Goal: Task Accomplishment & Management: Use online tool/utility

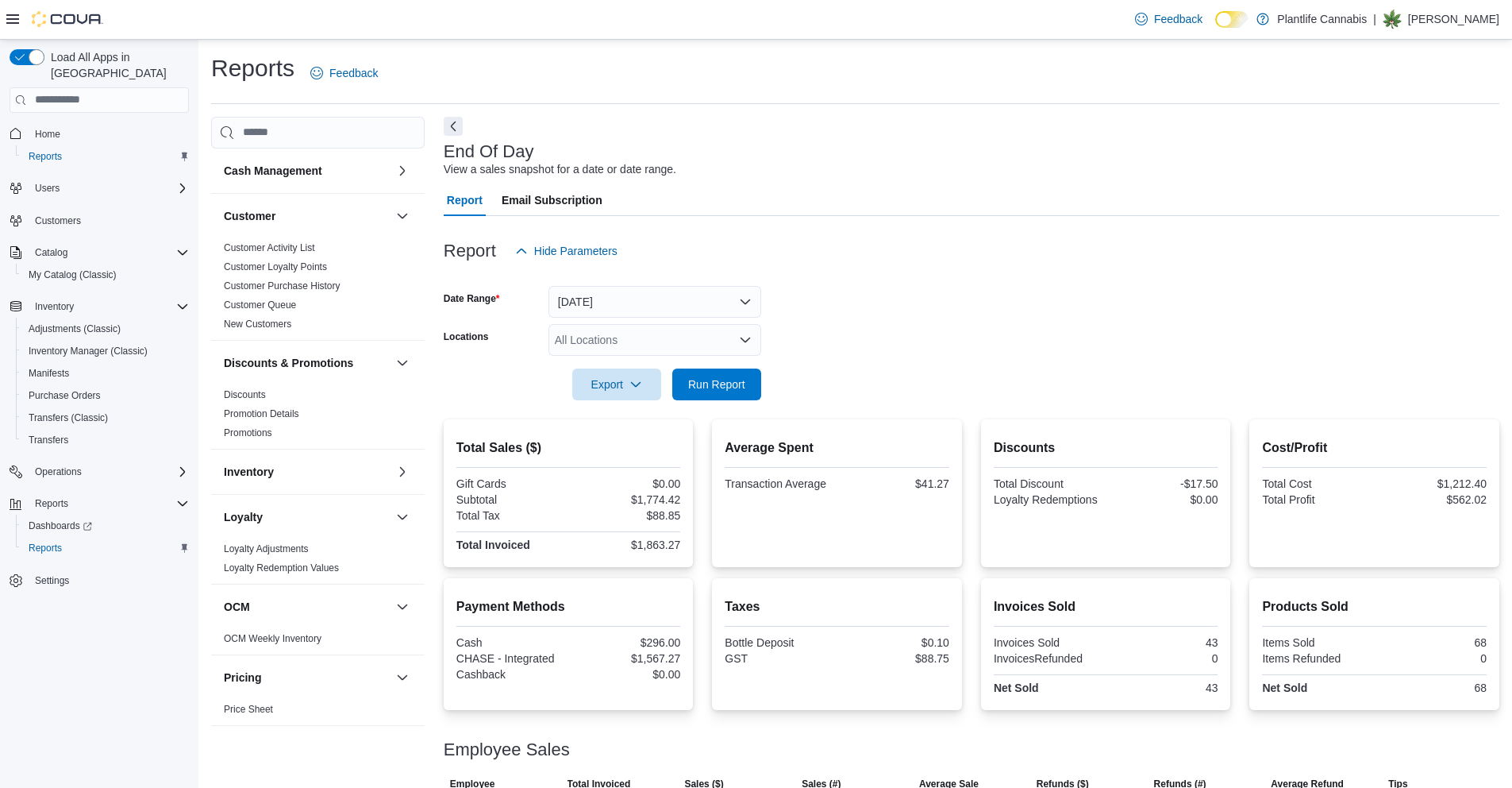
scroll to position [55, 0]
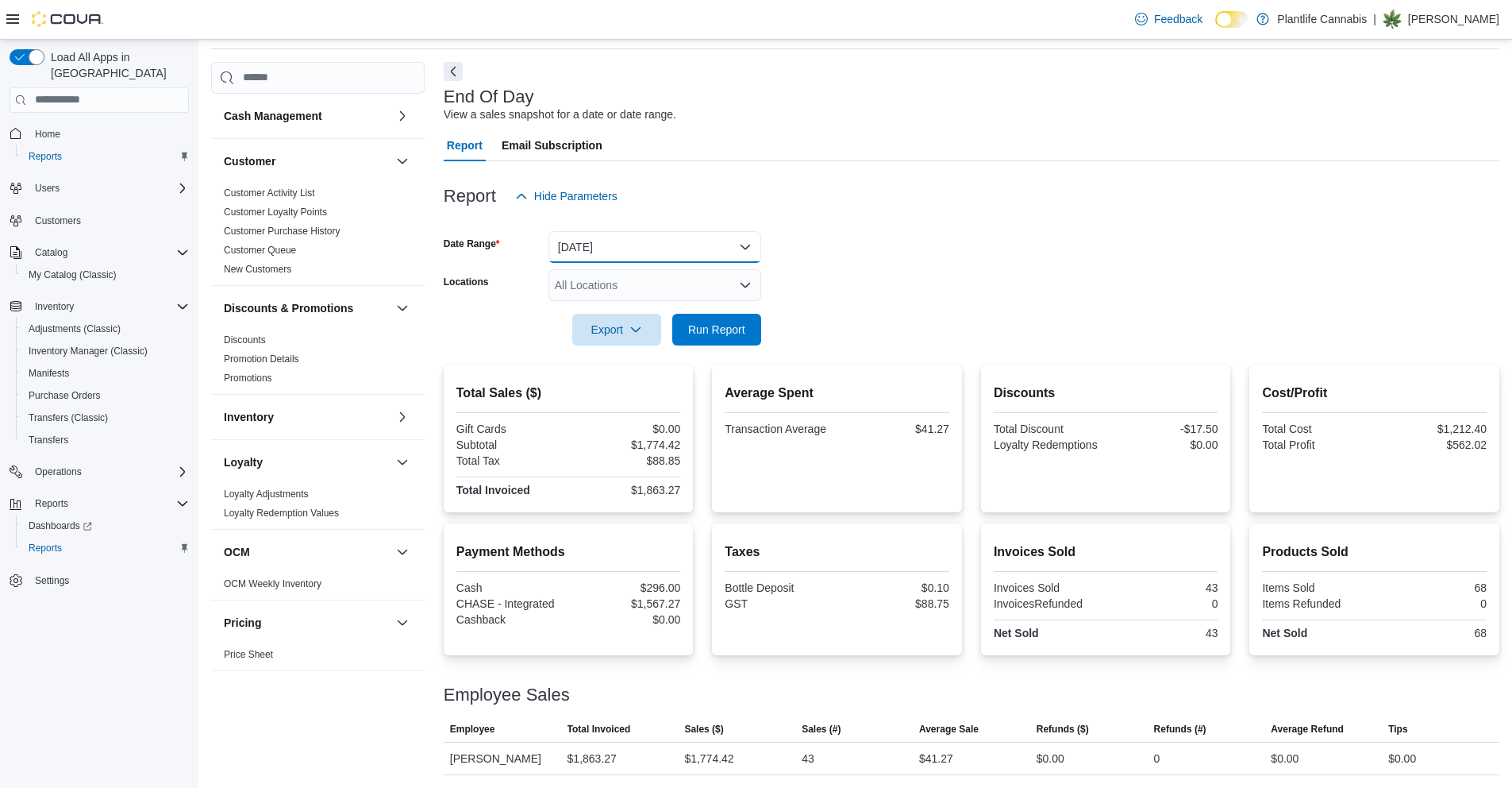
click at [606, 251] on button "[DATE]" at bounding box center [655, 247] width 213 height 32
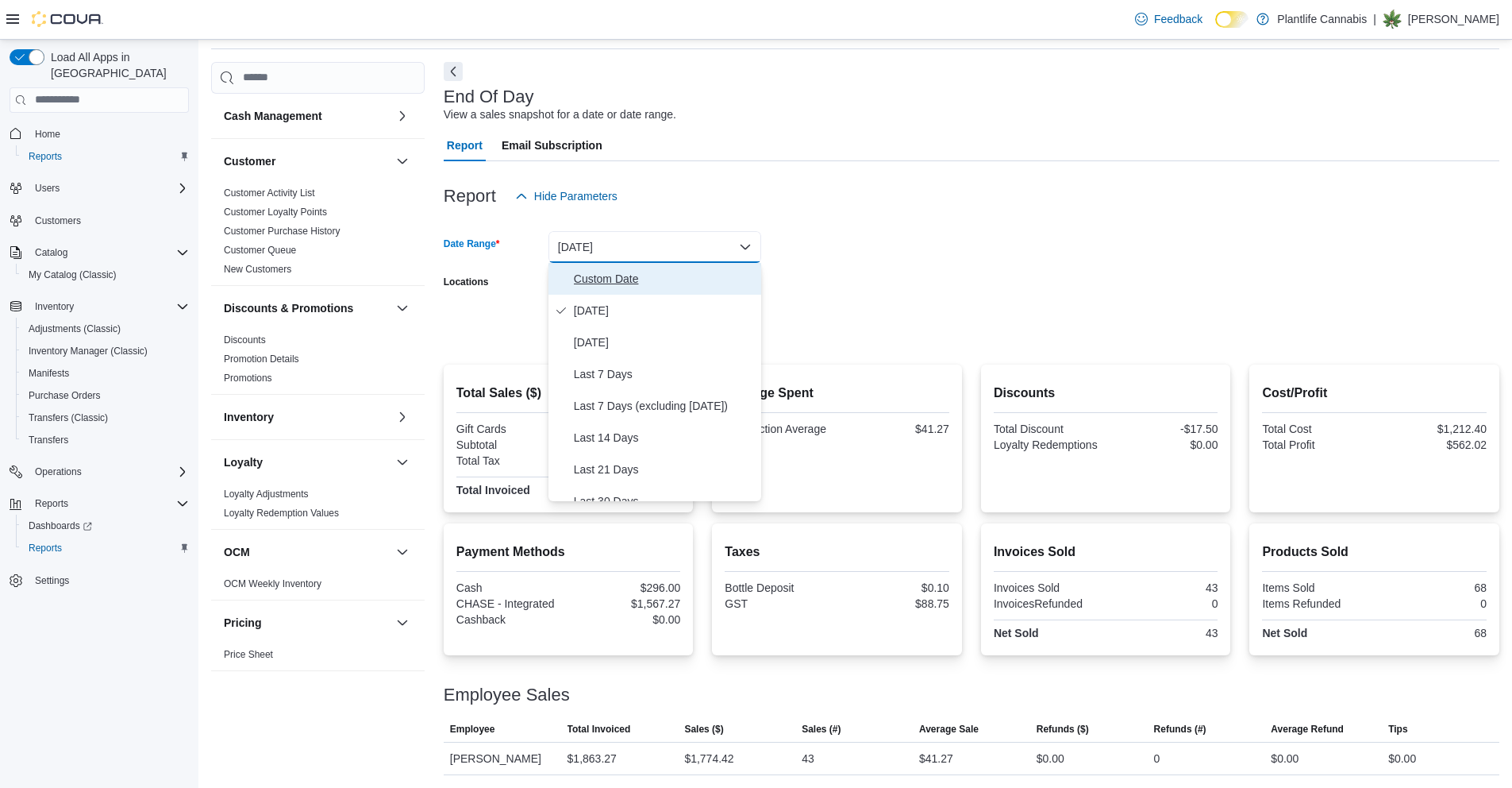
click at [605, 270] on span "Custom Date" at bounding box center [664, 279] width 181 height 19
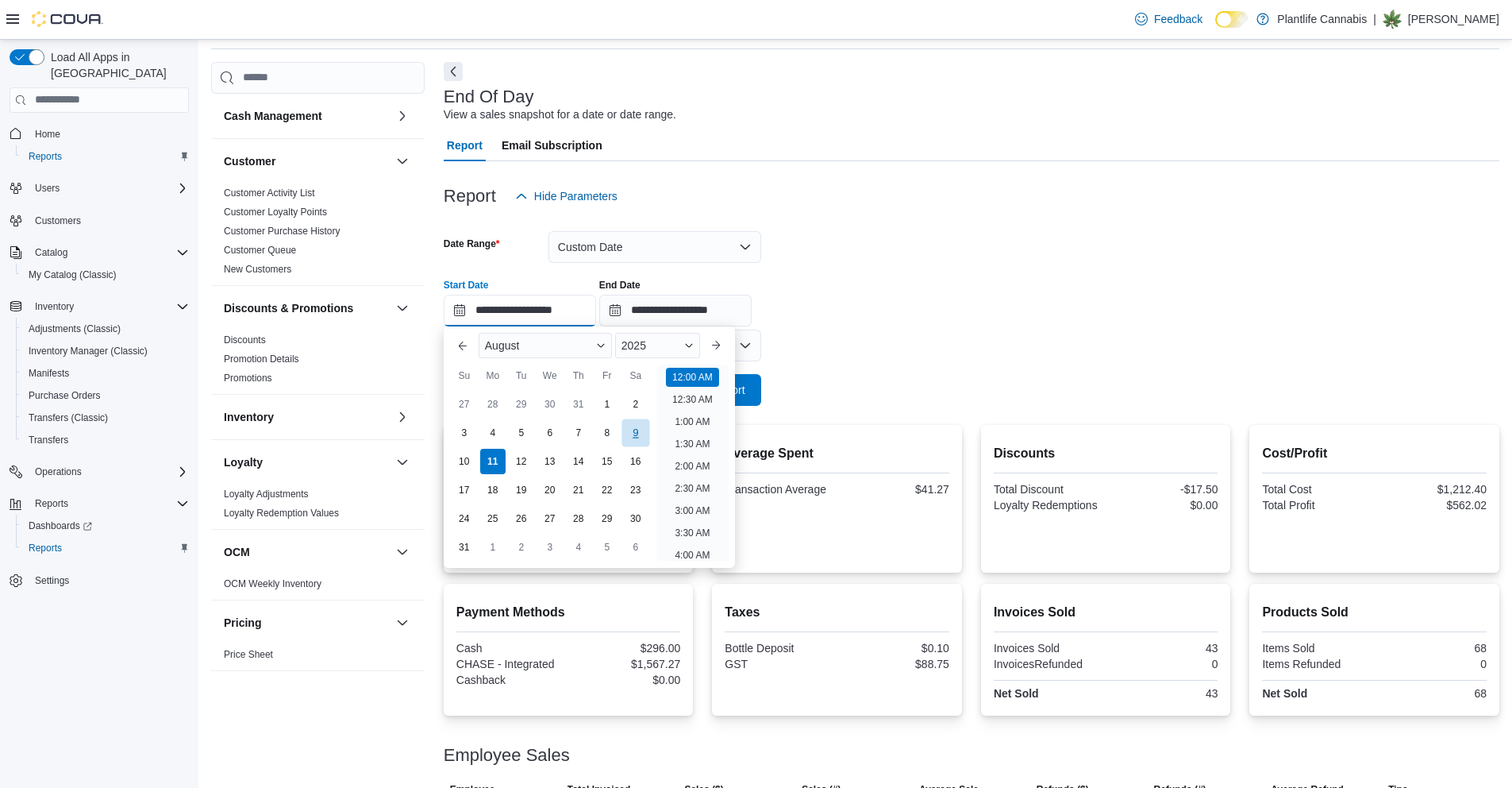
drag, startPoint x: 551, startPoint y: 316, endPoint x: 645, endPoint y: 431, distance: 148.5
click at [552, 316] on input "**********" at bounding box center [520, 311] width 153 height 32
click at [690, 402] on li "3:00 PM" at bounding box center [691, 403] width 48 height 19
type input "**********"
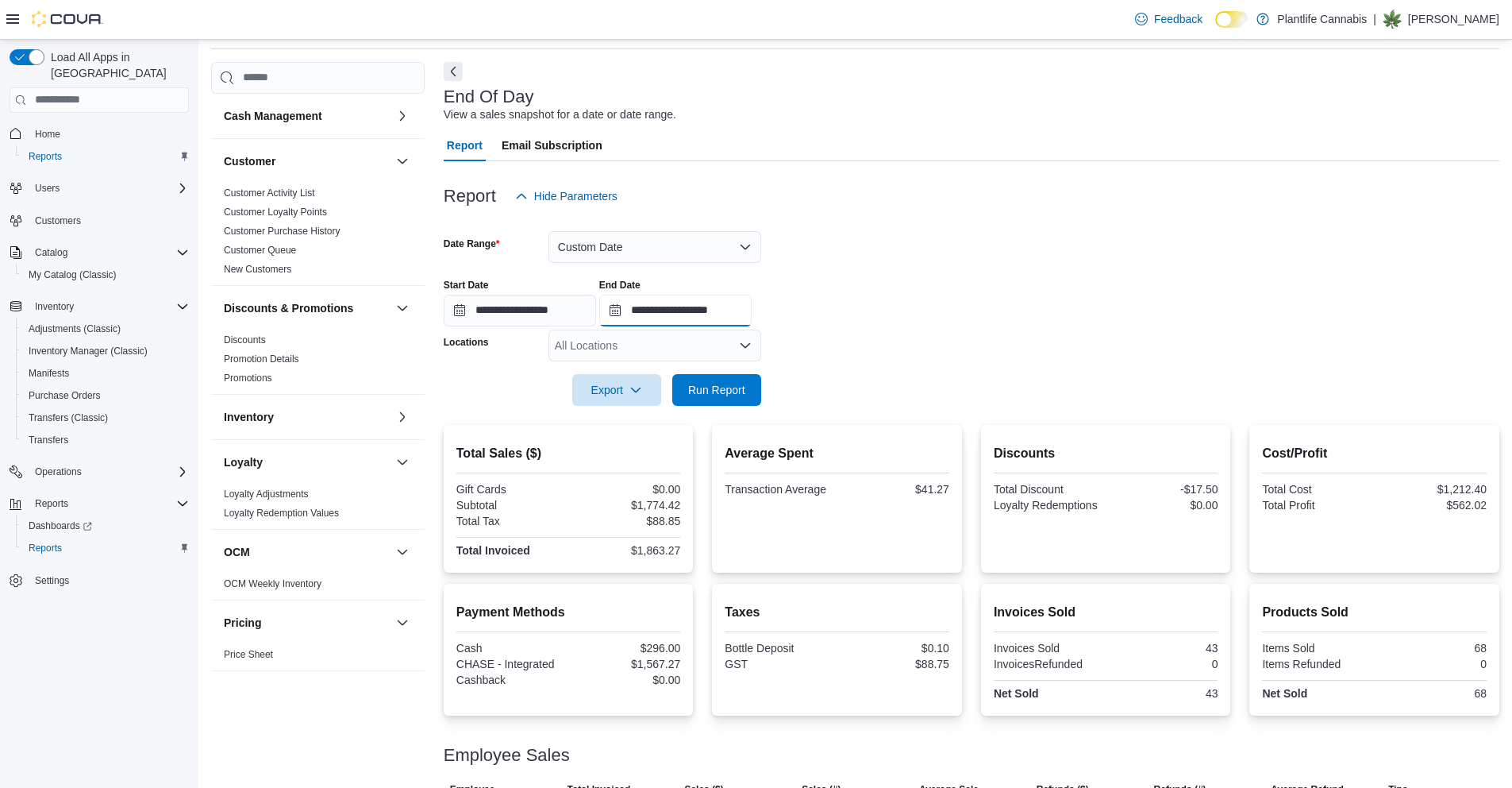
click at [705, 302] on input "**********" at bounding box center [675, 311] width 153 height 32
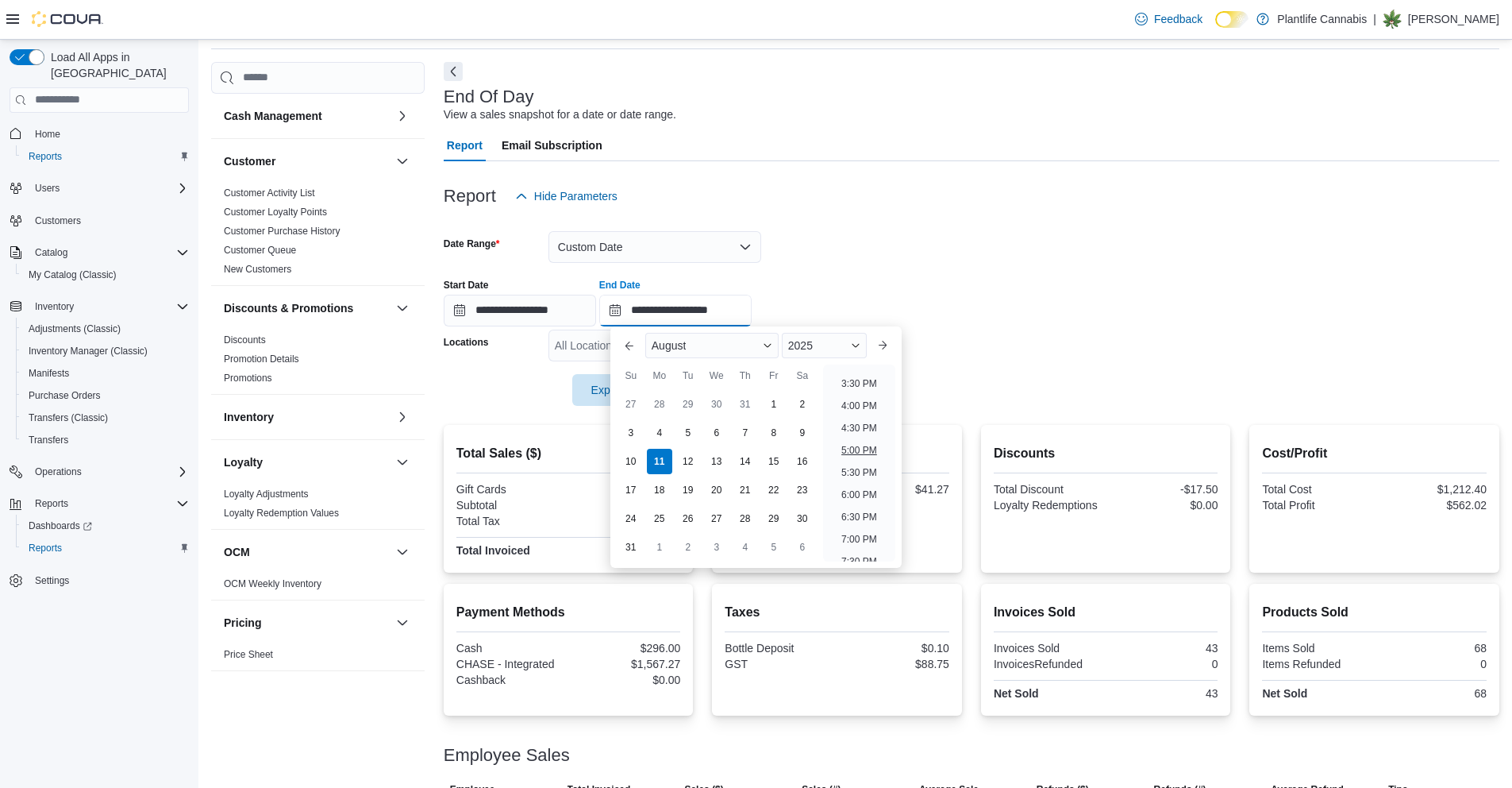
scroll to position [679, 0]
click at [864, 451] on li "5:00 PM" at bounding box center [858, 454] width 48 height 19
type input "**********"
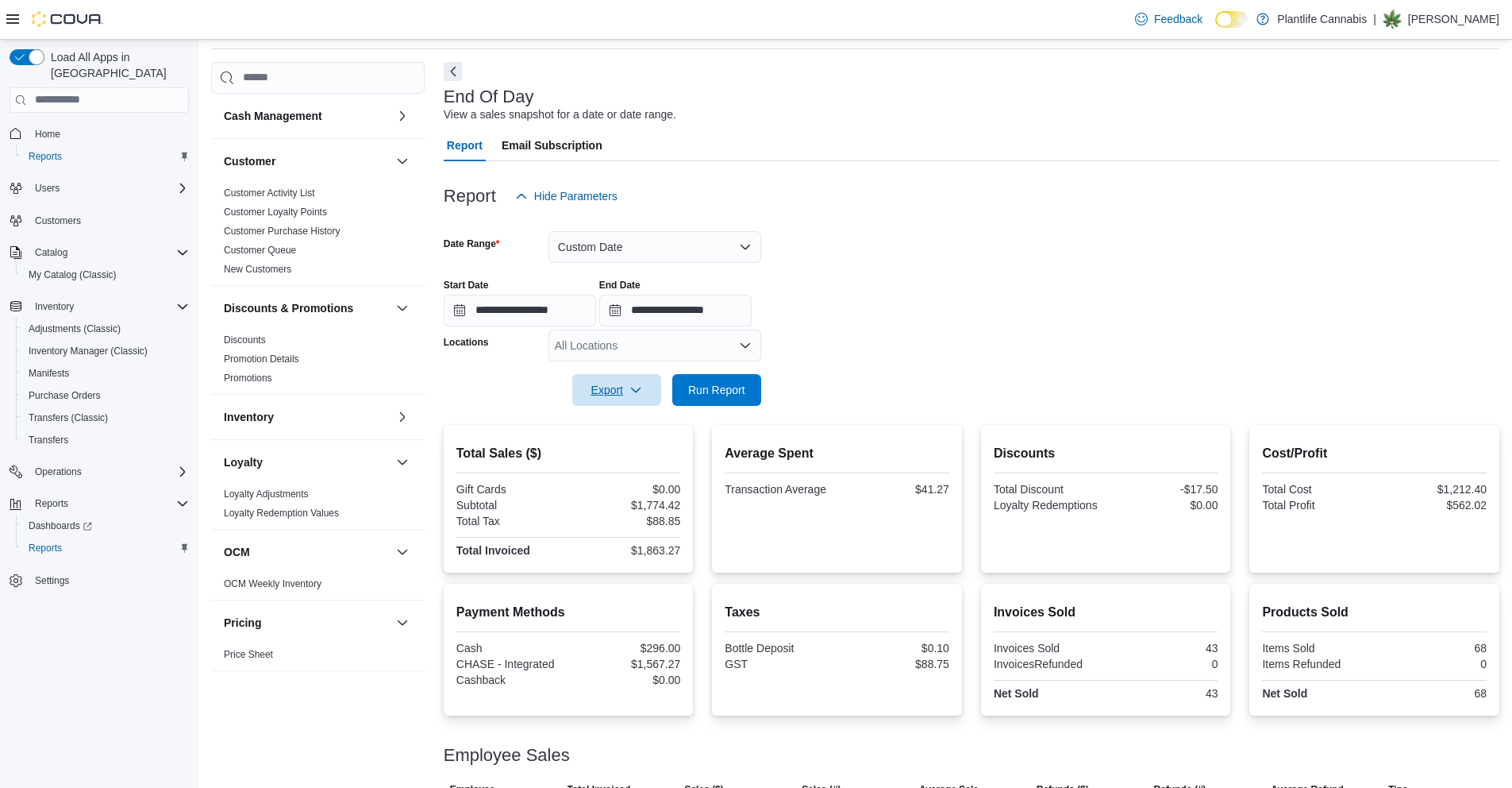
click at [659, 388] on button "Export" at bounding box center [617, 390] width 89 height 32
click at [900, 397] on form "**********" at bounding box center [971, 309] width 1056 height 194
click at [749, 397] on span "Run Report" at bounding box center [717, 389] width 70 height 32
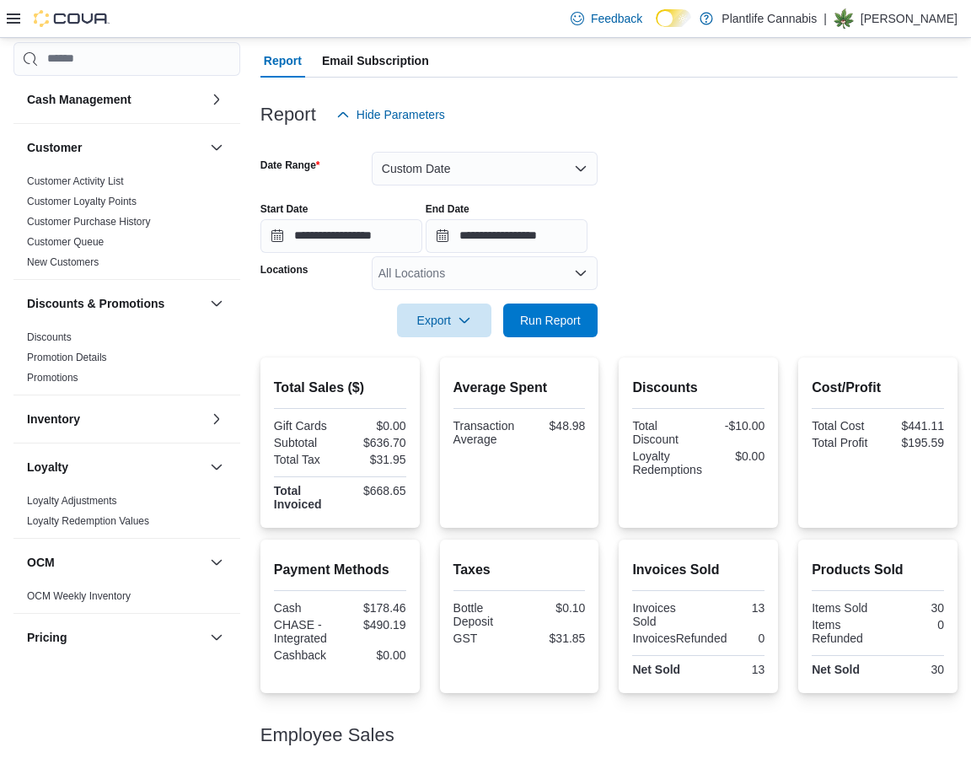
scroll to position [117, 0]
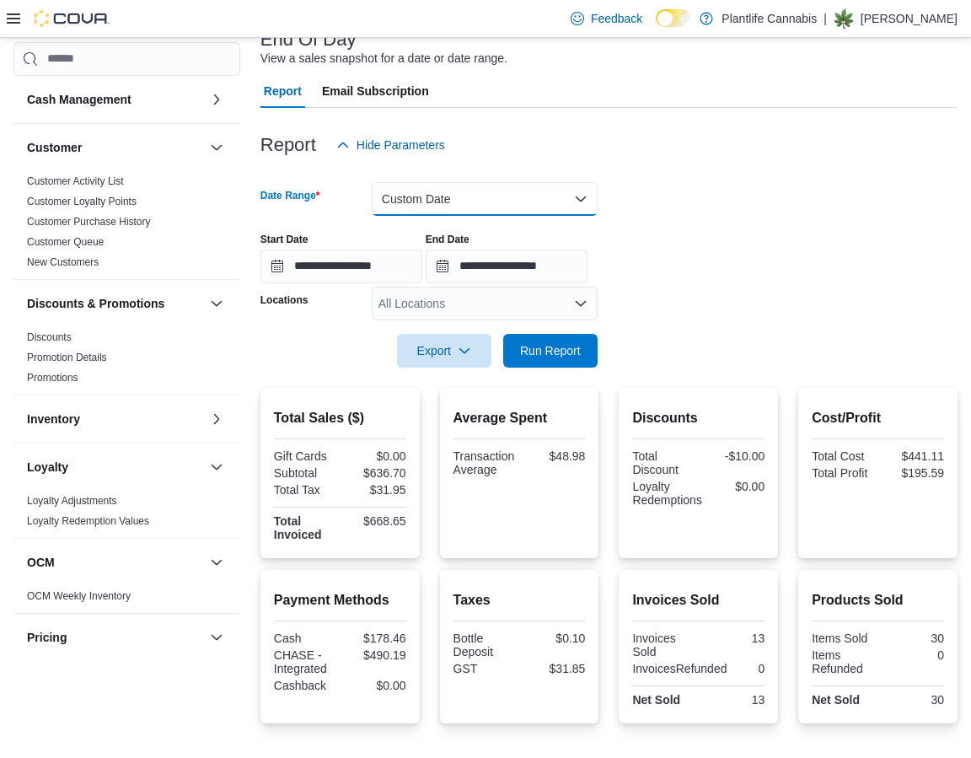
click at [479, 202] on button "Custom Date" at bounding box center [485, 199] width 226 height 34
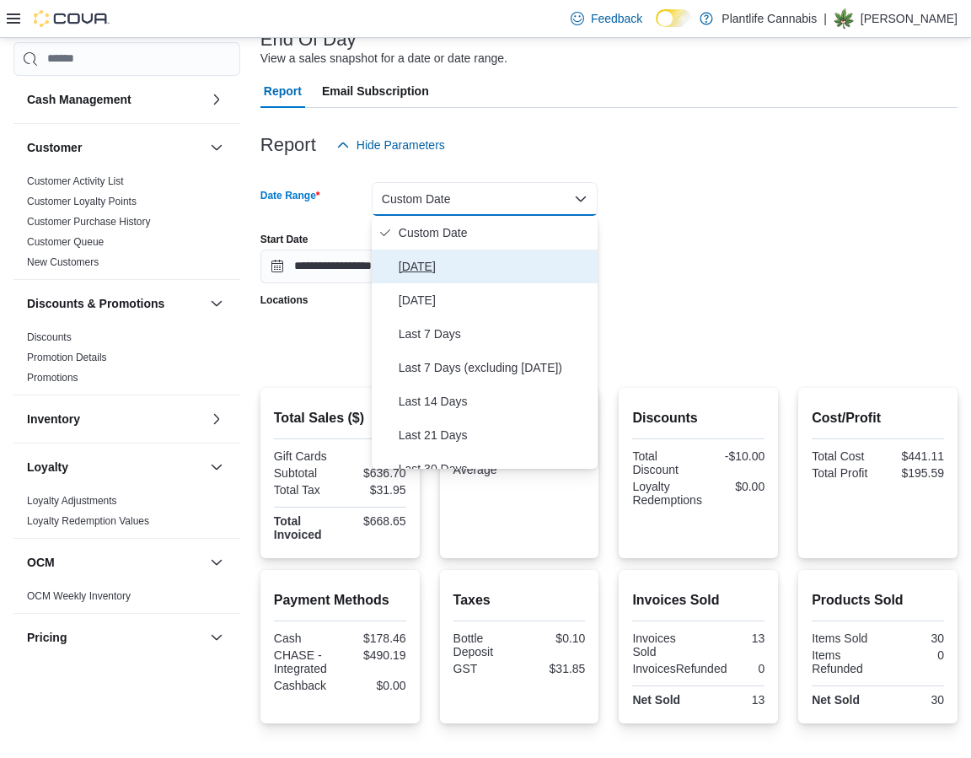
click at [424, 266] on span "[DATE]" at bounding box center [495, 266] width 192 height 20
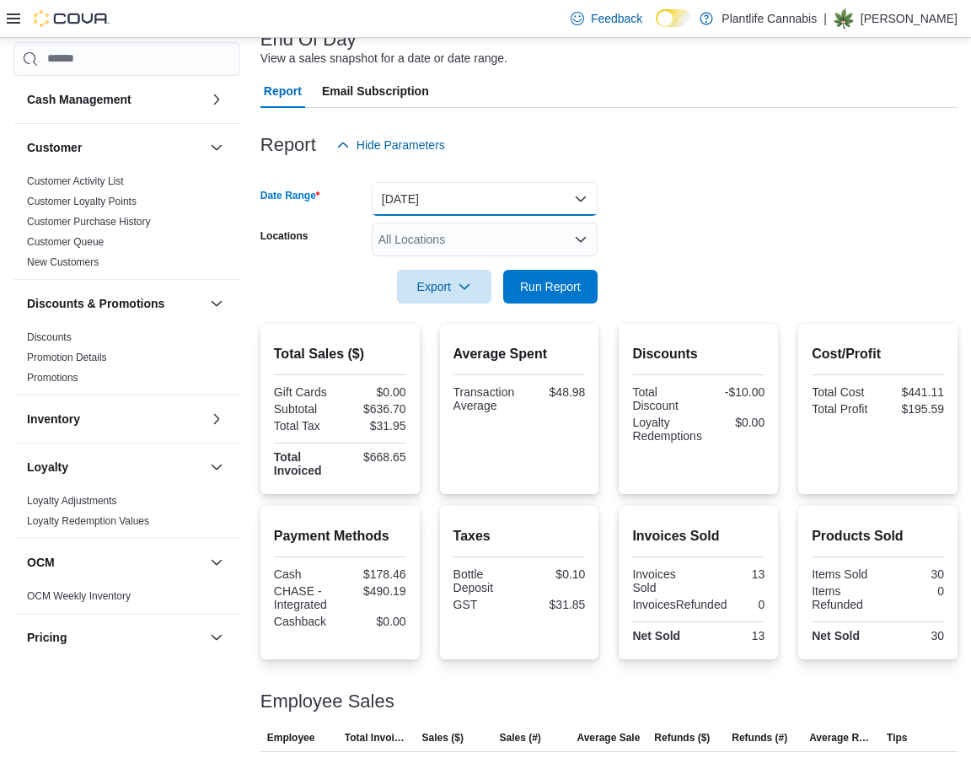
drag, startPoint x: 484, startPoint y: 184, endPoint x: 476, endPoint y: 191, distance: 10.7
click at [484, 185] on button "[DATE]" at bounding box center [485, 199] width 226 height 34
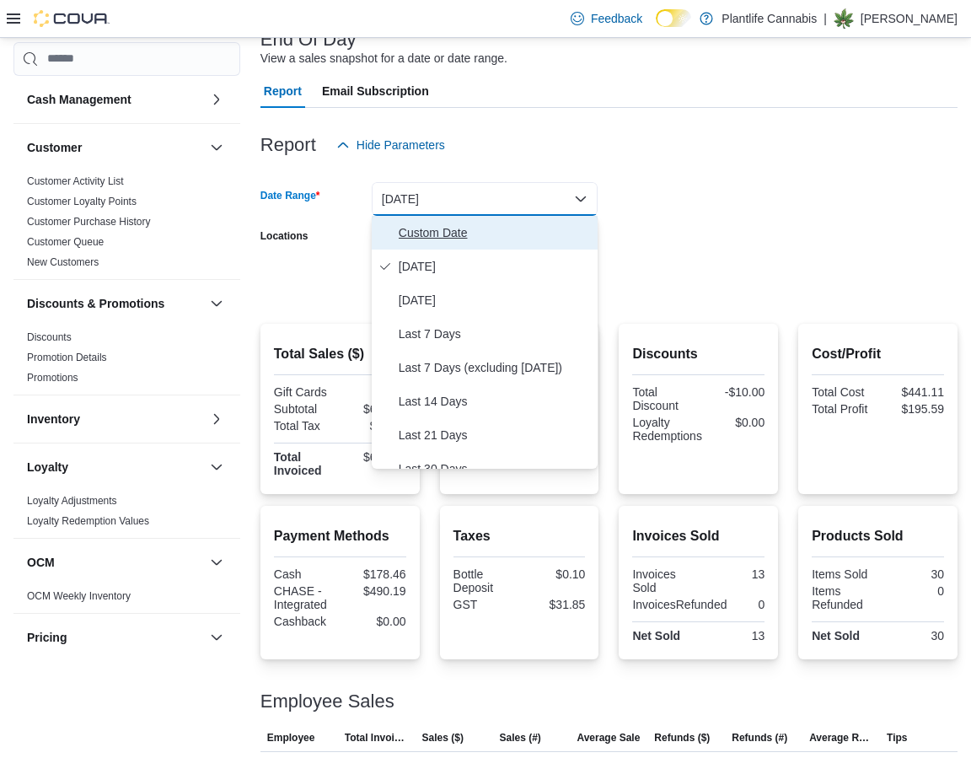
click at [416, 227] on span "Custom Date" at bounding box center [495, 232] width 192 height 20
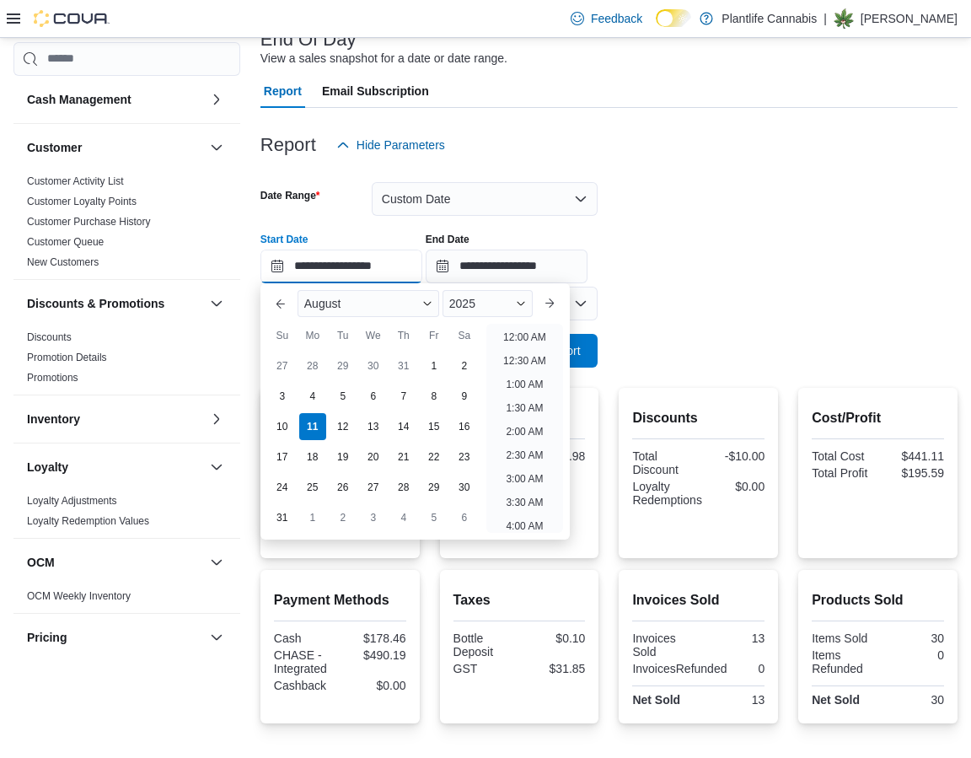
click at [374, 263] on input "**********" at bounding box center [341, 266] width 162 height 34
click at [768, 365] on form "**********" at bounding box center [608, 265] width 697 height 206
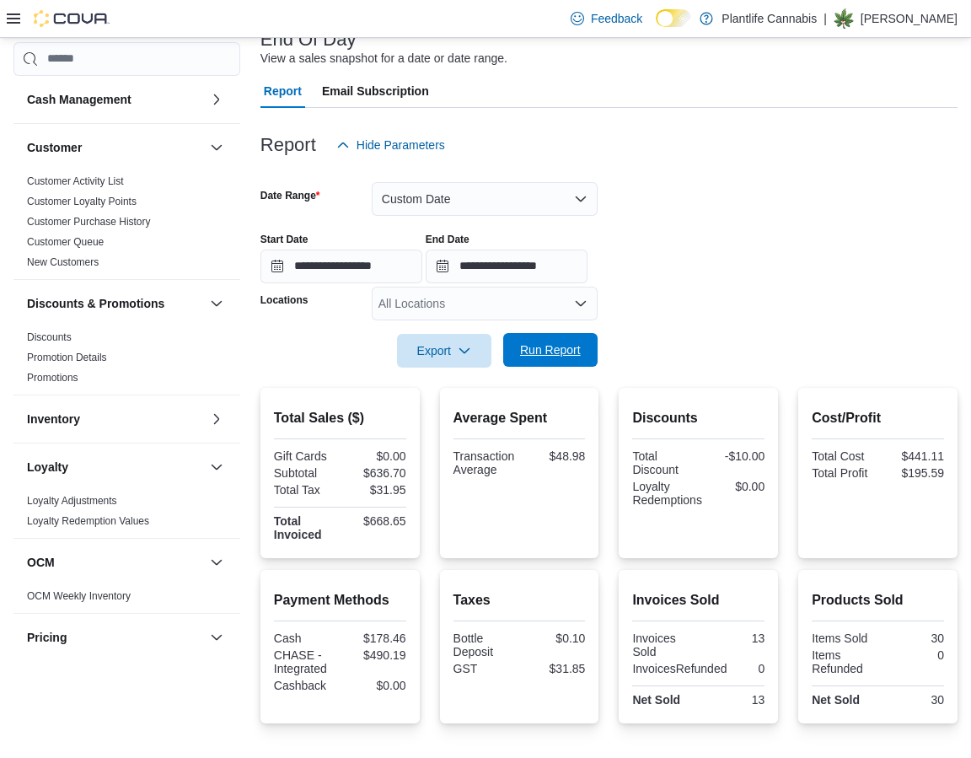
click at [554, 351] on span "Run Report" at bounding box center [550, 349] width 61 height 17
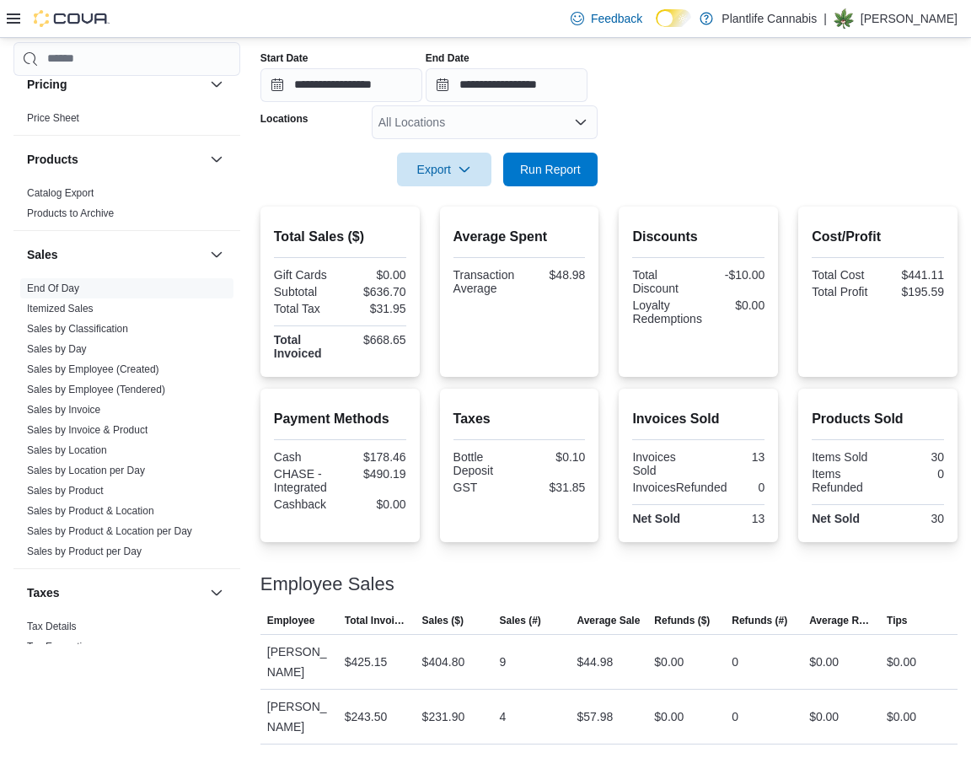
scroll to position [590, 0]
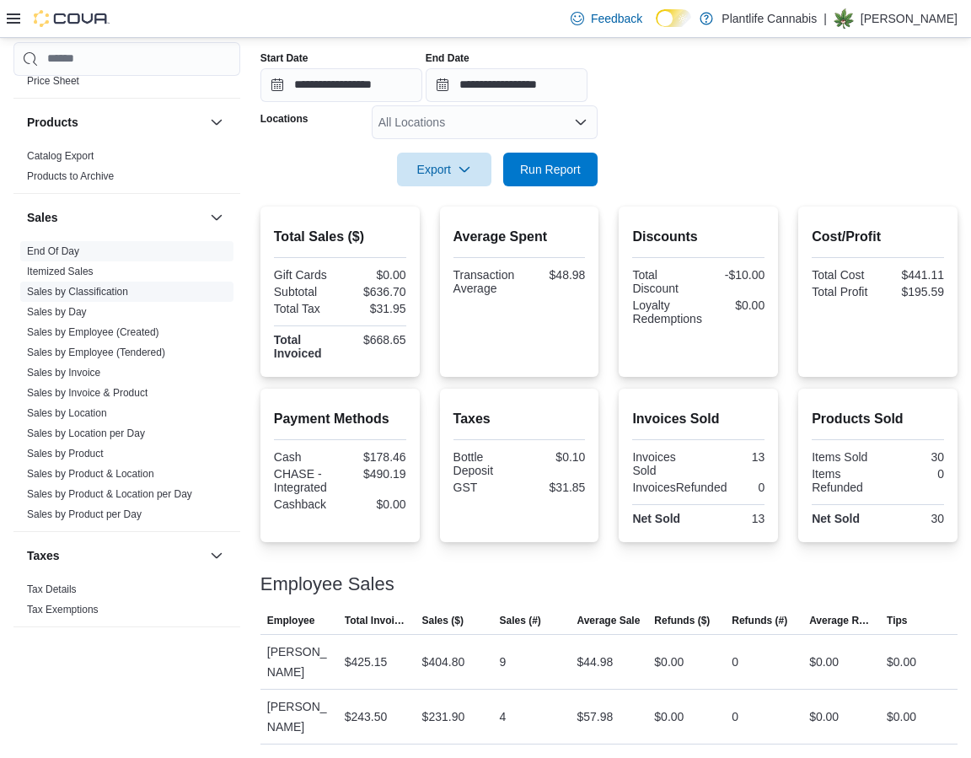
click at [99, 294] on link "Sales by Classification" at bounding box center [77, 292] width 101 height 12
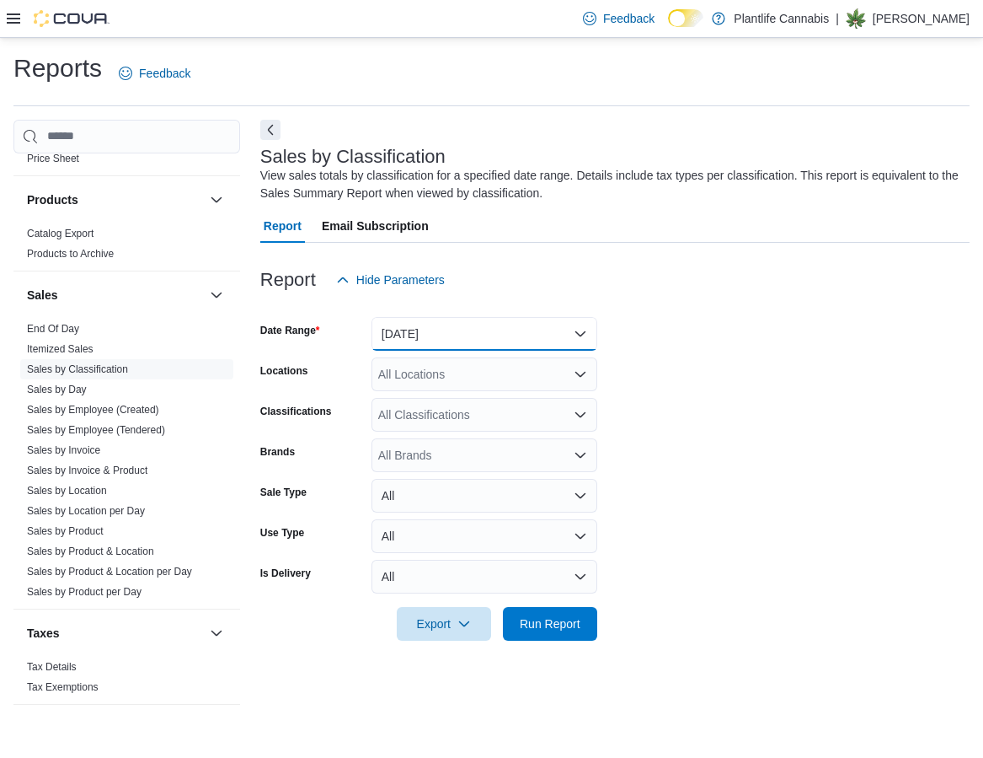
drag, startPoint x: 468, startPoint y: 339, endPoint x: 430, endPoint y: 341, distance: 38.8
click at [463, 339] on button "[DATE]" at bounding box center [485, 334] width 226 height 34
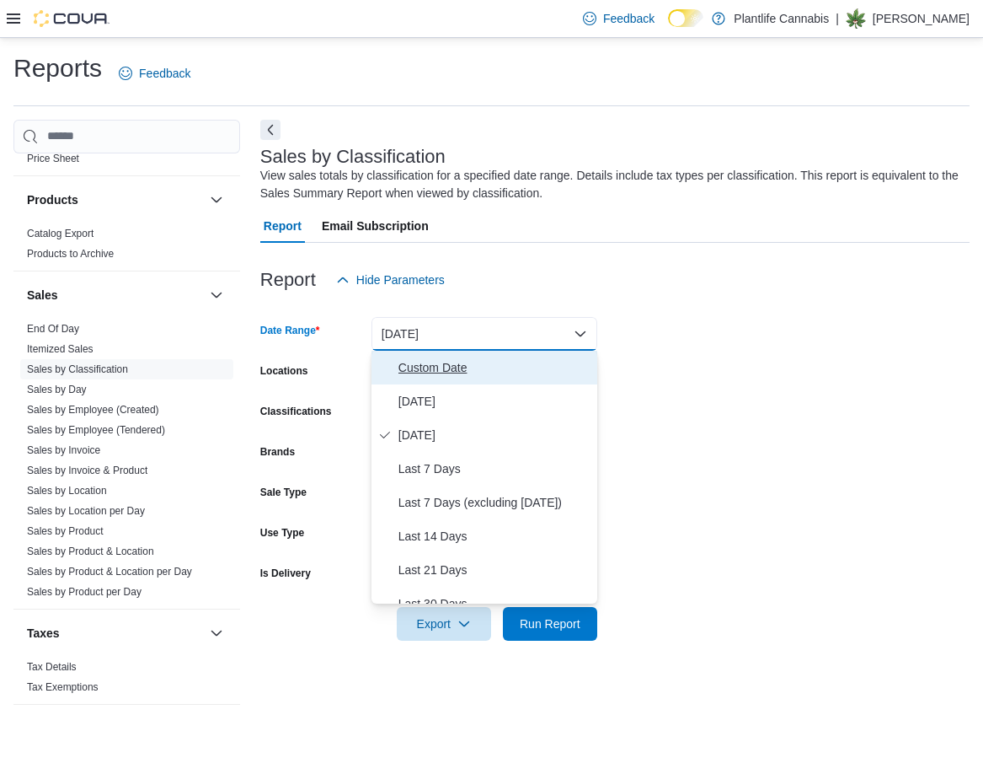
click at [417, 374] on span "Custom Date" at bounding box center [495, 367] width 192 height 20
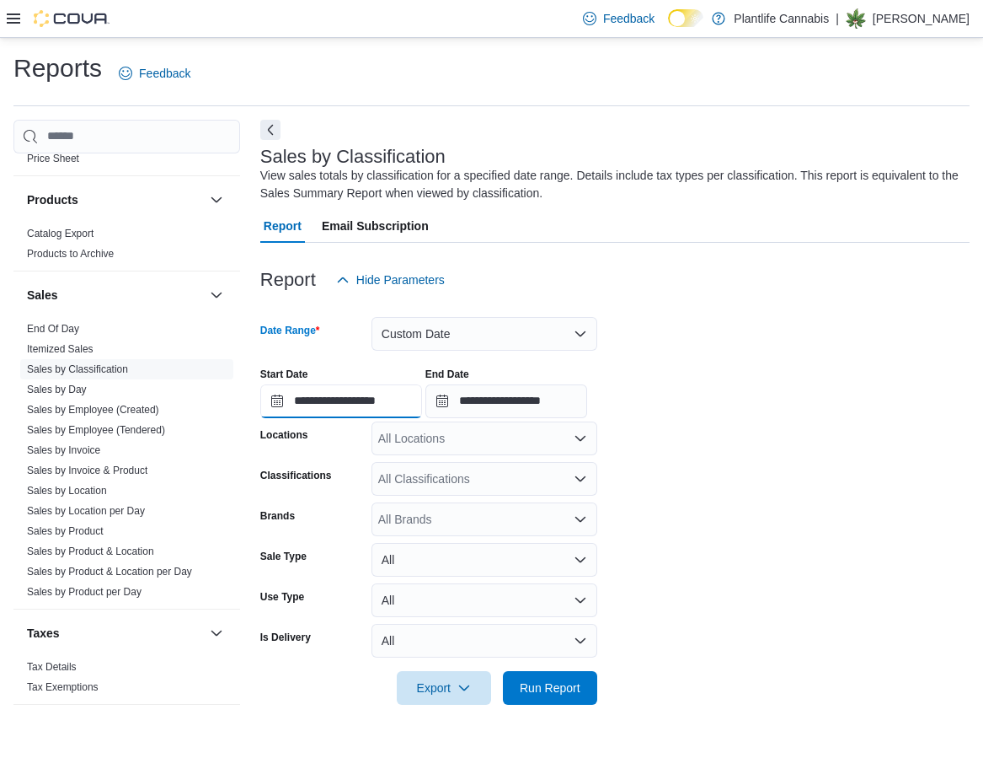
click at [374, 402] on input "**********" at bounding box center [341, 401] width 162 height 34
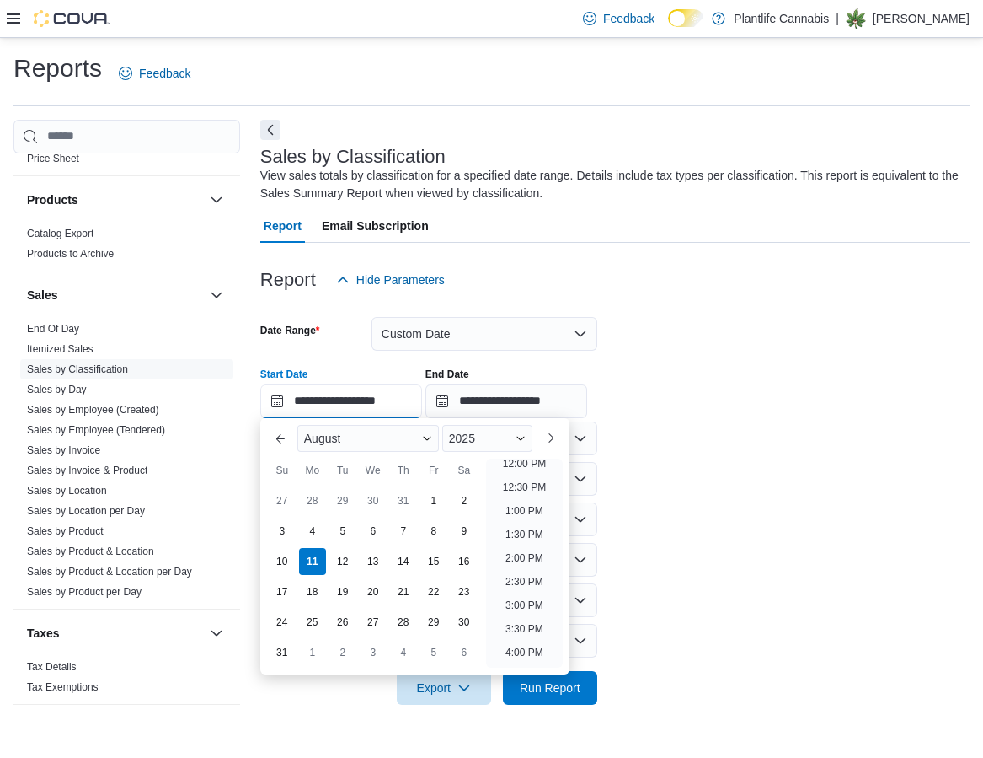
scroll to position [610, 0]
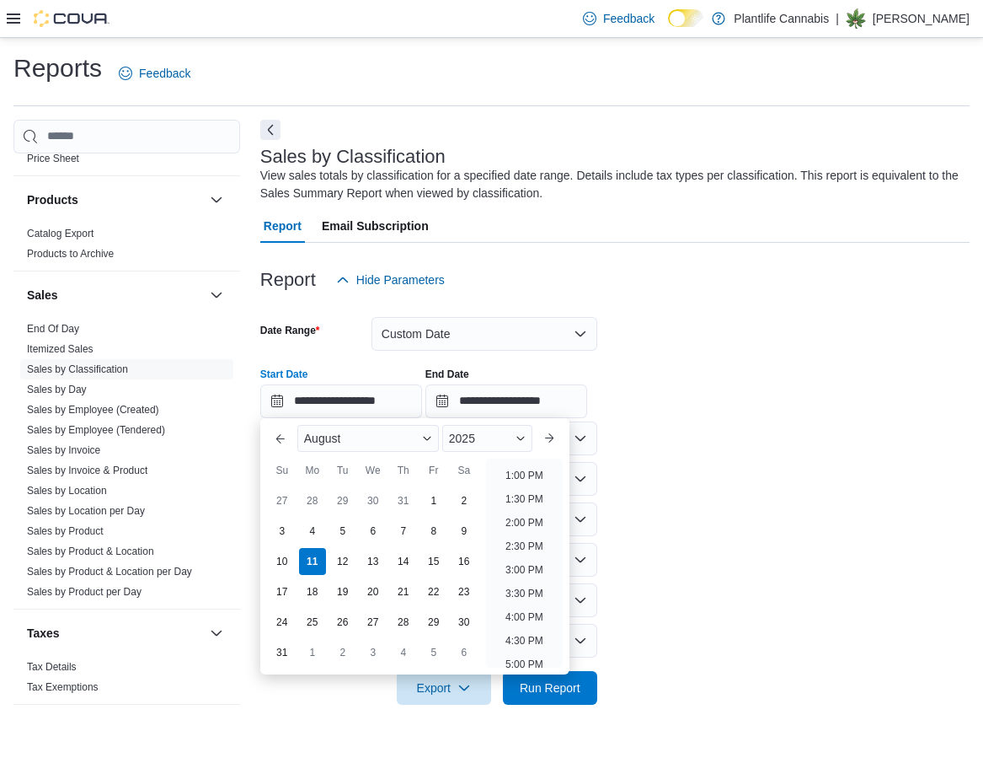
drag, startPoint x: 526, startPoint y: 571, endPoint x: 561, endPoint y: 527, distance: 56.3
click at [526, 571] on li "3:00 PM" at bounding box center [524, 569] width 51 height 20
type input "**********"
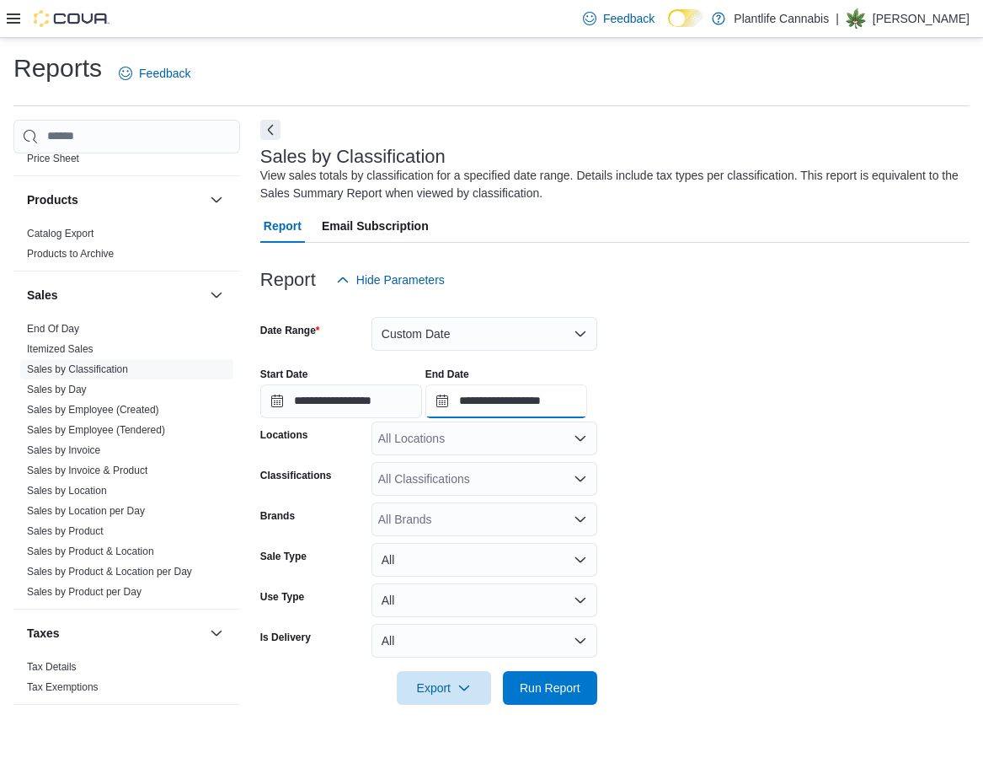
click at [556, 396] on input "**********" at bounding box center [507, 401] width 162 height 34
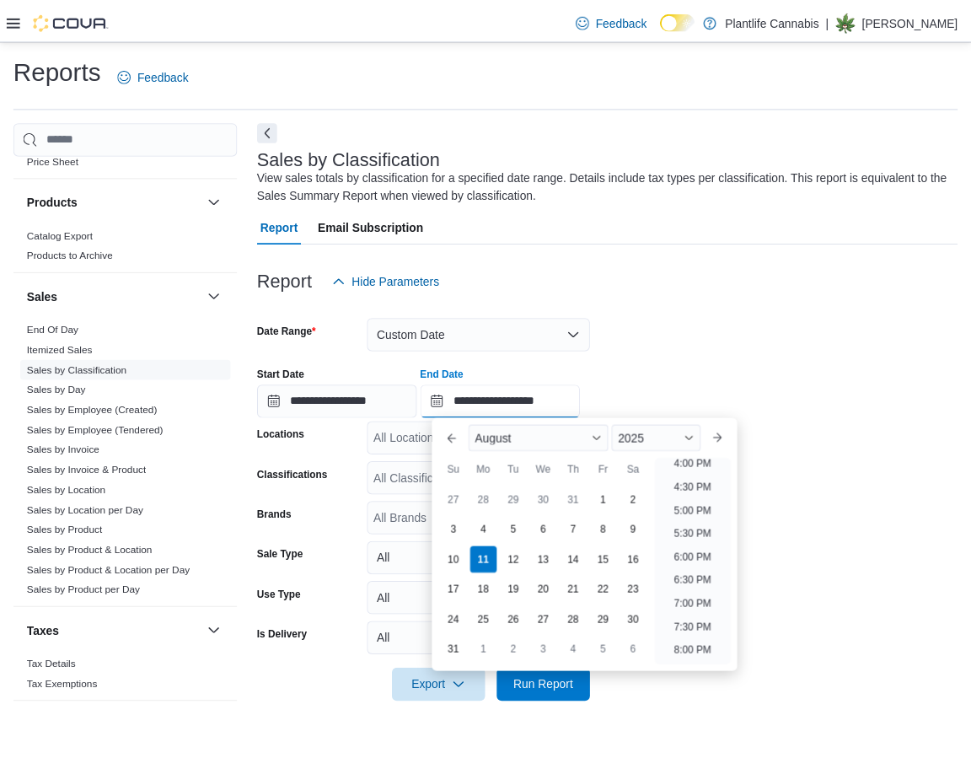
scroll to position [736, 0]
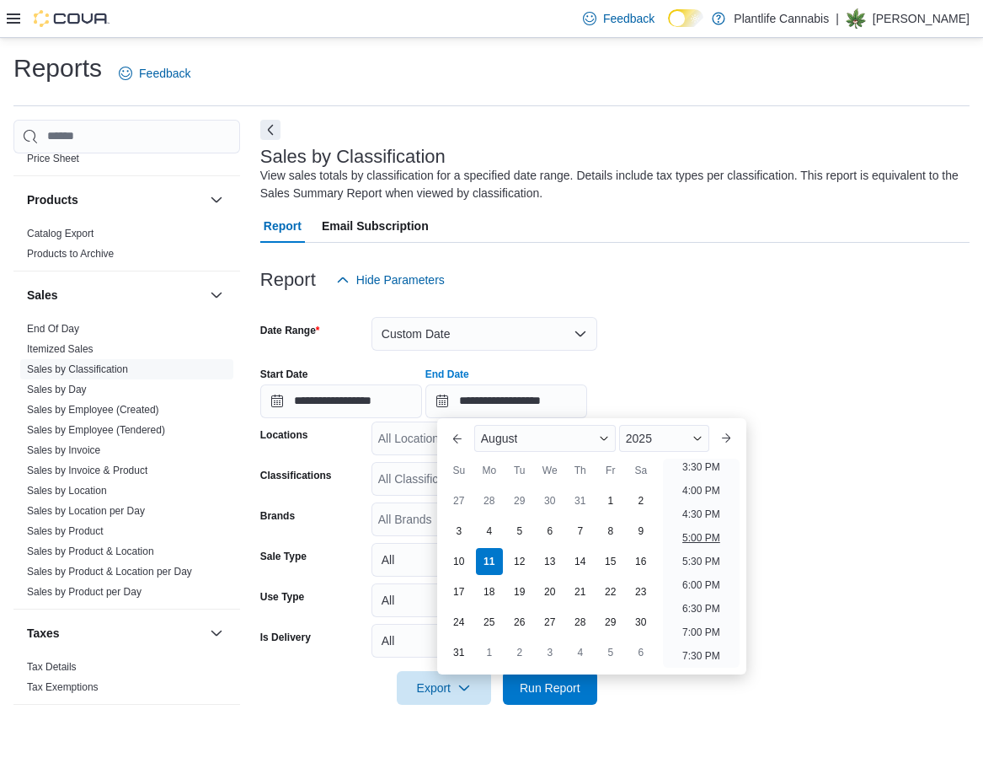
click at [698, 547] on li "5:00 PM" at bounding box center [701, 537] width 51 height 20
type input "**********"
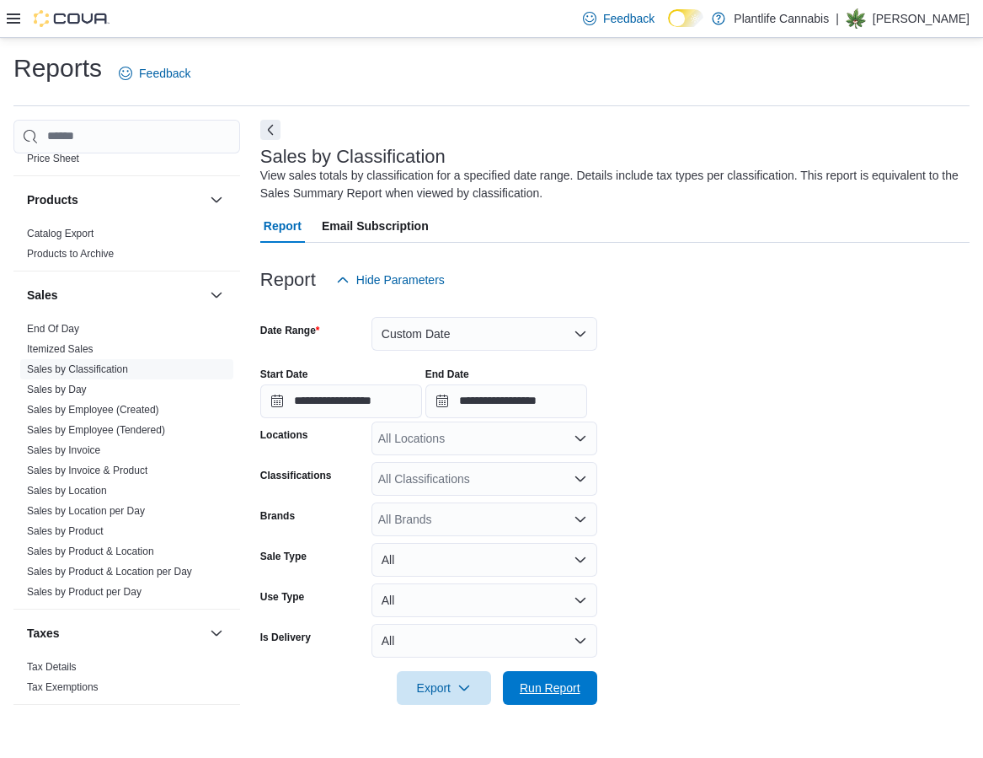
drag, startPoint x: 558, startPoint y: 684, endPoint x: 714, endPoint y: 693, distance: 156.2
click at [559, 684] on span "Run Report" at bounding box center [550, 687] width 61 height 17
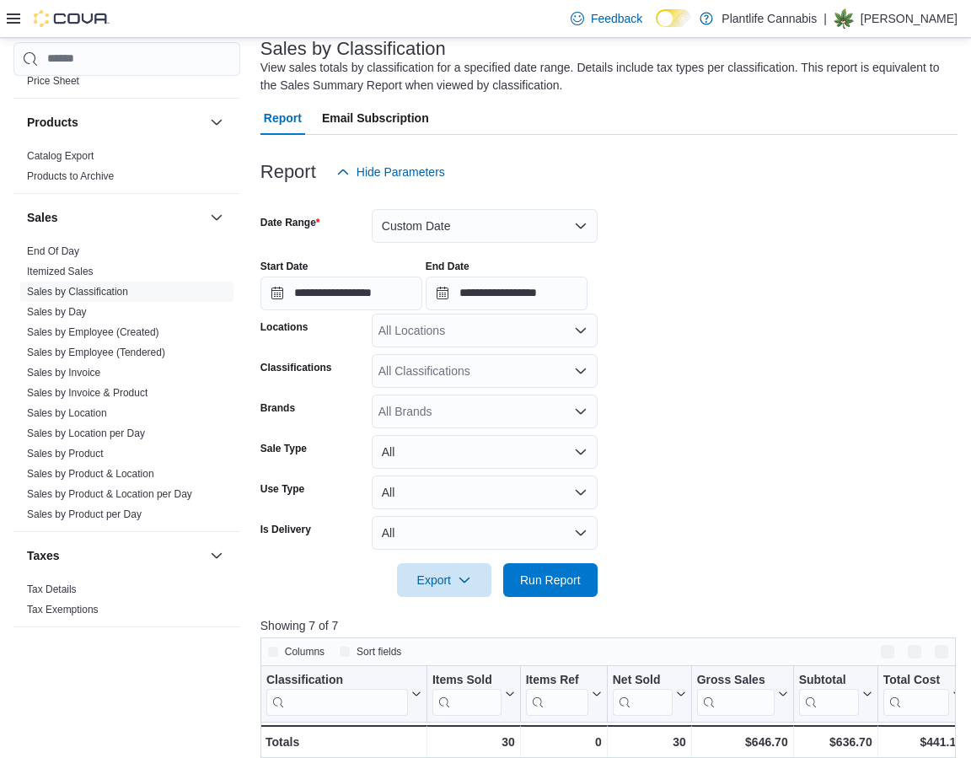
scroll to position [607, 0]
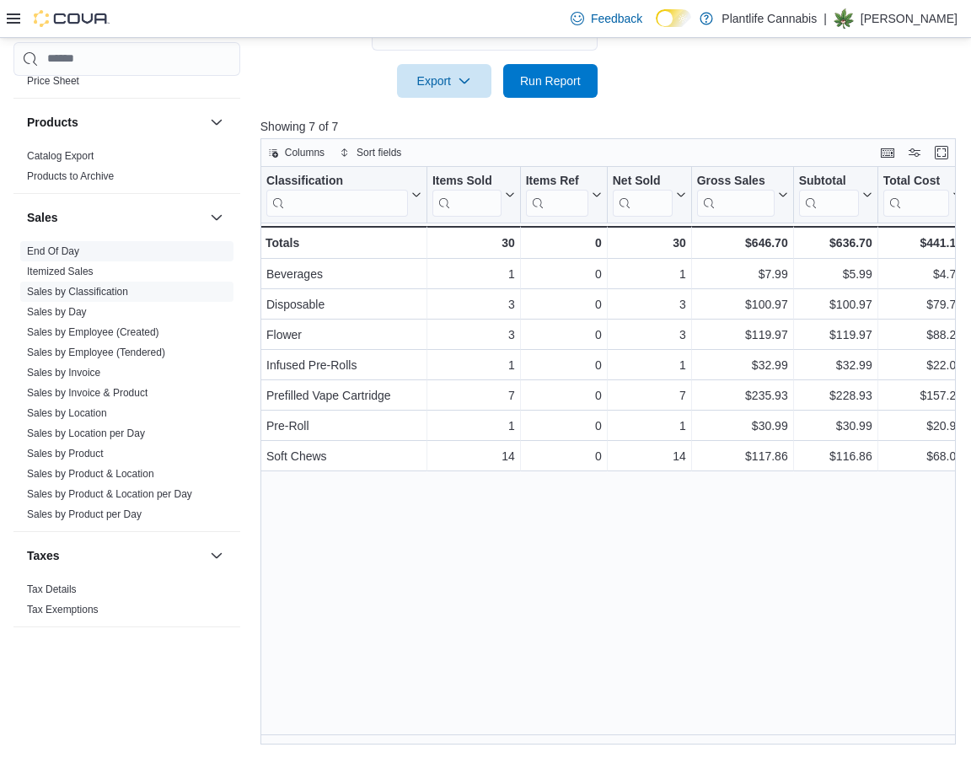
click at [79, 250] on link "End Of Day" at bounding box center [53, 251] width 52 height 12
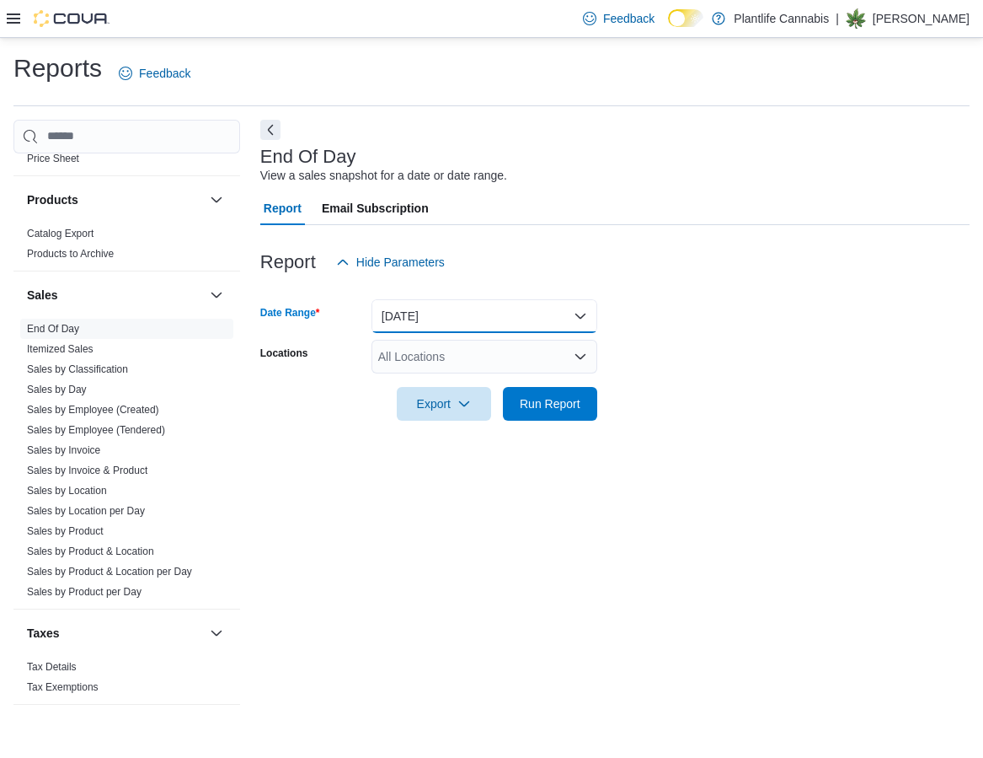
click at [490, 326] on button "[DATE]" at bounding box center [485, 316] width 226 height 34
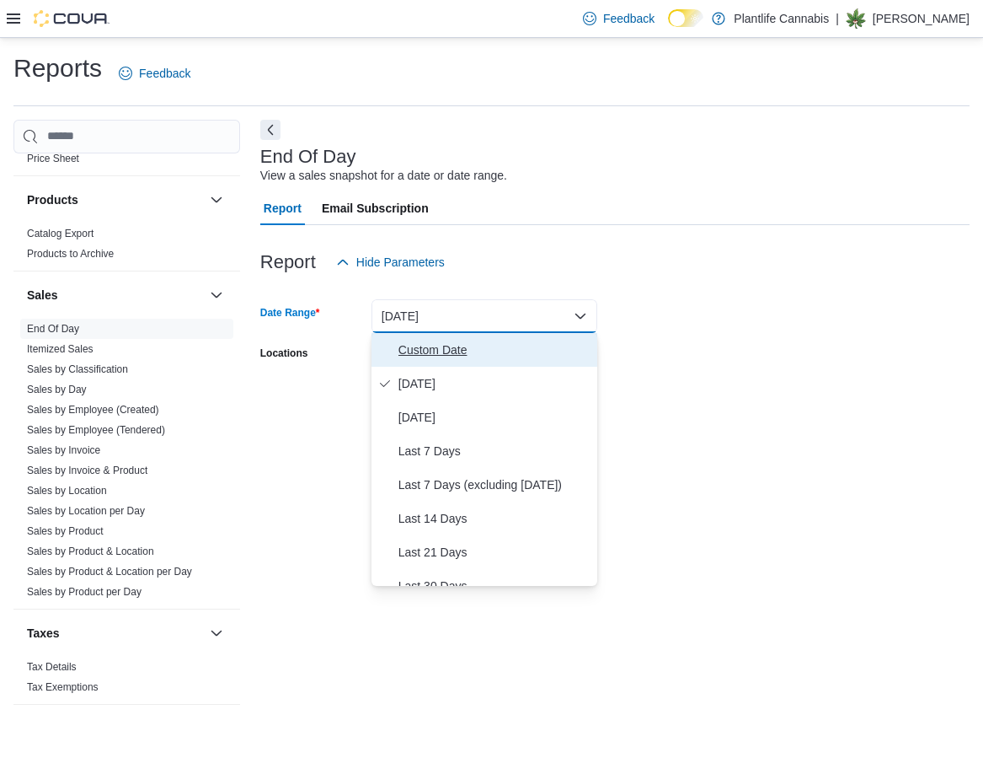
click at [485, 356] on span "Custom Date" at bounding box center [495, 350] width 192 height 20
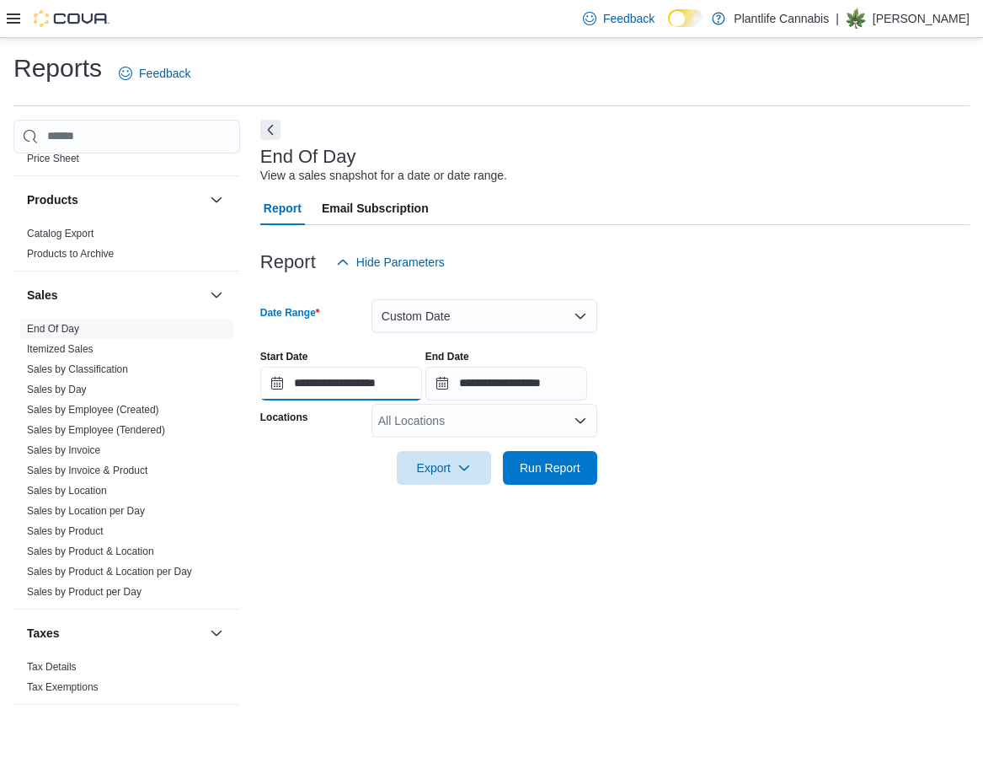
click at [415, 374] on input "**********" at bounding box center [341, 384] width 162 height 34
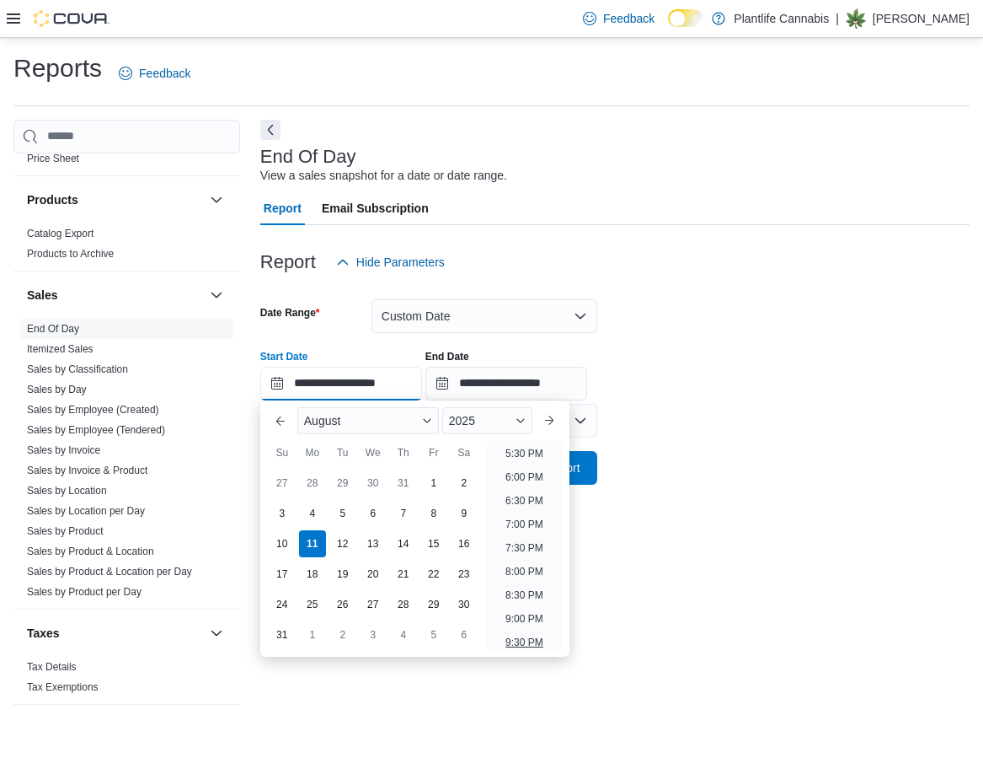
scroll to position [781, 0]
click at [536, 474] on li "5:00 PM" at bounding box center [524, 475] width 51 height 20
type input "**********"
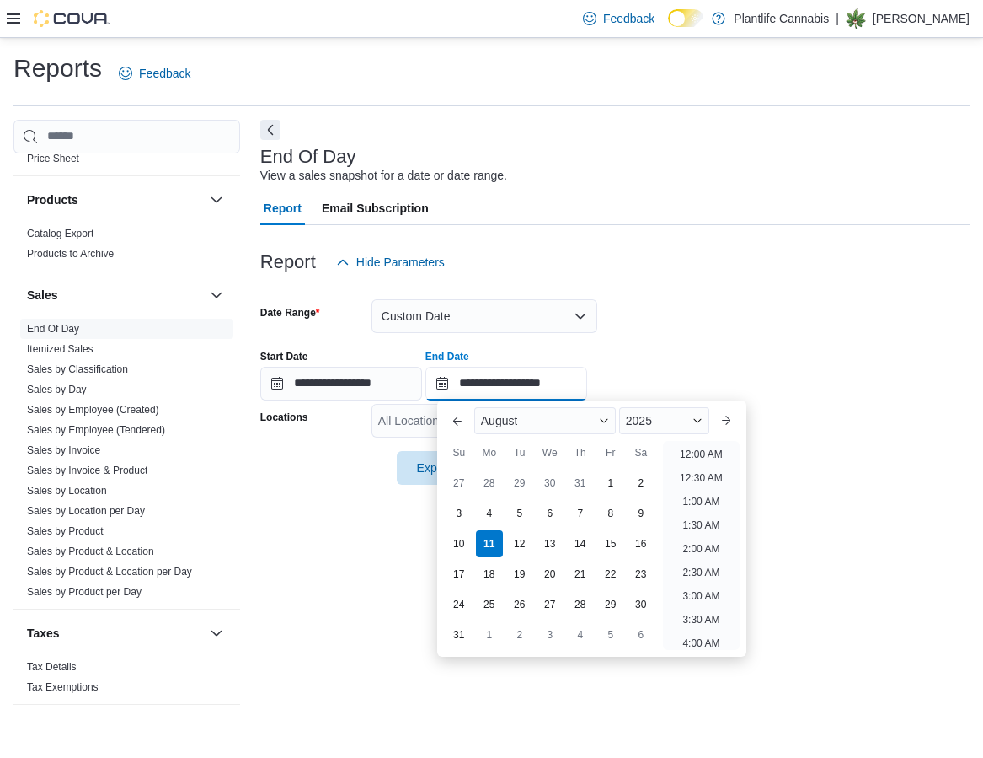
click at [562, 385] on input "**********" at bounding box center [507, 384] width 162 height 34
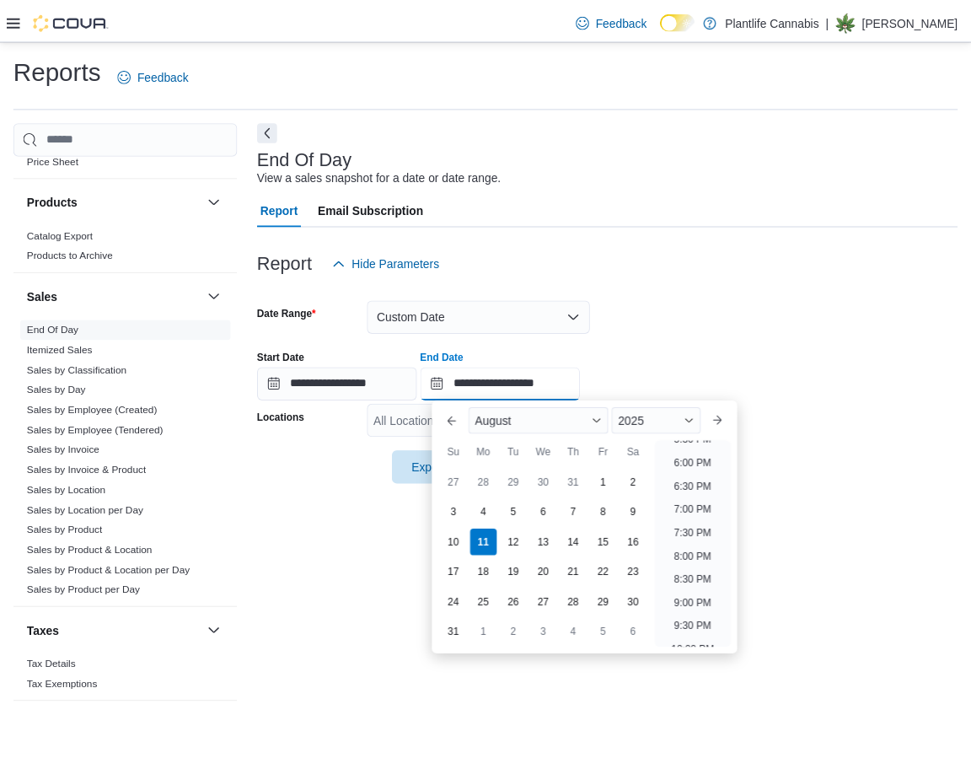
scroll to position [838, 0]
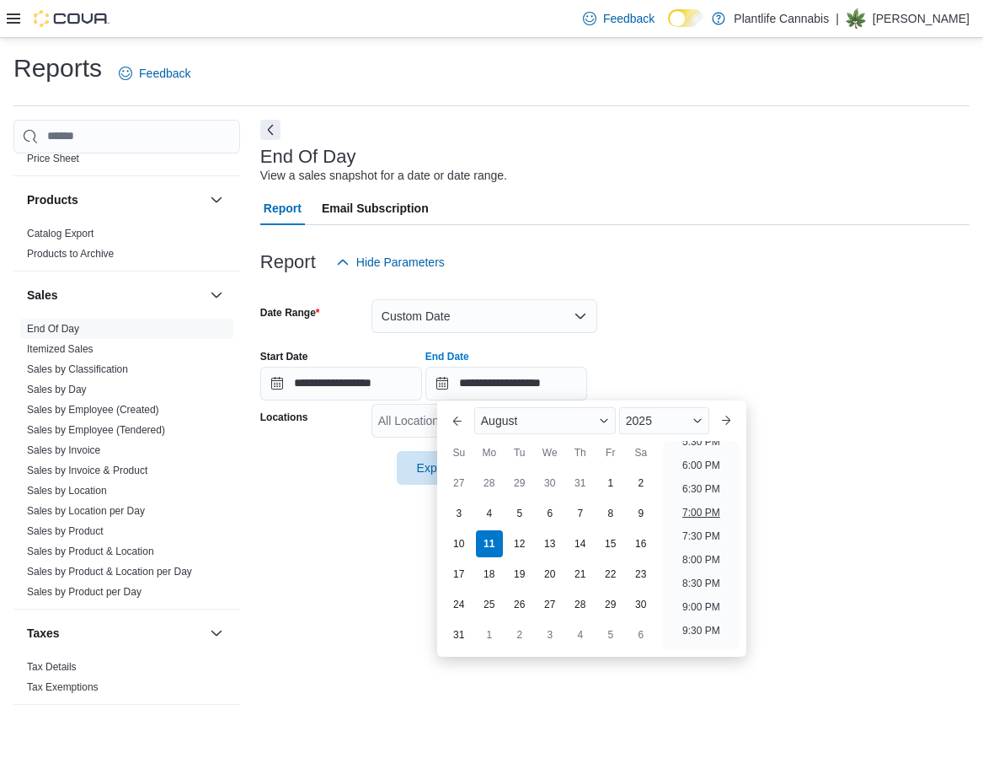
click at [691, 513] on li "7:00 PM" at bounding box center [701, 512] width 51 height 20
type input "**********"
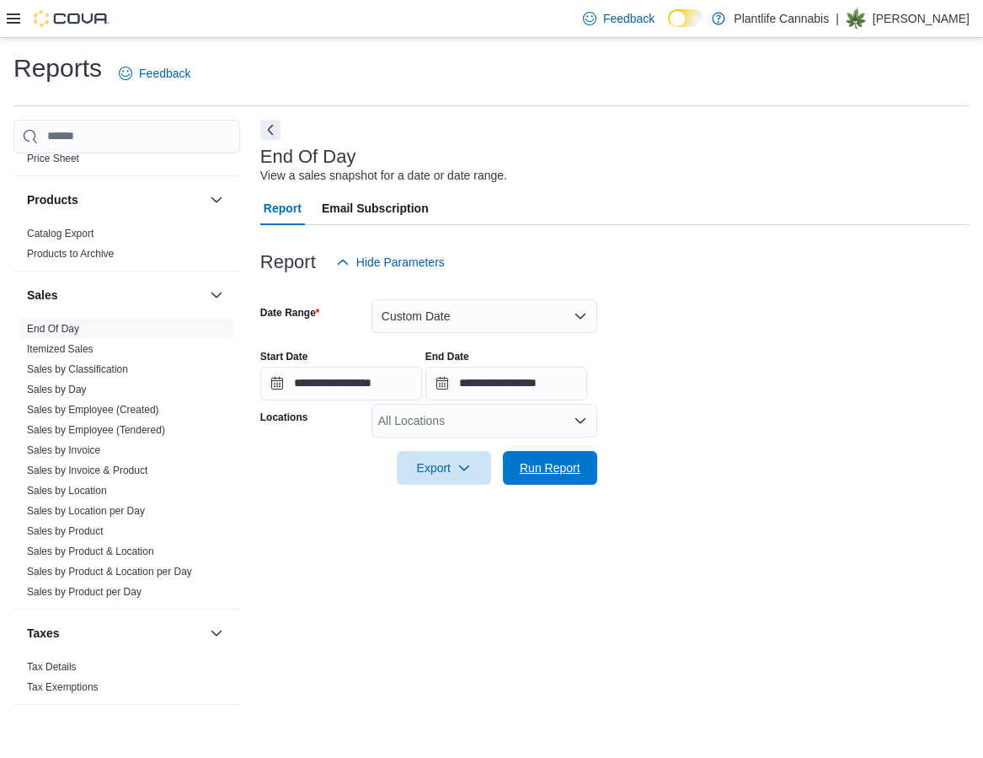
drag, startPoint x: 533, startPoint y: 463, endPoint x: 688, endPoint y: 575, distance: 192.0
click at [533, 463] on span "Run Report" at bounding box center [550, 467] width 61 height 17
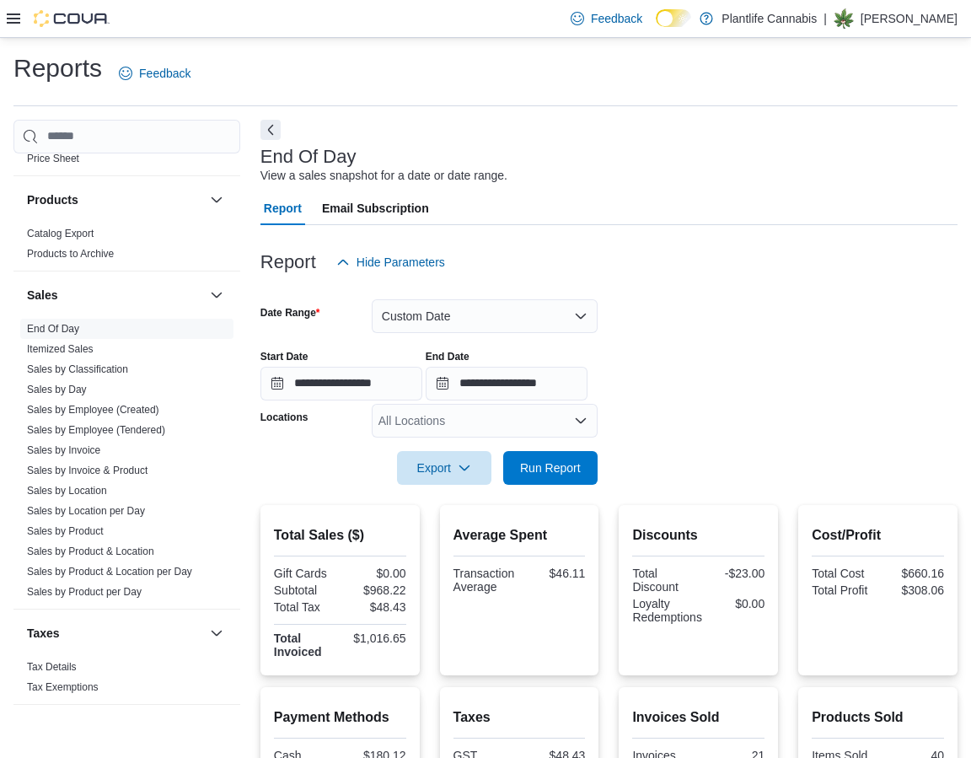
scroll to position [244, 0]
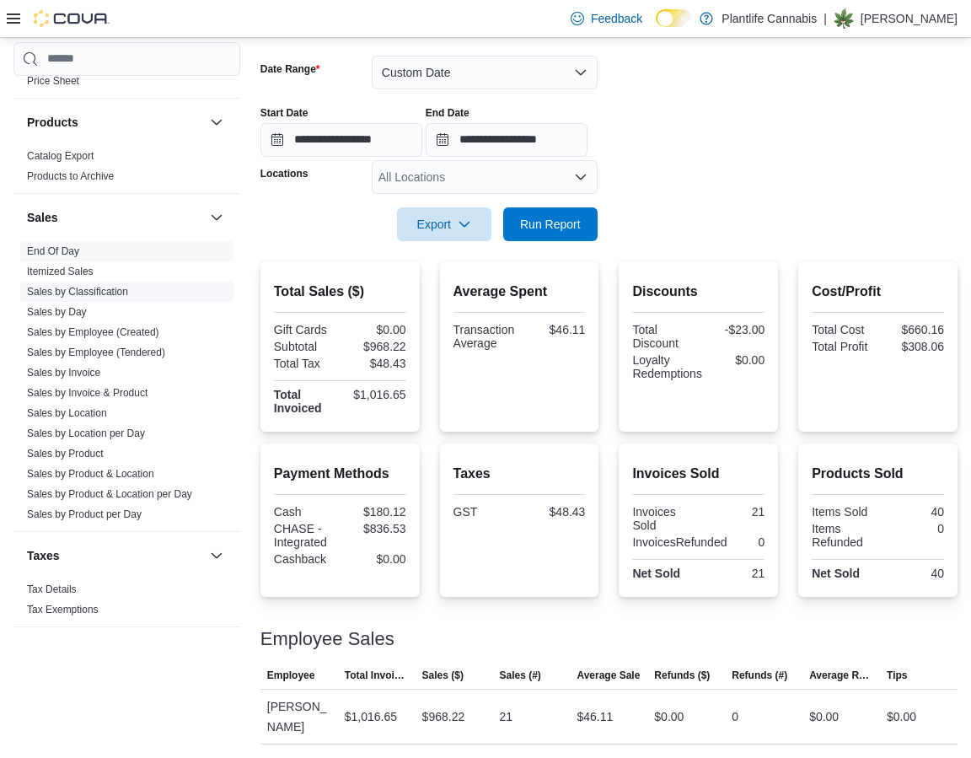
click at [97, 289] on link "Sales by Classification" at bounding box center [77, 292] width 101 height 12
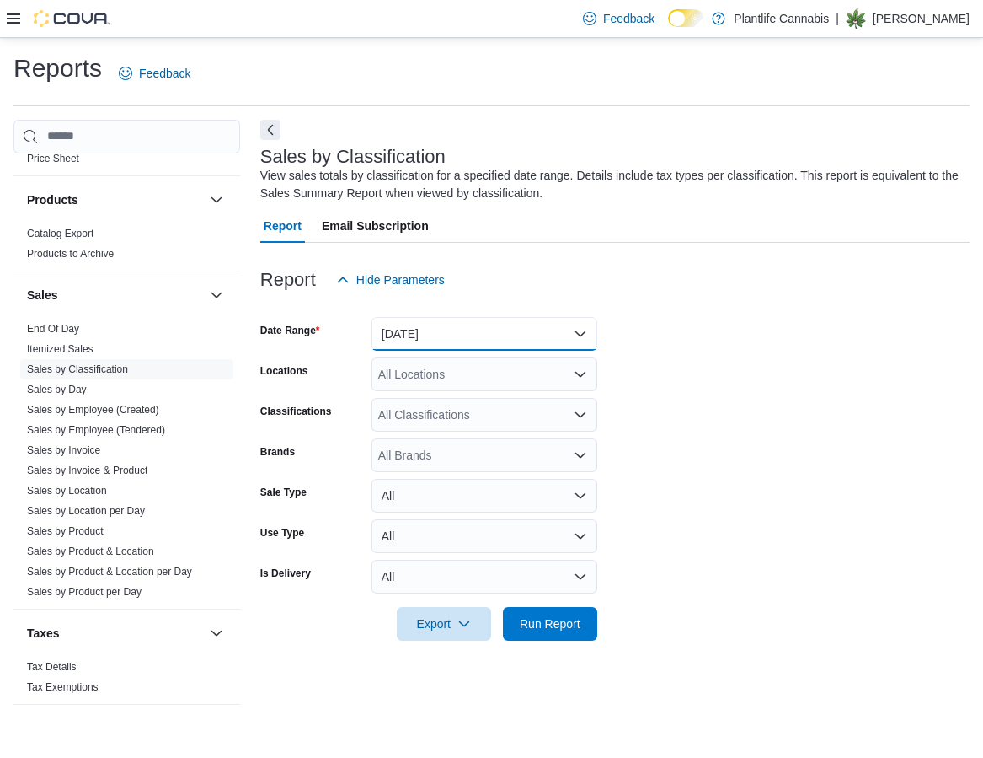
click at [415, 338] on button "[DATE]" at bounding box center [485, 334] width 226 height 34
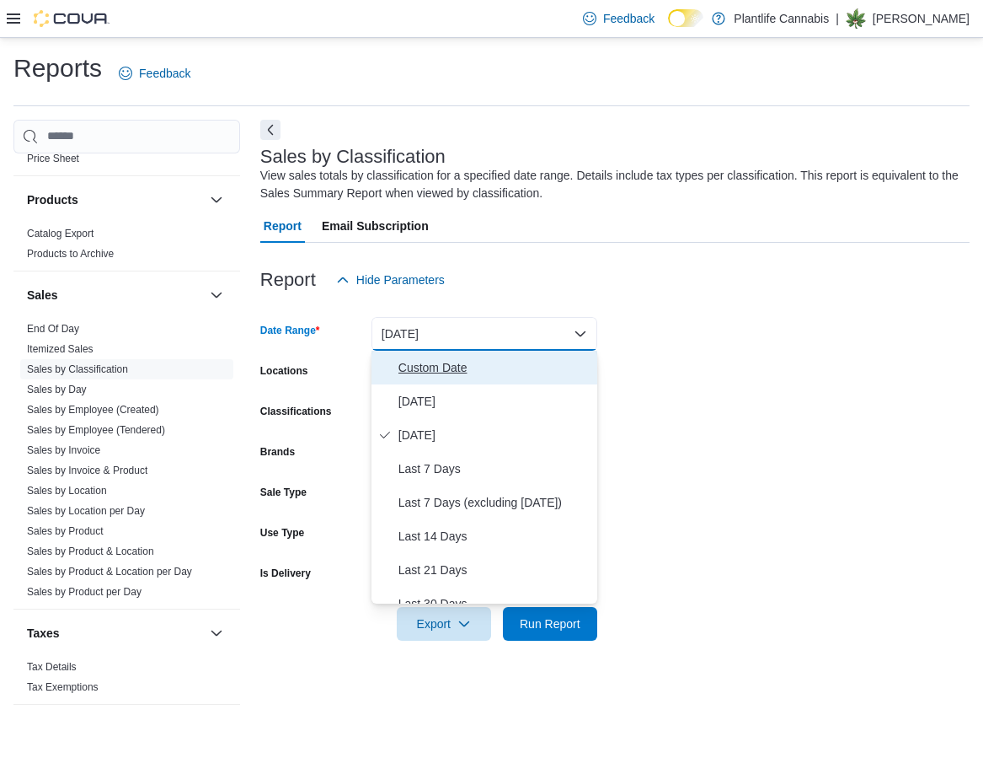
click at [413, 357] on span "Custom Date" at bounding box center [495, 367] width 192 height 20
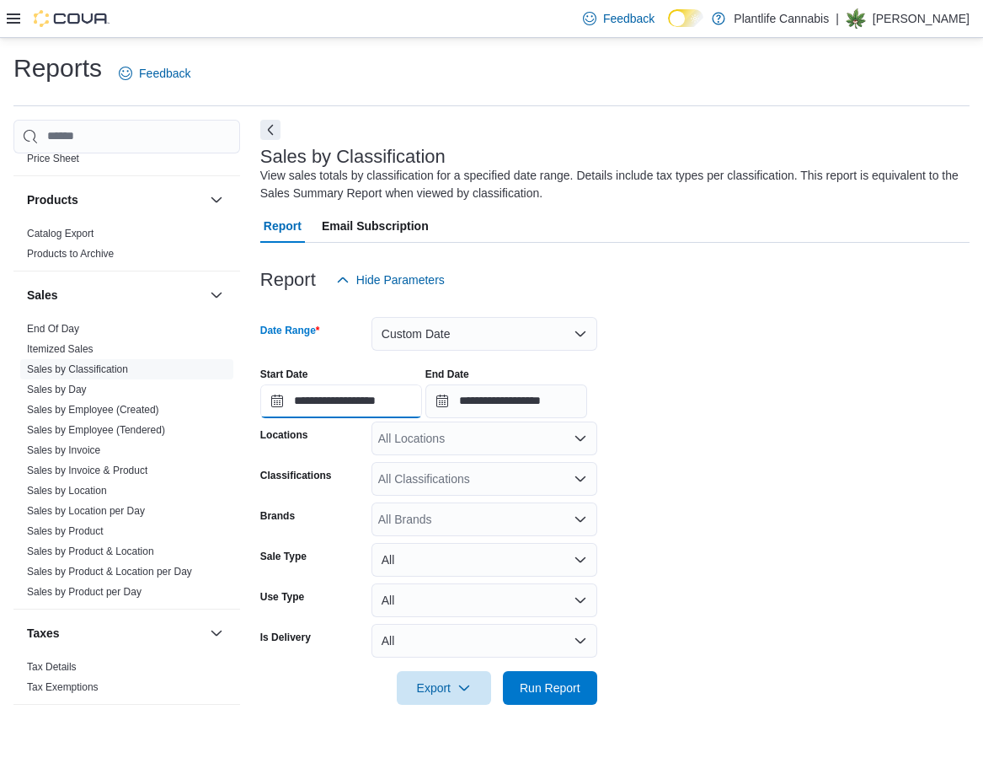
drag, startPoint x: 332, startPoint y: 398, endPoint x: 593, endPoint y: 657, distance: 368.2
click at [332, 398] on input "**********" at bounding box center [341, 401] width 162 height 34
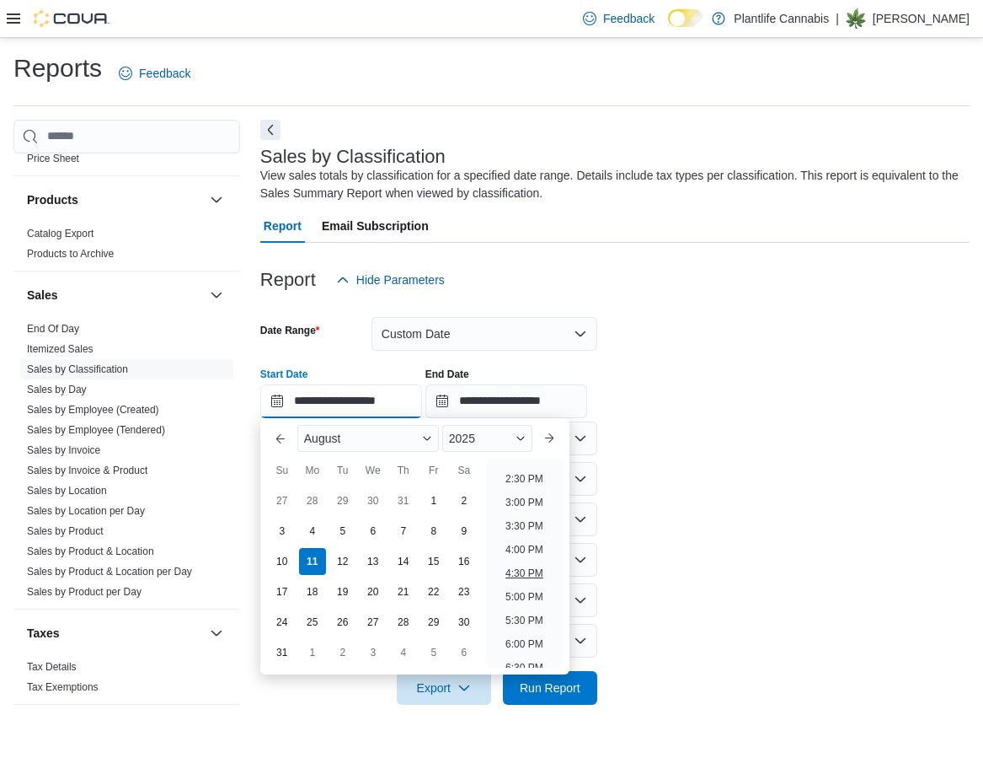
scroll to position [688, 0]
drag, startPoint x: 536, startPoint y: 589, endPoint x: 576, endPoint y: 527, distance: 73.9
click at [537, 588] on li "5:00 PM" at bounding box center [524, 586] width 51 height 20
type input "**********"
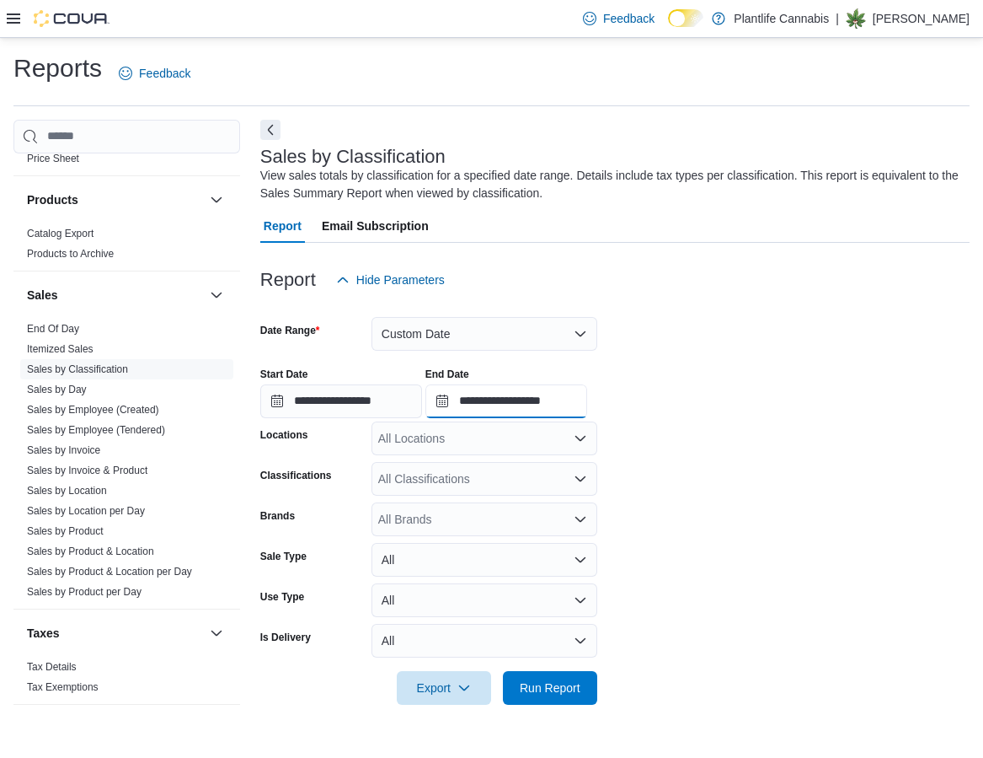
click at [561, 412] on input "**********" at bounding box center [507, 401] width 162 height 34
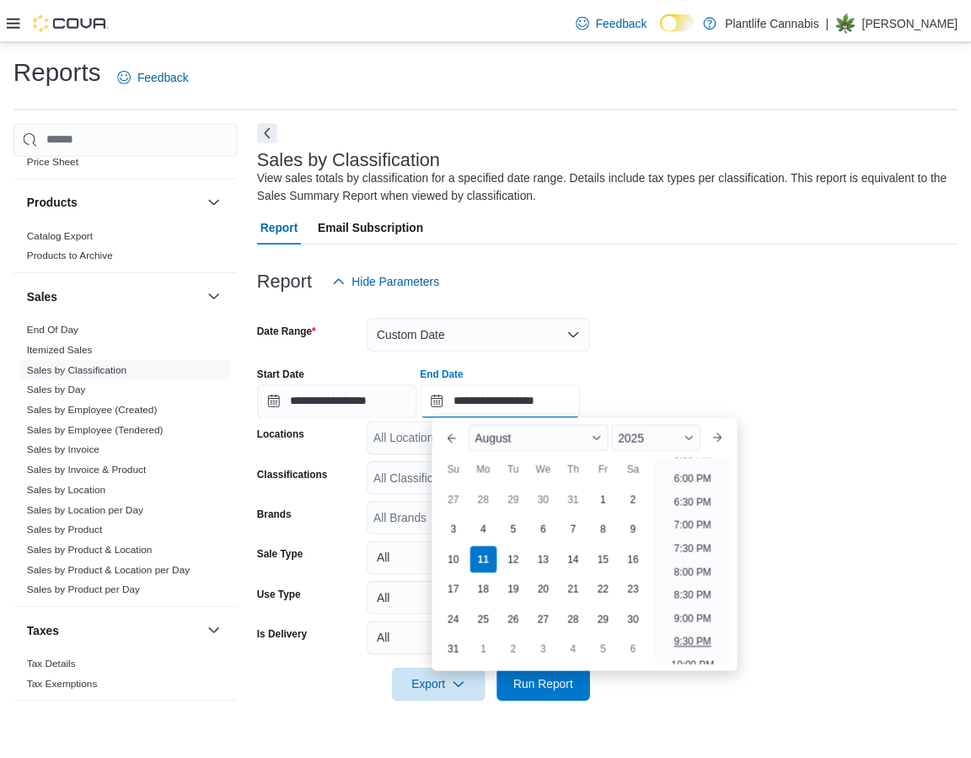
scroll to position [821, 0]
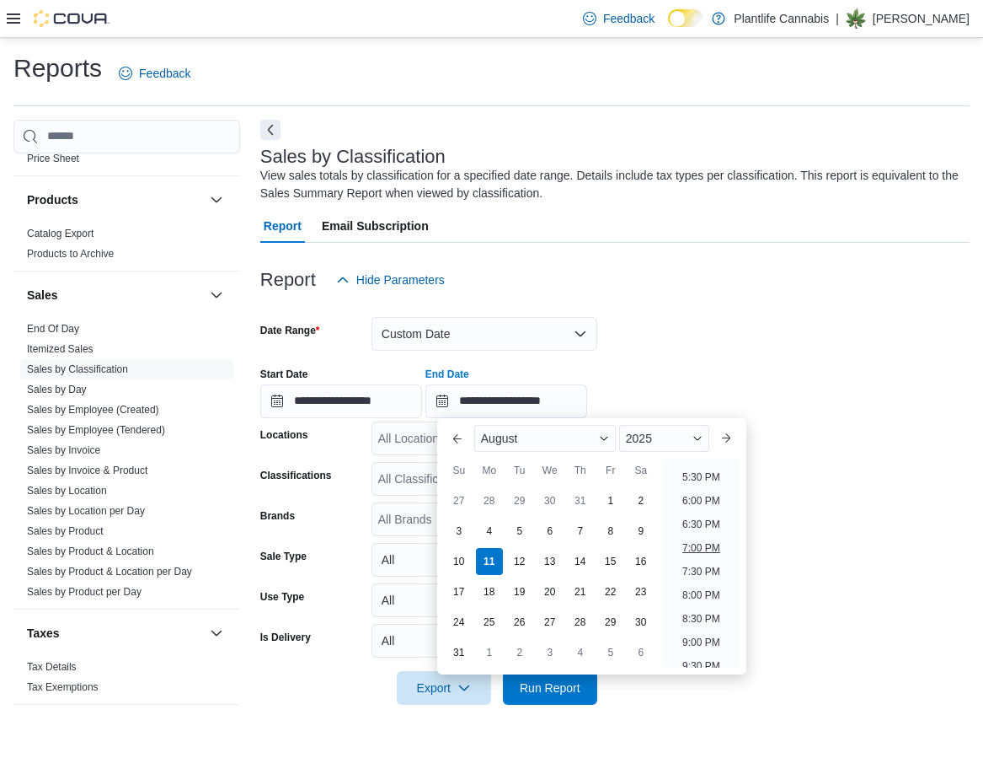
click at [712, 543] on li "7:00 PM" at bounding box center [701, 548] width 51 height 20
type input "**********"
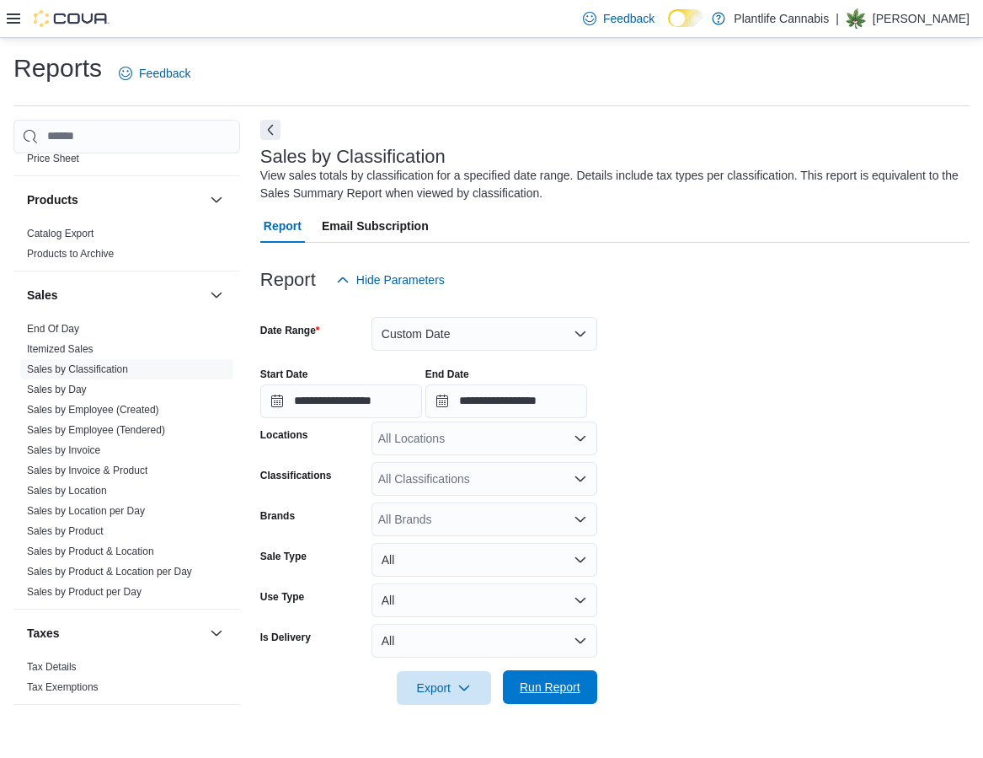
click at [576, 695] on span "Run Report" at bounding box center [550, 687] width 74 height 34
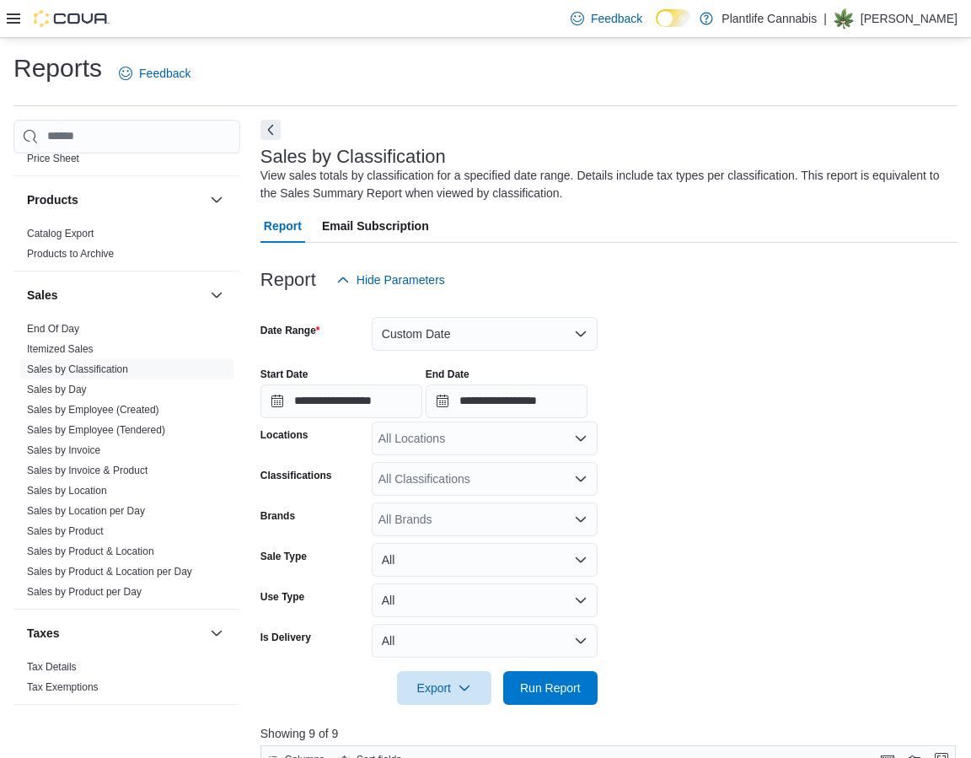
scroll to position [607, 0]
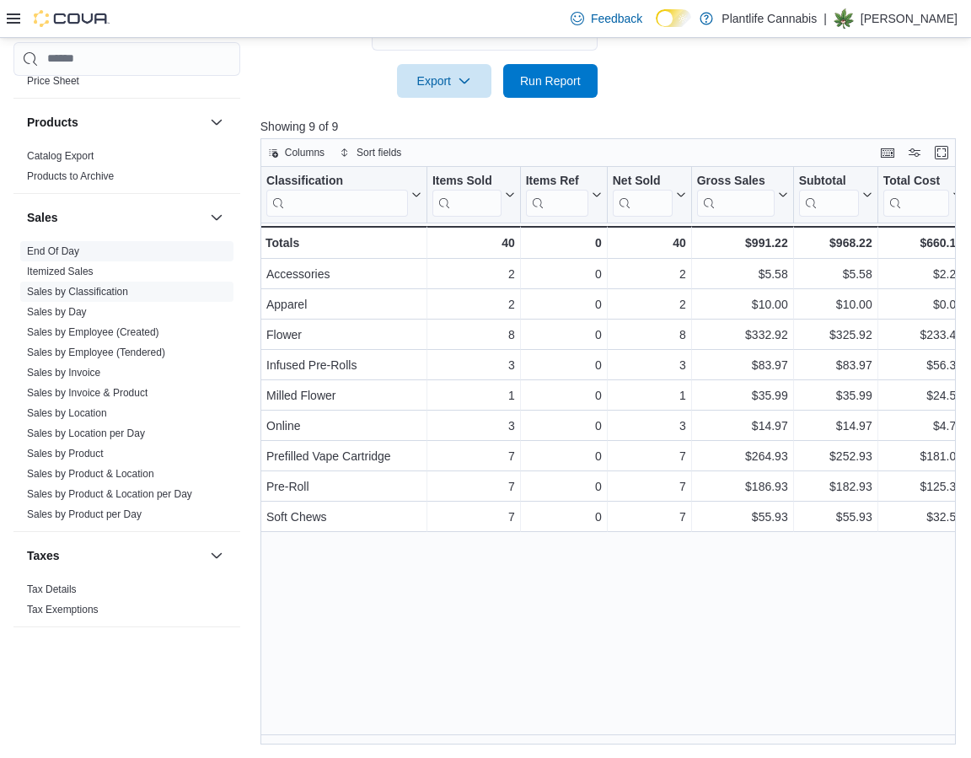
click at [62, 259] on span "End Of Day" at bounding box center [126, 251] width 213 height 20
click at [60, 253] on link "End Of Day" at bounding box center [53, 251] width 52 height 12
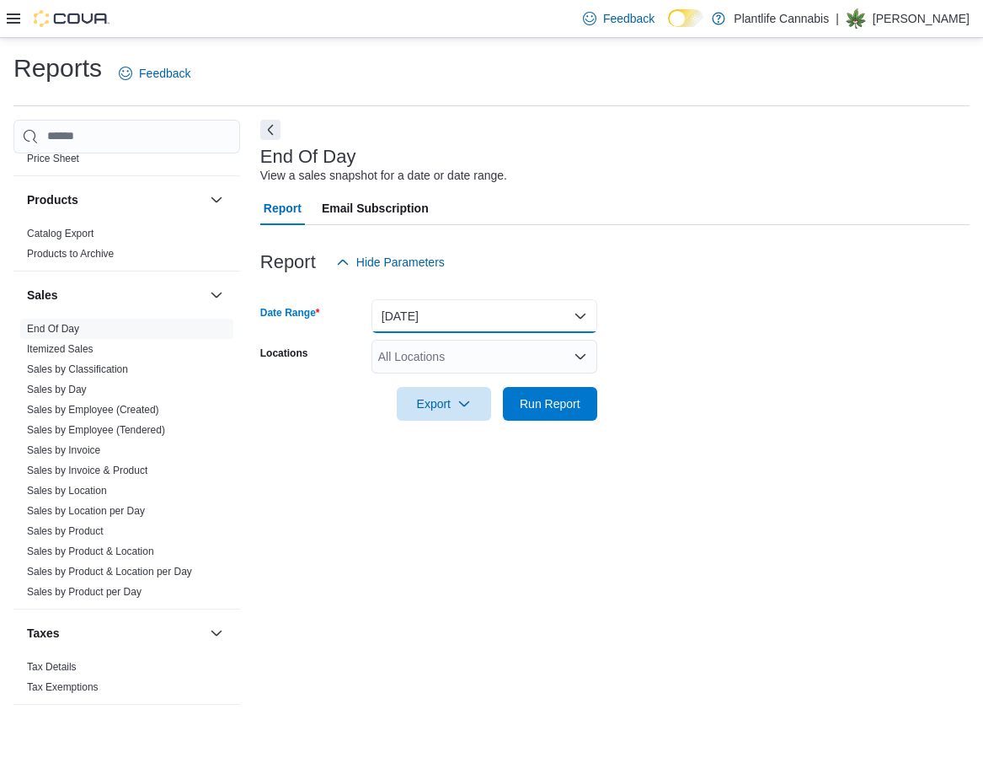
click at [502, 322] on button "[DATE]" at bounding box center [485, 316] width 226 height 34
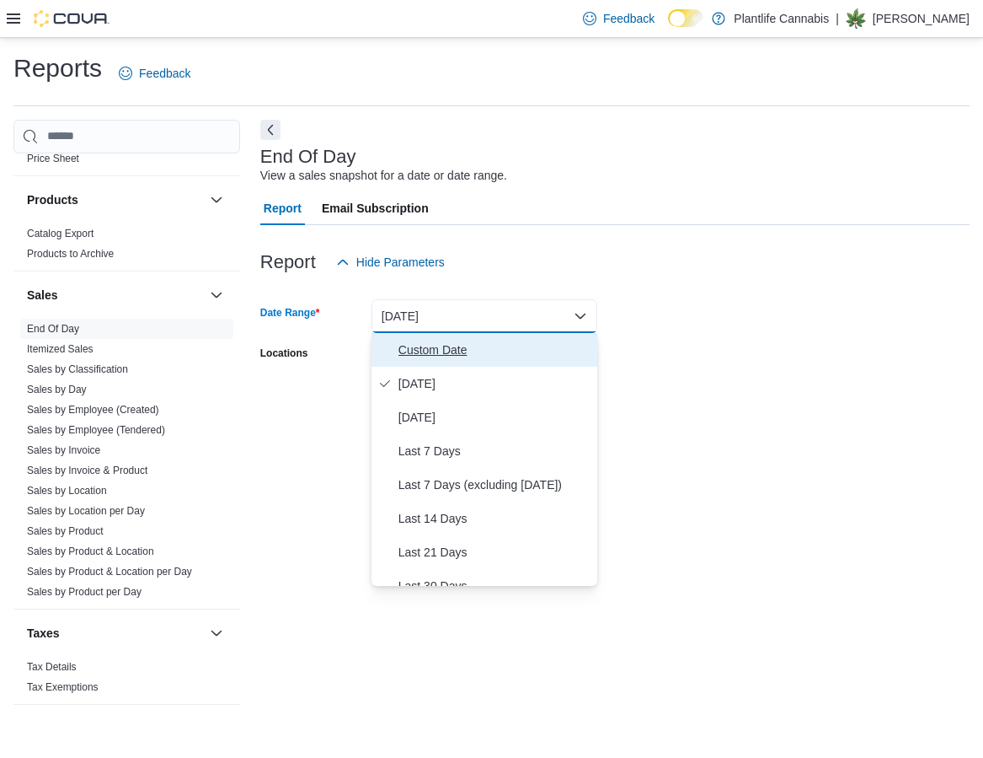
click at [417, 356] on span "Custom Date" at bounding box center [495, 350] width 192 height 20
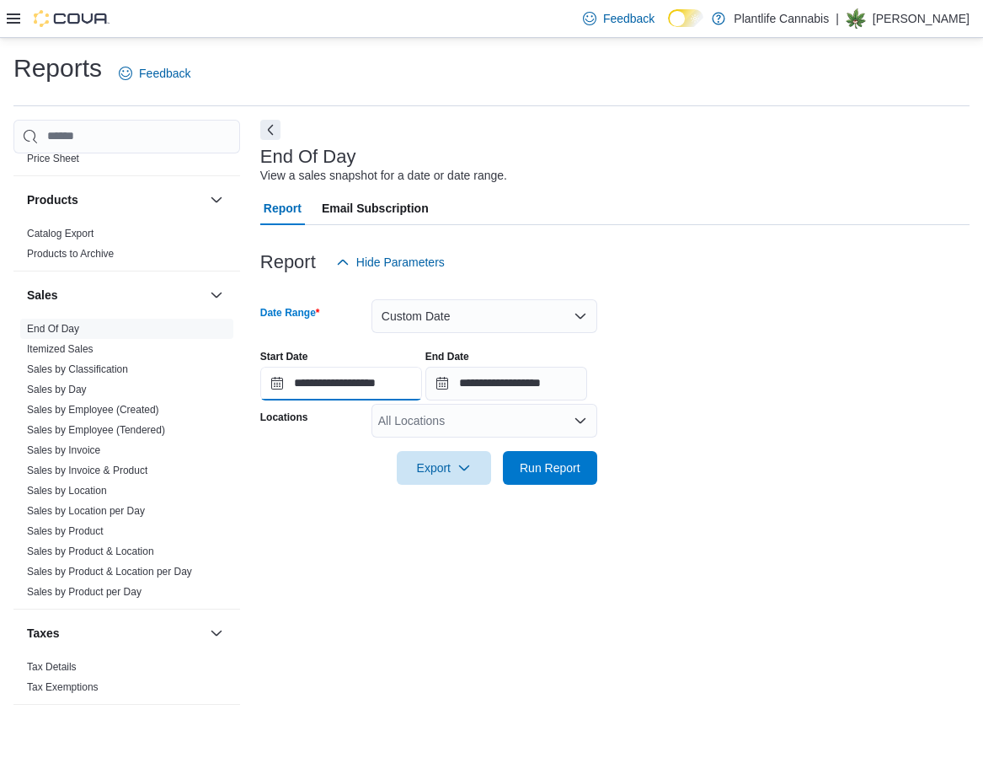
drag, startPoint x: 368, startPoint y: 380, endPoint x: 385, endPoint y: 395, distance: 22.7
click at [368, 380] on input "**********" at bounding box center [341, 384] width 162 height 34
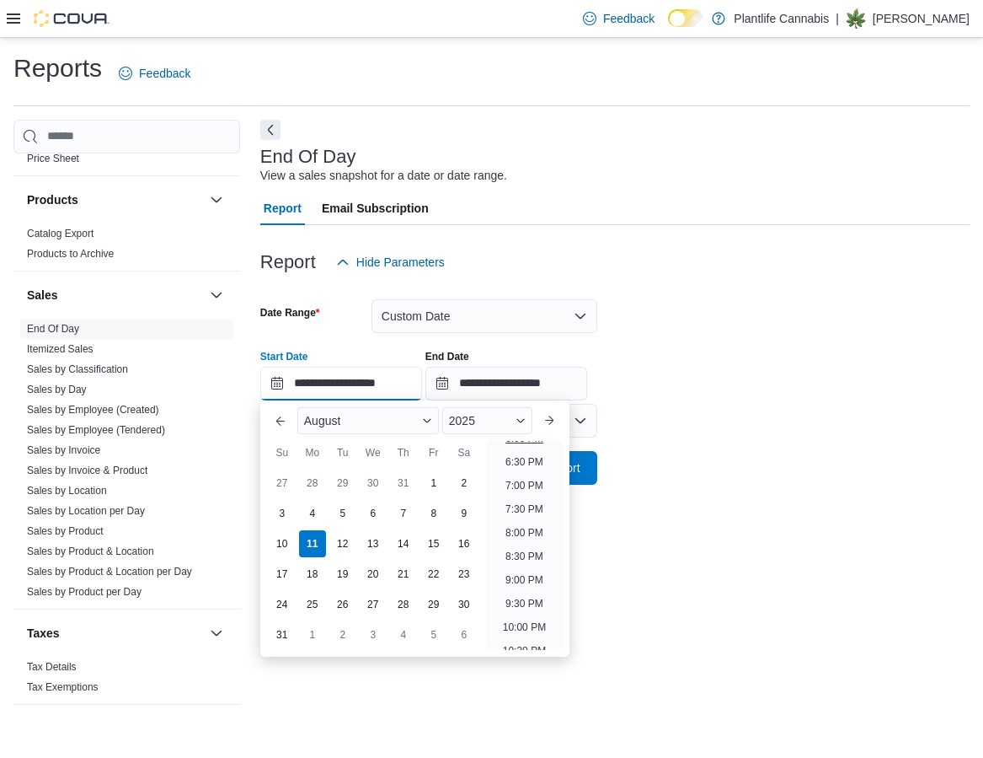
scroll to position [879, 0]
click at [523, 474] on li "7:00 PM" at bounding box center [524, 472] width 51 height 20
type input "**********"
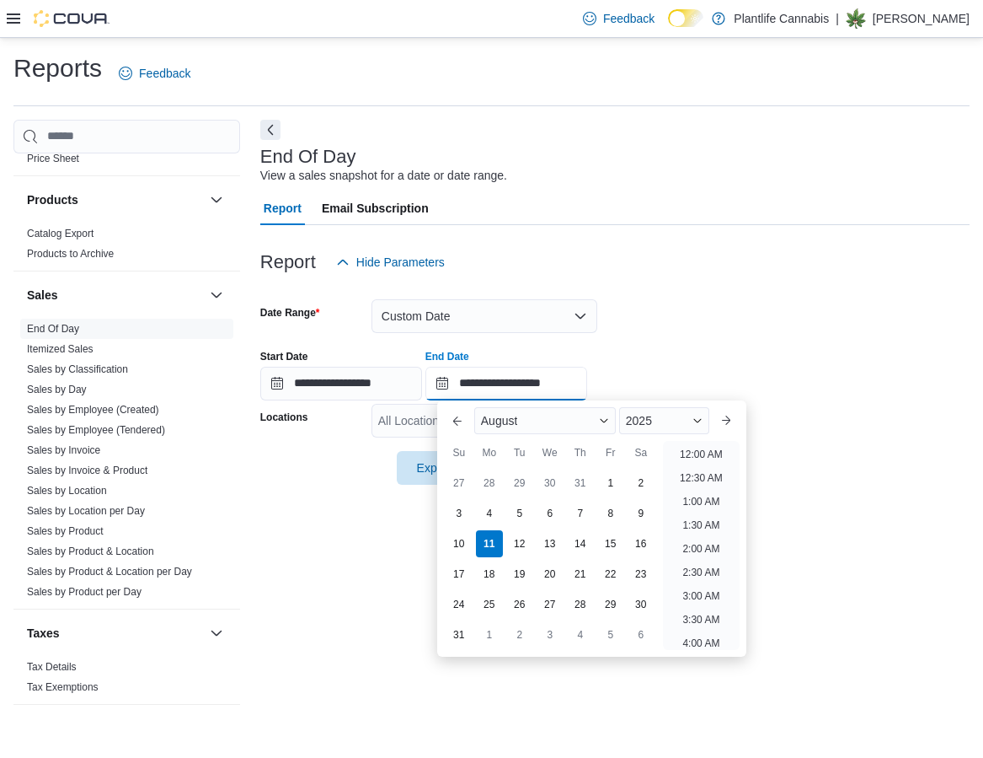
drag, startPoint x: 540, startPoint y: 388, endPoint x: 712, endPoint y: 501, distance: 205.2
click at [540, 388] on input "**********" at bounding box center [507, 384] width 162 height 34
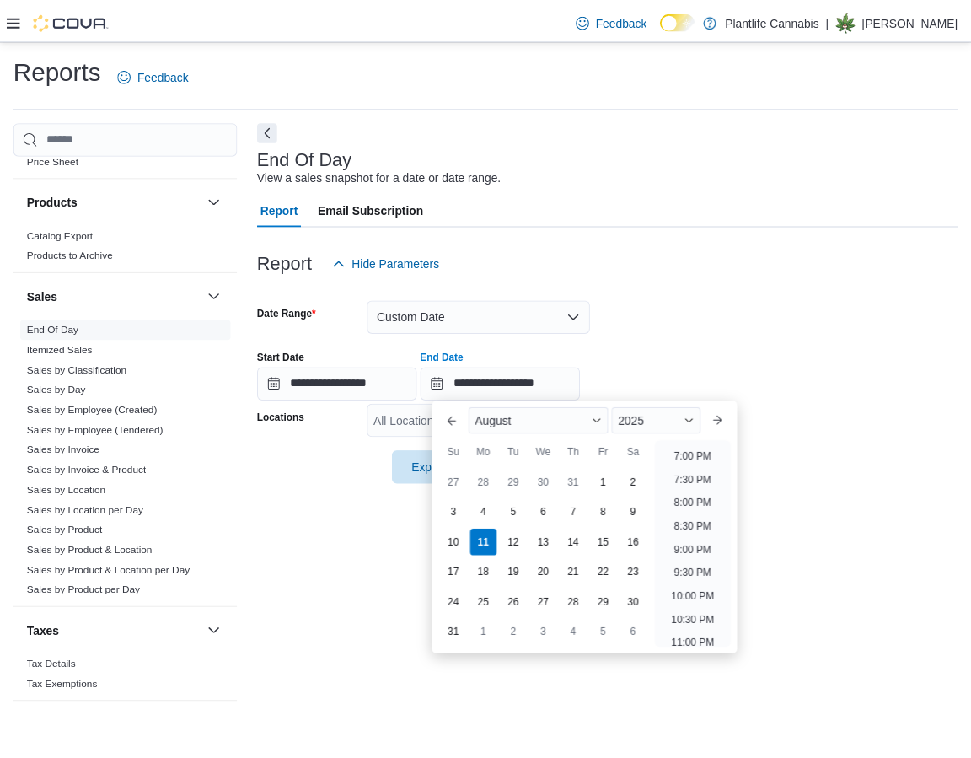
scroll to position [899, 0]
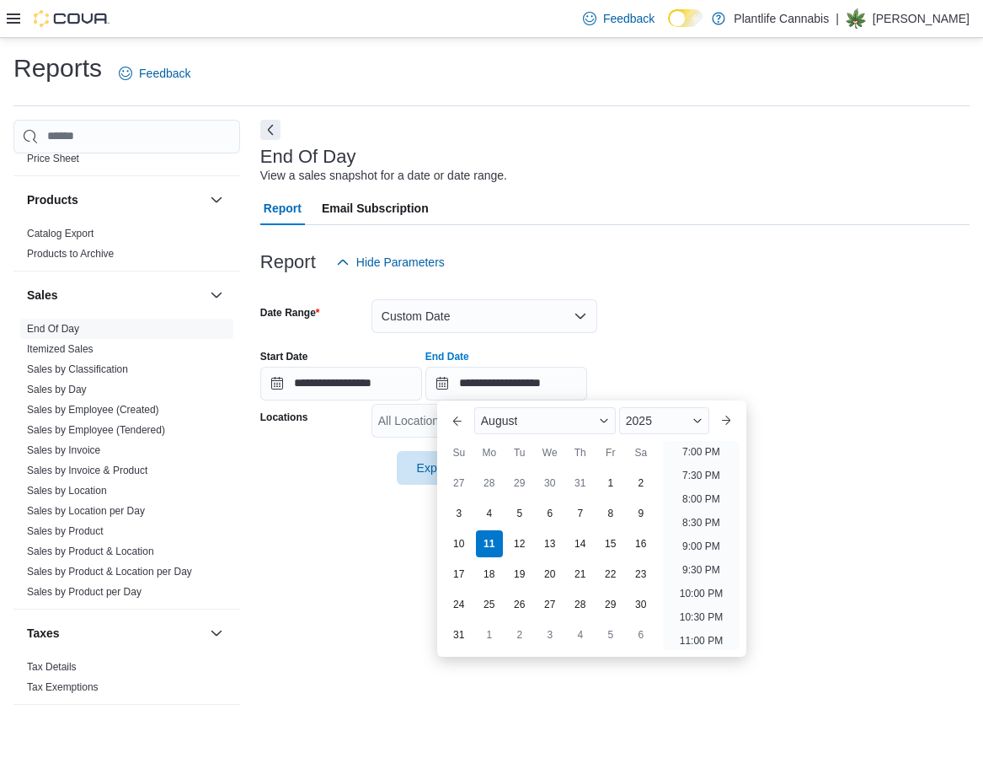
click at [702, 539] on li "9:00 PM" at bounding box center [701, 546] width 51 height 20
type input "**********"
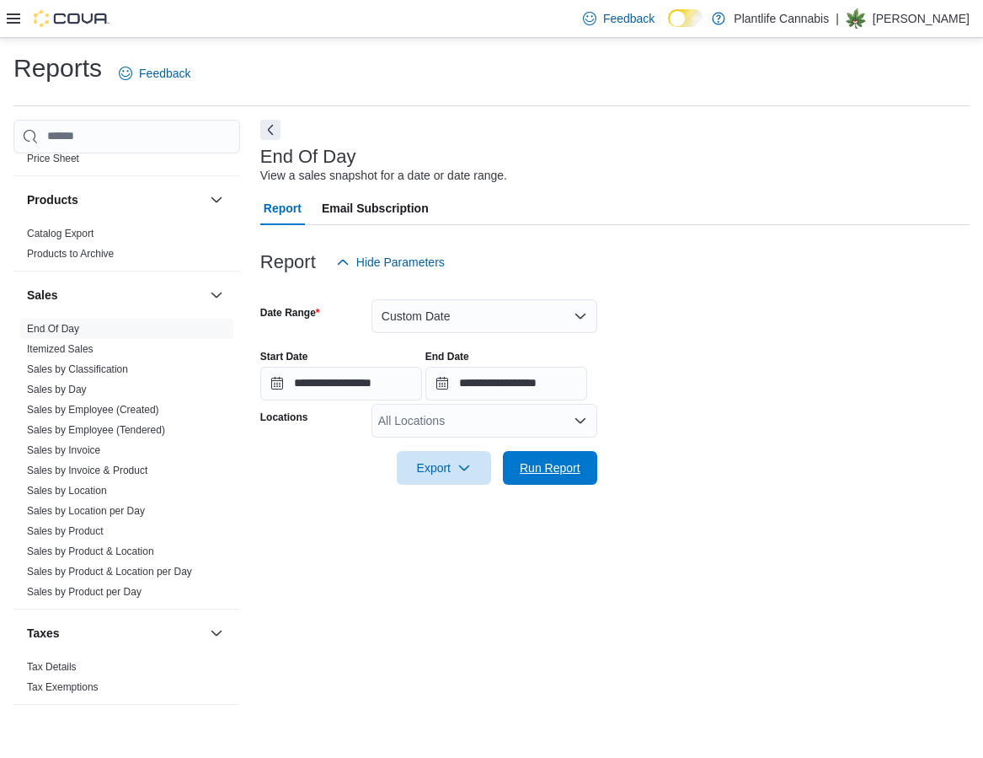
drag, startPoint x: 575, startPoint y: 464, endPoint x: 737, endPoint y: 583, distance: 201.4
click at [577, 467] on span "Run Report" at bounding box center [550, 467] width 61 height 17
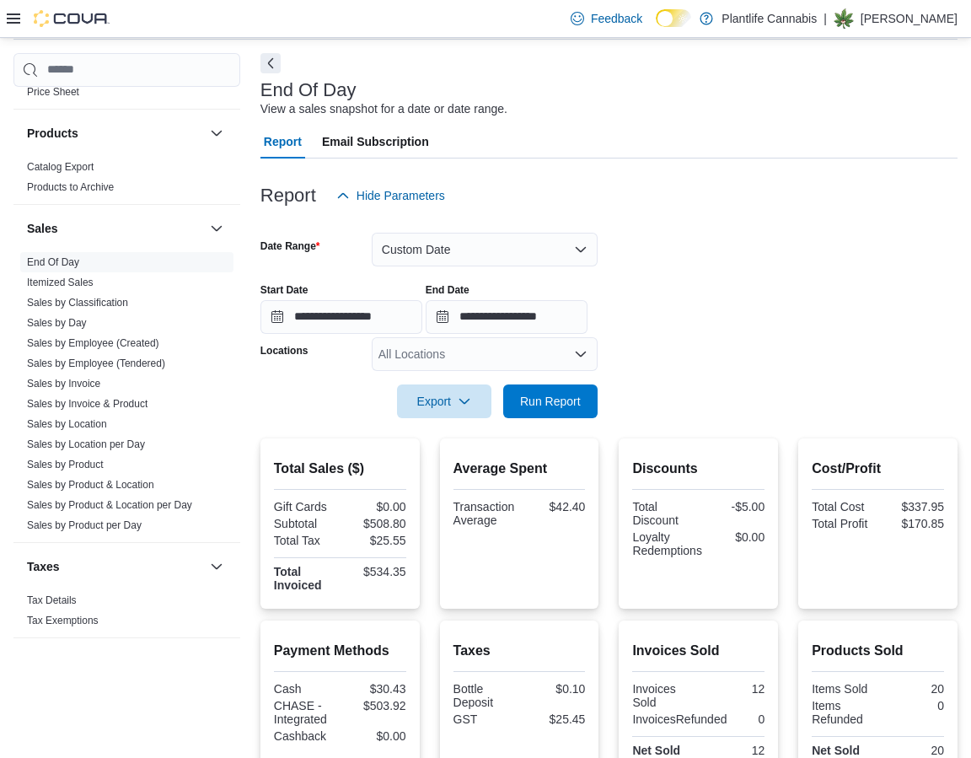
scroll to position [15, 0]
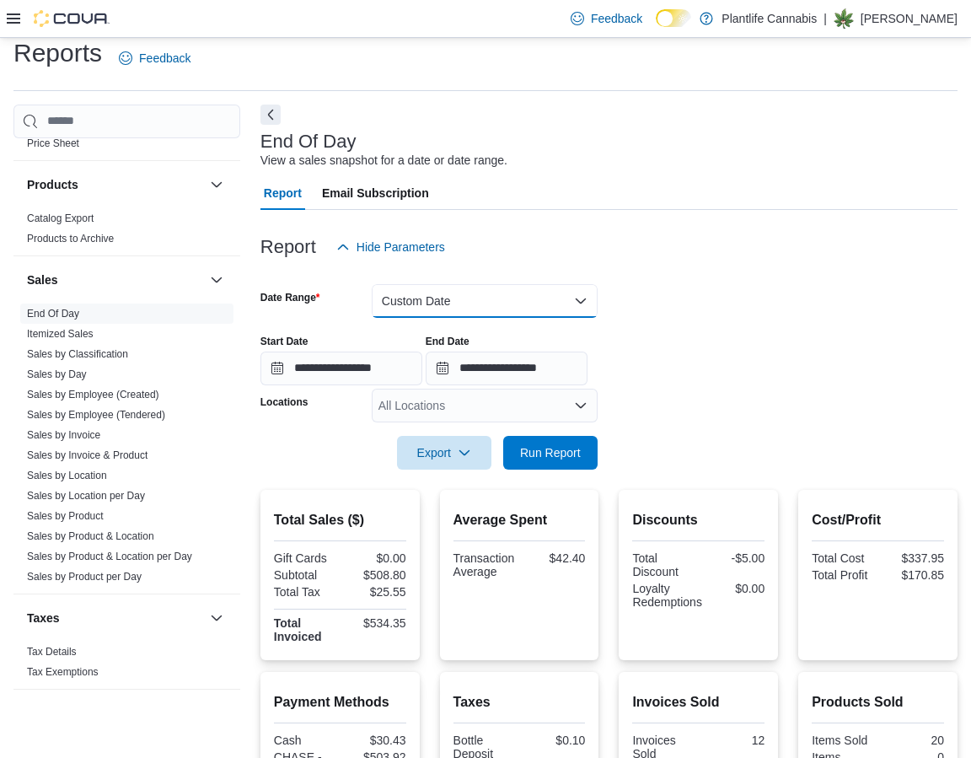
click at [466, 297] on button "Custom Date" at bounding box center [485, 301] width 226 height 34
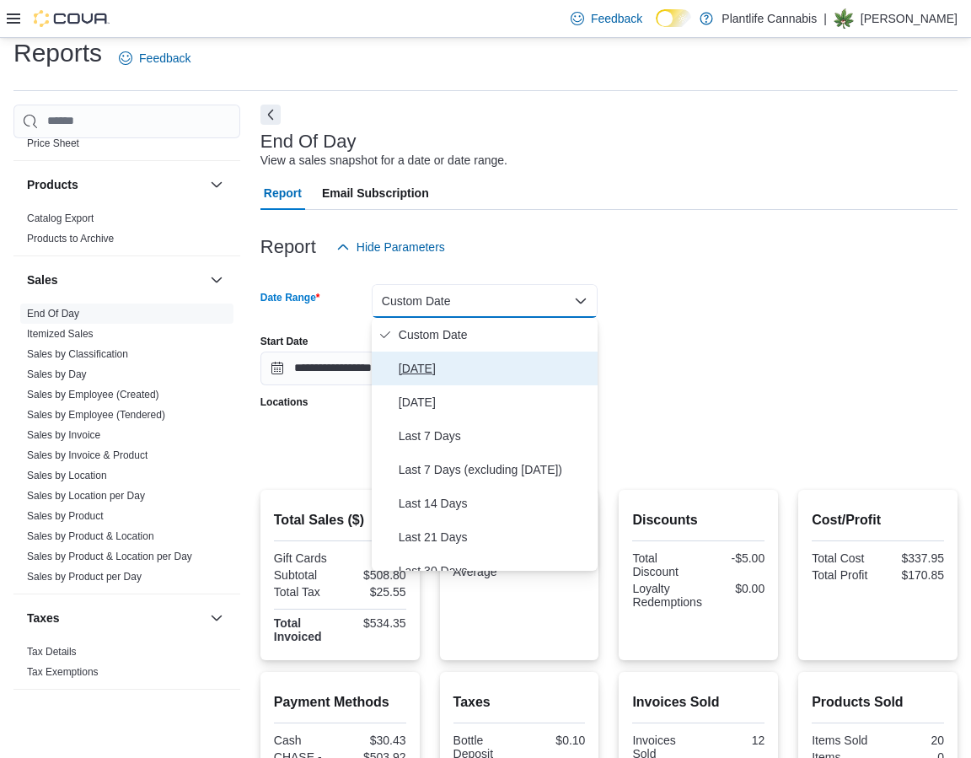
drag, startPoint x: 410, startPoint y: 358, endPoint x: 453, endPoint y: 429, distance: 82.8
click at [412, 360] on span "[DATE]" at bounding box center [495, 368] width 192 height 20
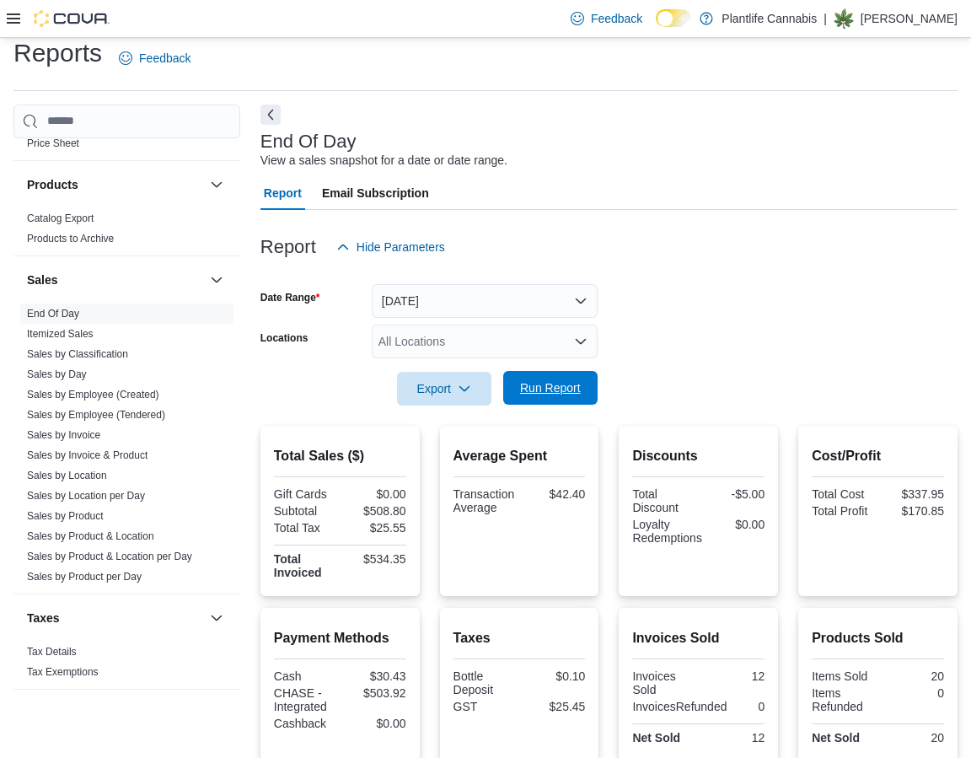
click at [556, 395] on span "Run Report" at bounding box center [550, 387] width 61 height 17
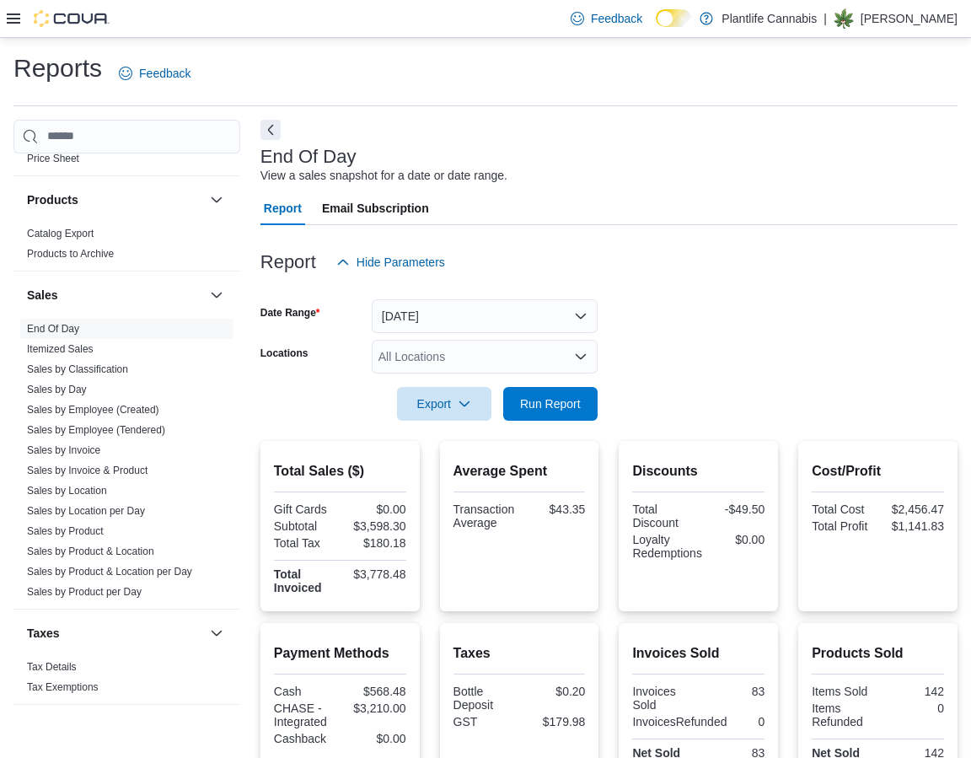
scroll to position [234, 0]
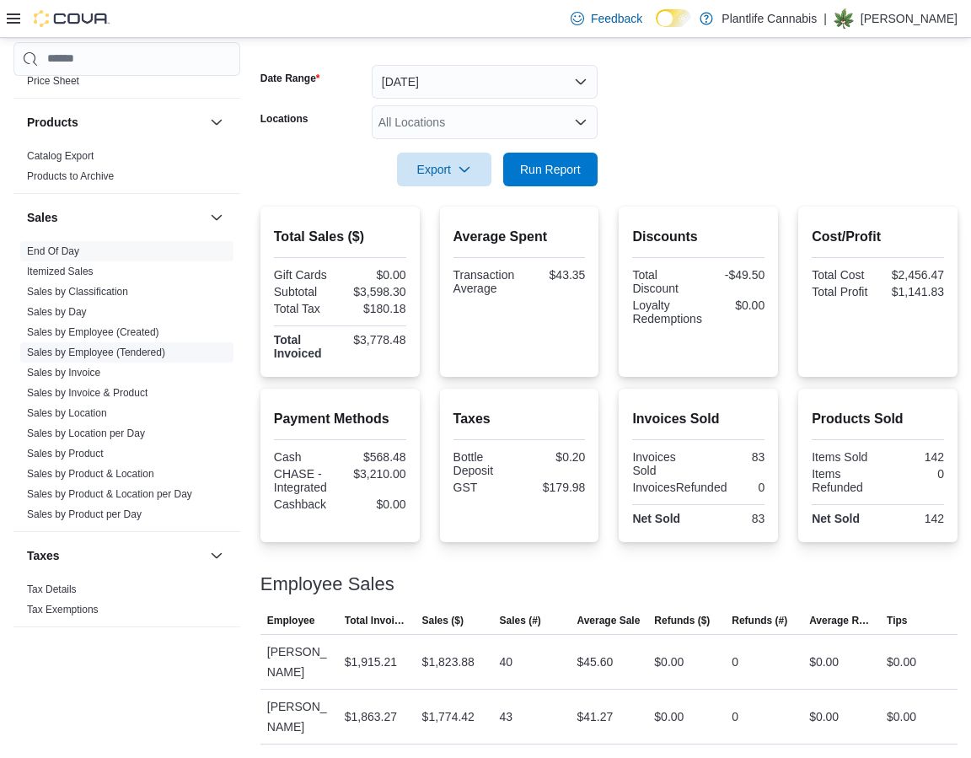
click at [118, 351] on link "Sales by Employee (Tendered)" at bounding box center [96, 352] width 138 height 12
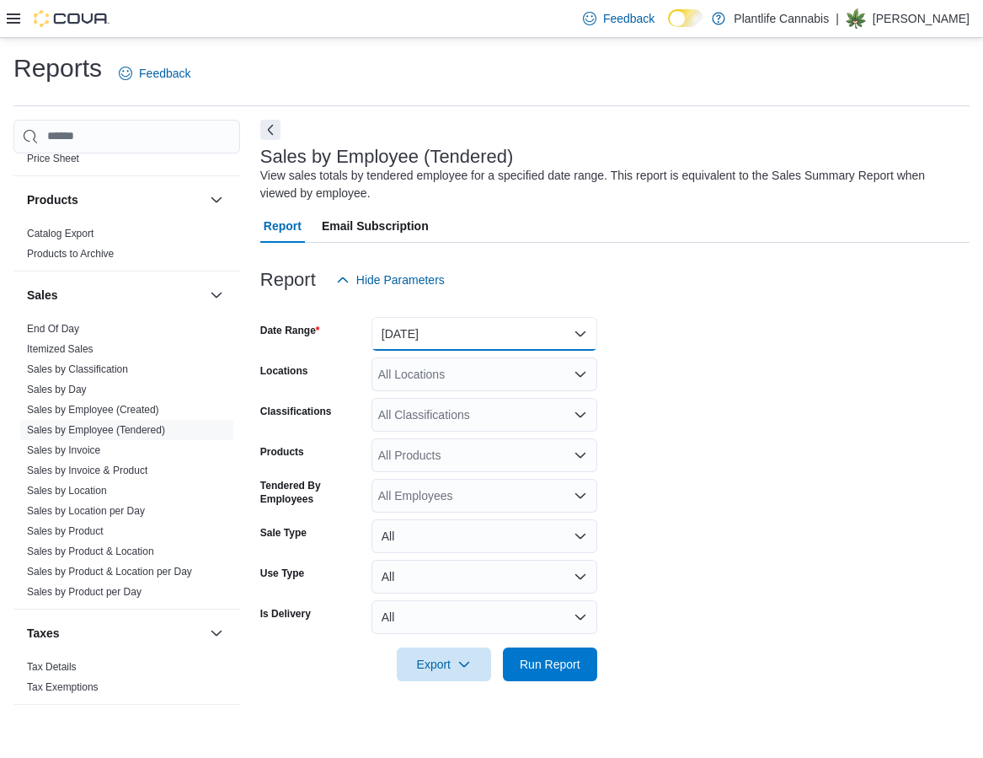
click at [511, 349] on button "[DATE]" at bounding box center [485, 334] width 226 height 34
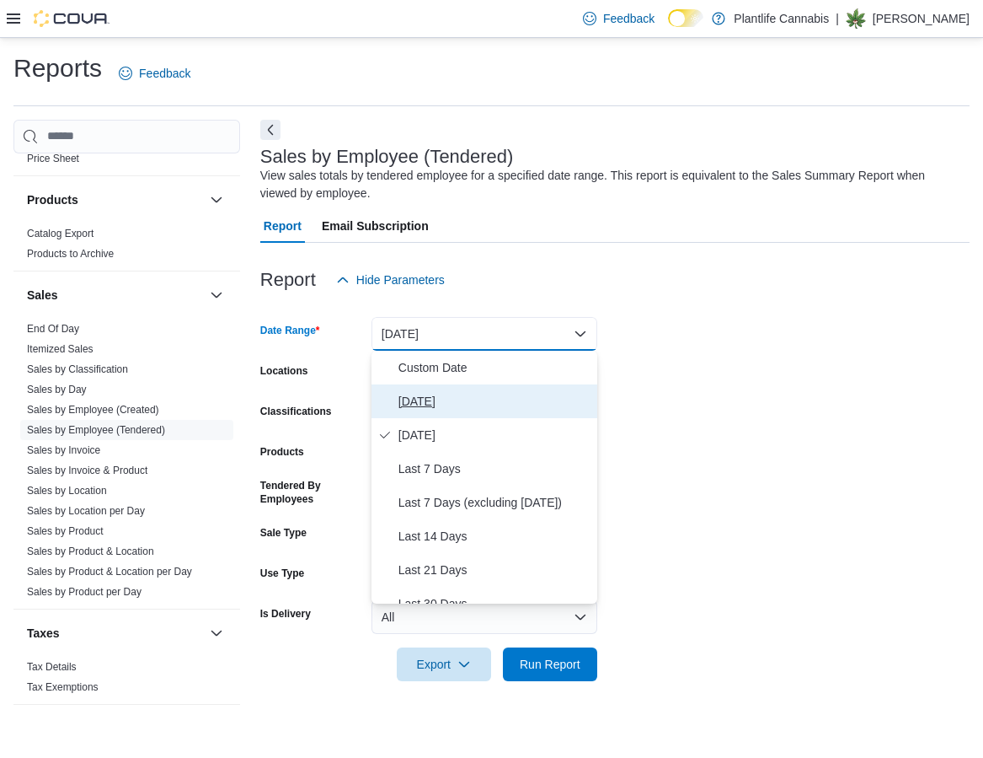
click at [439, 396] on span "[DATE]" at bounding box center [495, 401] width 192 height 20
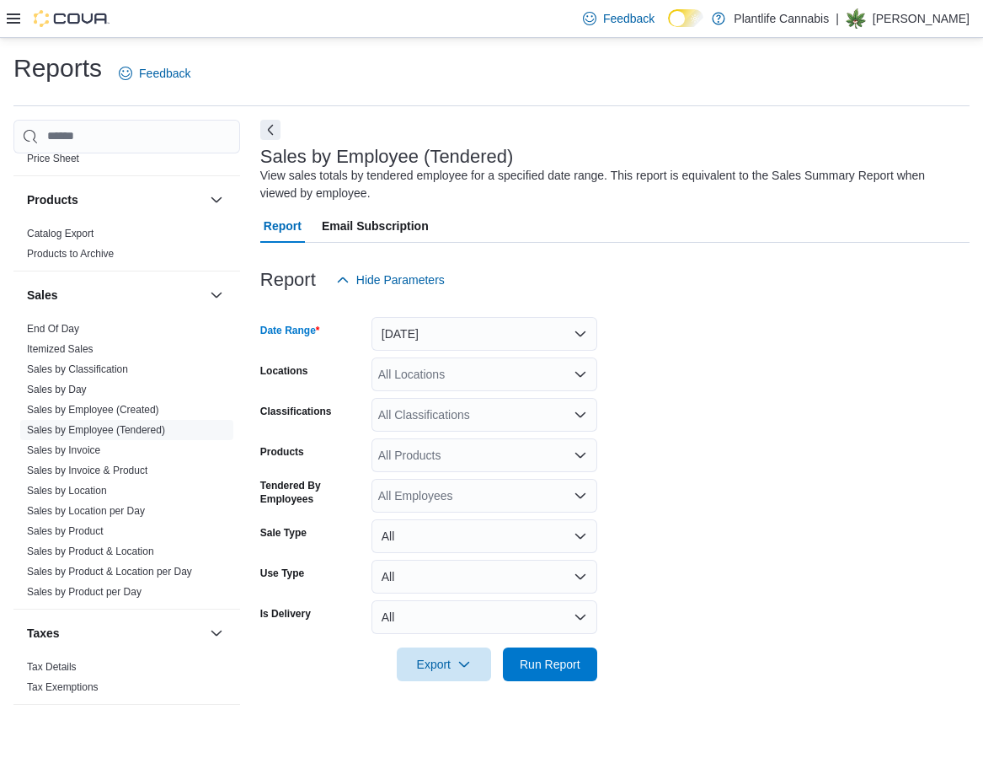
drag, startPoint x: 415, startPoint y: 416, endPoint x: 474, endPoint y: 427, distance: 59.2
click at [420, 416] on div "All Classifications" at bounding box center [485, 415] width 226 height 34
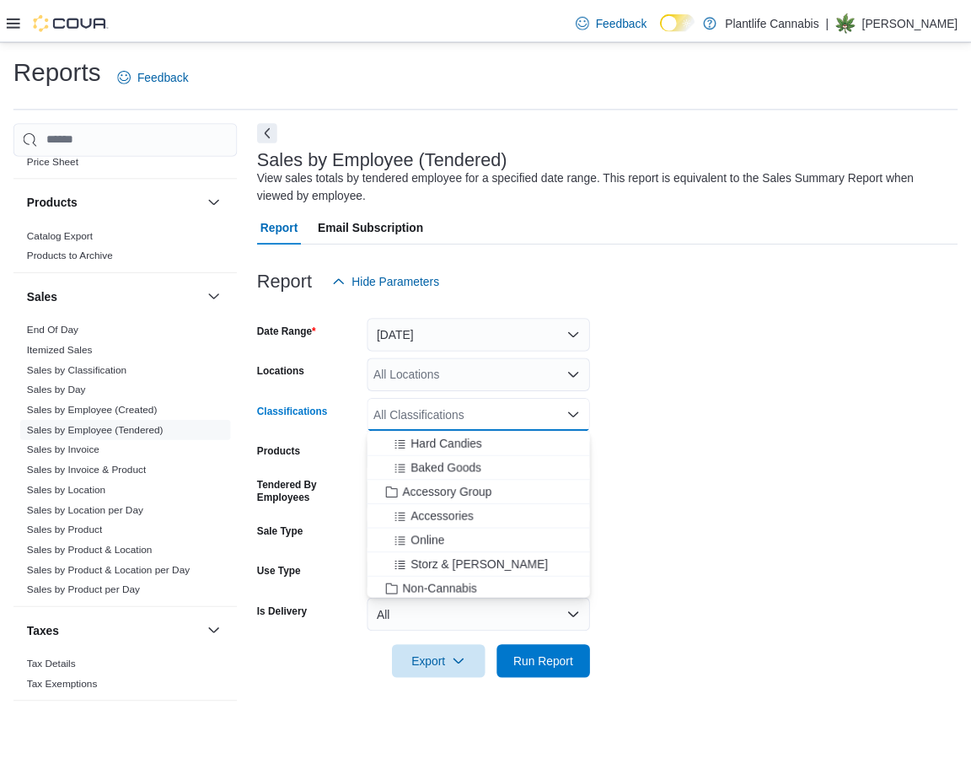
scroll to position [206, 0]
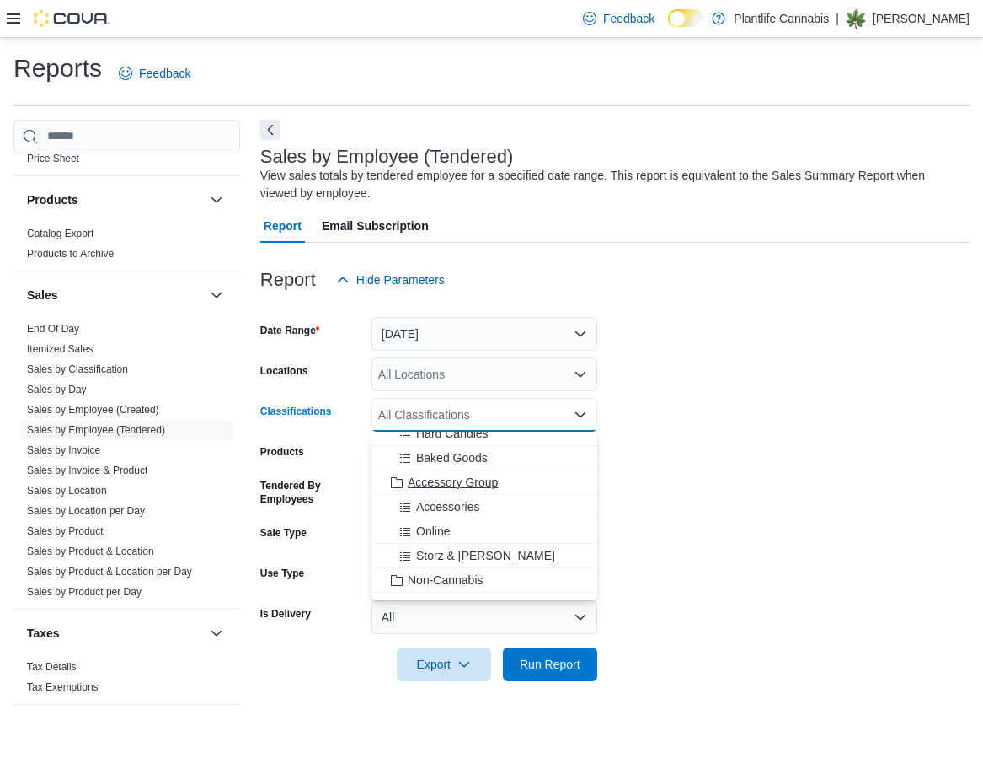
click at [486, 486] on span "Accessory Group" at bounding box center [453, 482] width 90 height 17
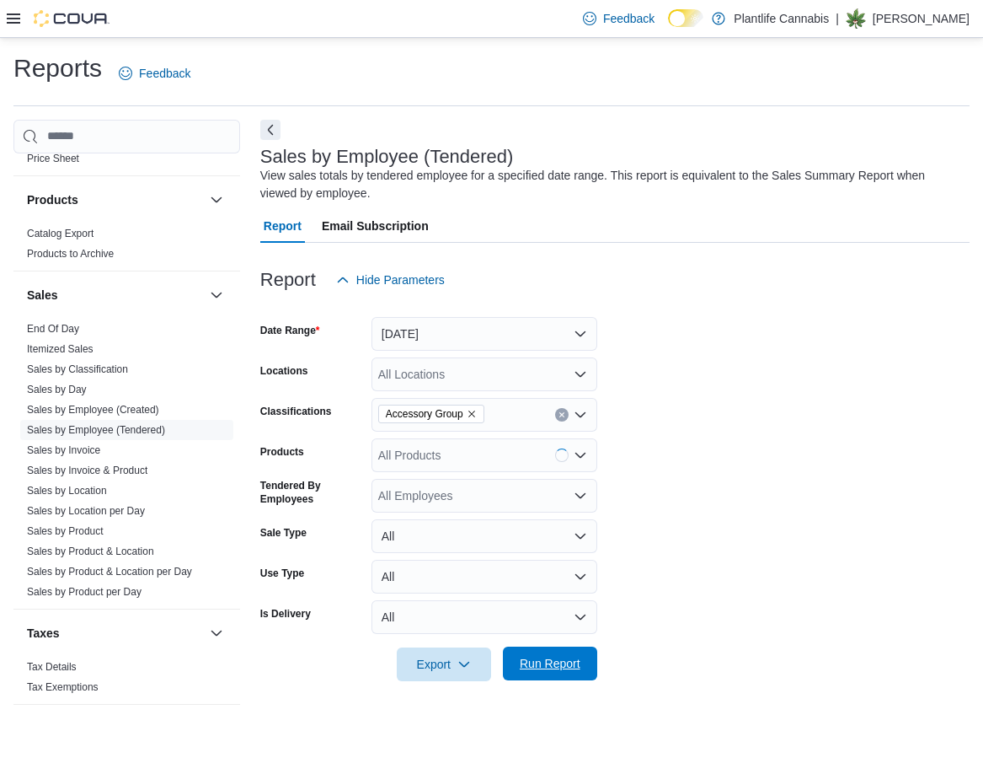
drag, startPoint x: 740, startPoint y: 533, endPoint x: 586, endPoint y: 660, distance: 198.7
click at [739, 534] on form "Date Range [DATE] Locations All Locations Classifications Accessory Group Produ…" at bounding box center [614, 489] width 709 height 384
drag, startPoint x: 561, startPoint y: 668, endPoint x: 768, endPoint y: 629, distance: 211.0
click at [562, 667] on span "Run Report" at bounding box center [550, 664] width 61 height 17
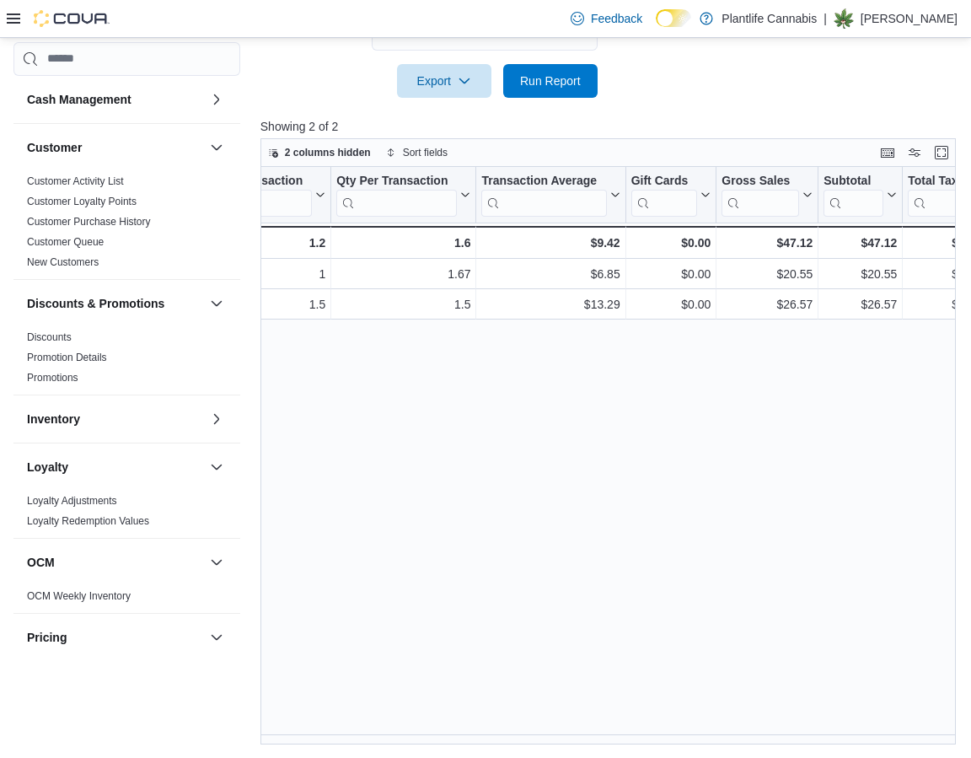
click at [10, 20] on icon at bounding box center [13, 18] width 13 height 13
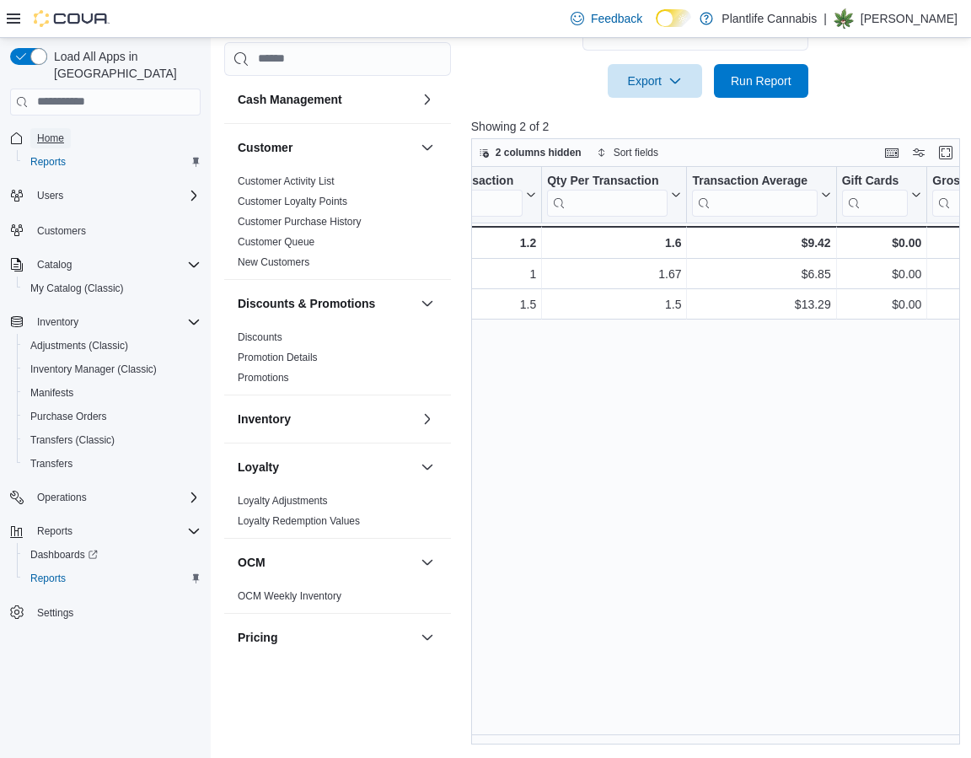
click at [49, 131] on span "Home" at bounding box center [50, 137] width 27 height 13
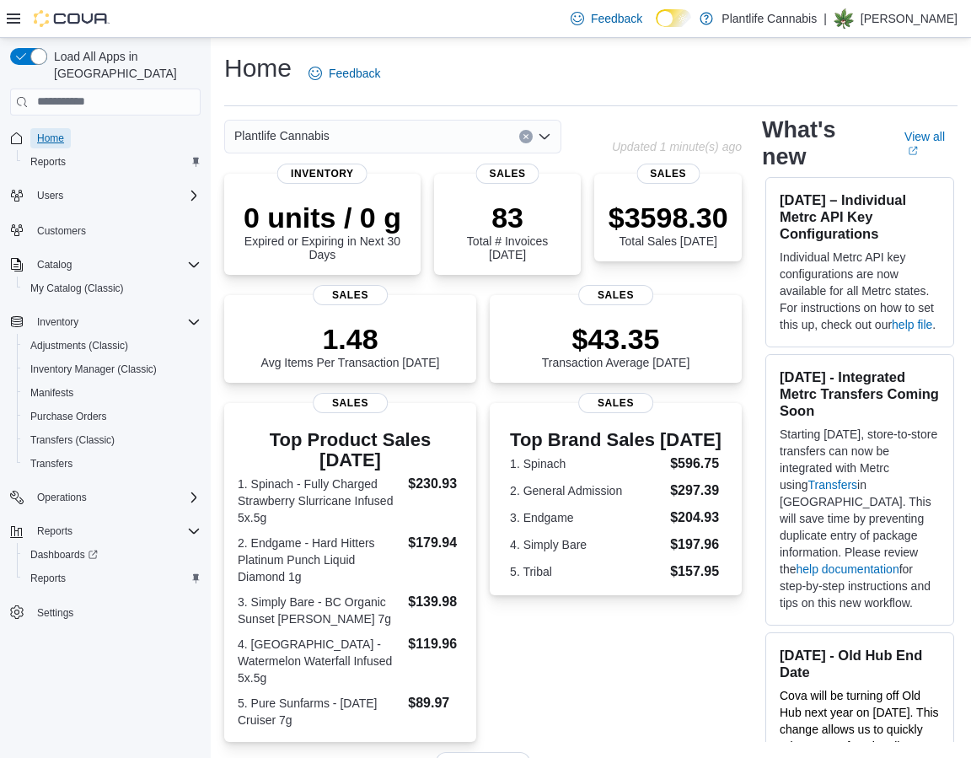
click at [44, 131] on span "Home" at bounding box center [50, 137] width 27 height 13
click at [51, 571] on span "Reports" at bounding box center [47, 577] width 35 height 13
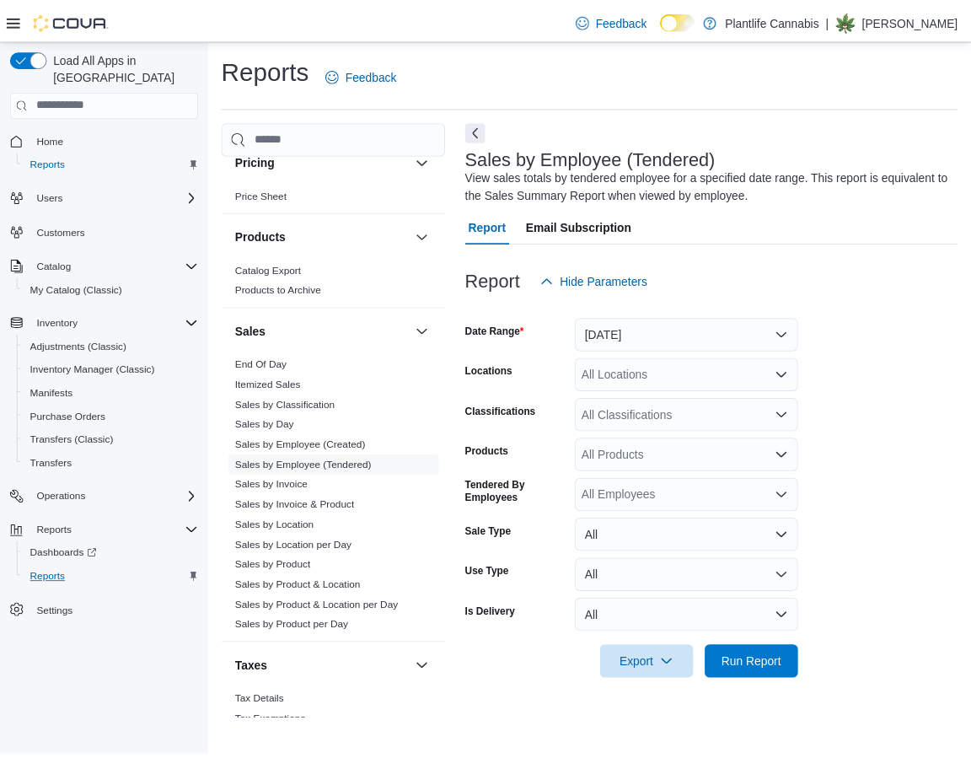
scroll to position [590, 0]
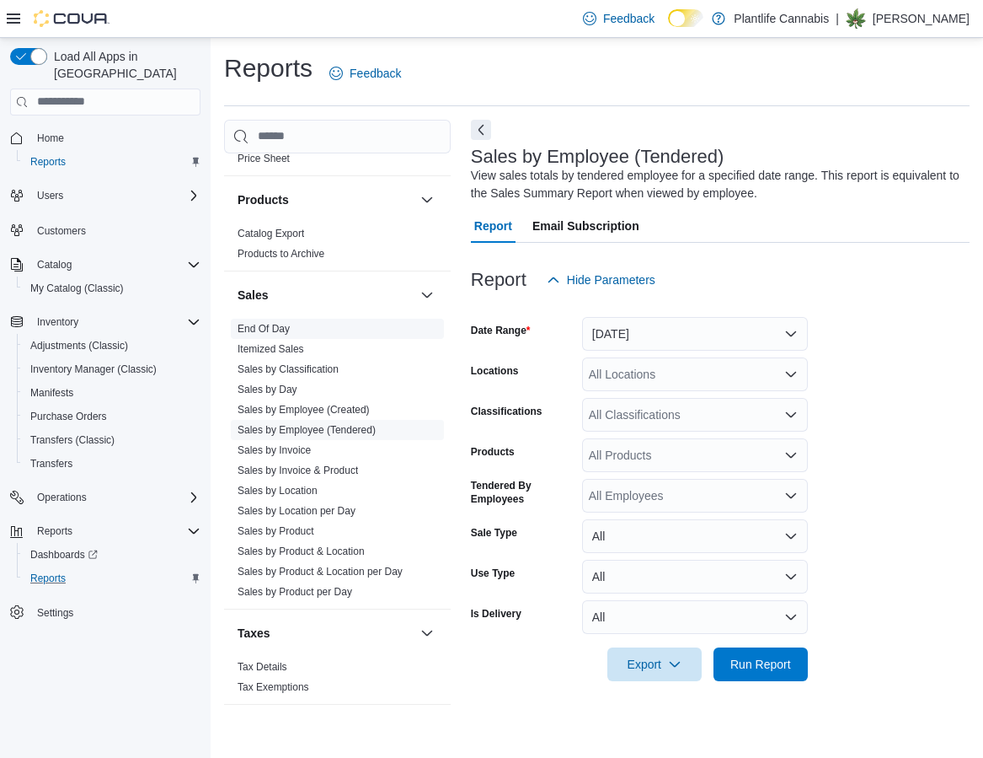
click at [284, 324] on link "End Of Day" at bounding box center [264, 329] width 52 height 12
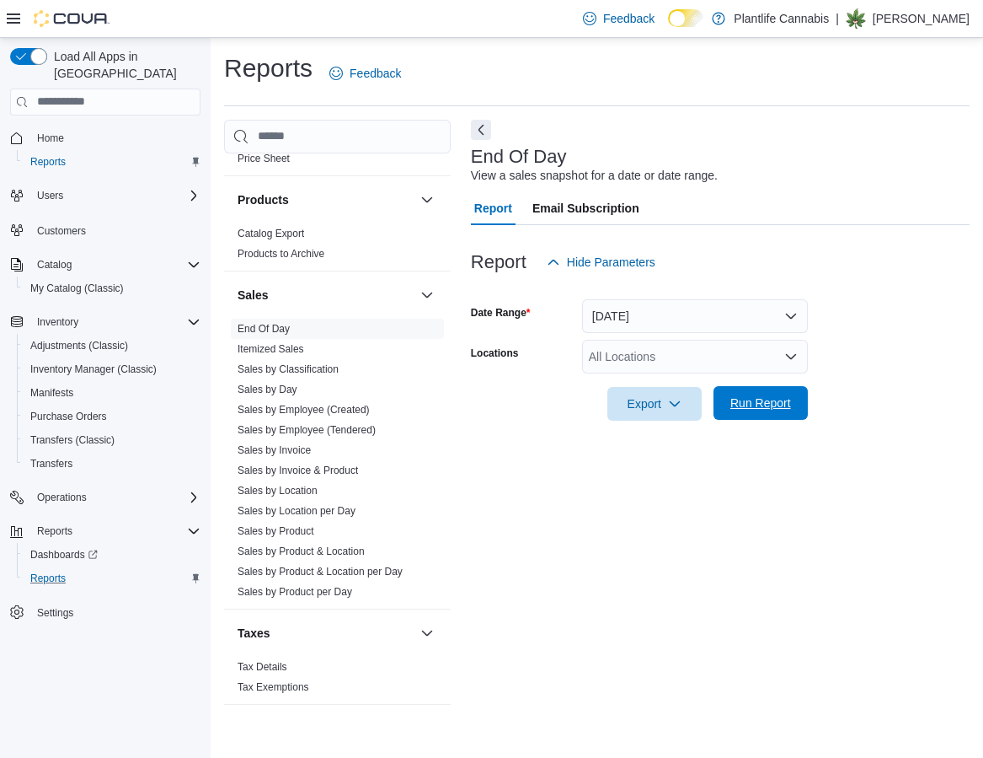
click at [747, 394] on span "Run Report" at bounding box center [761, 403] width 74 height 34
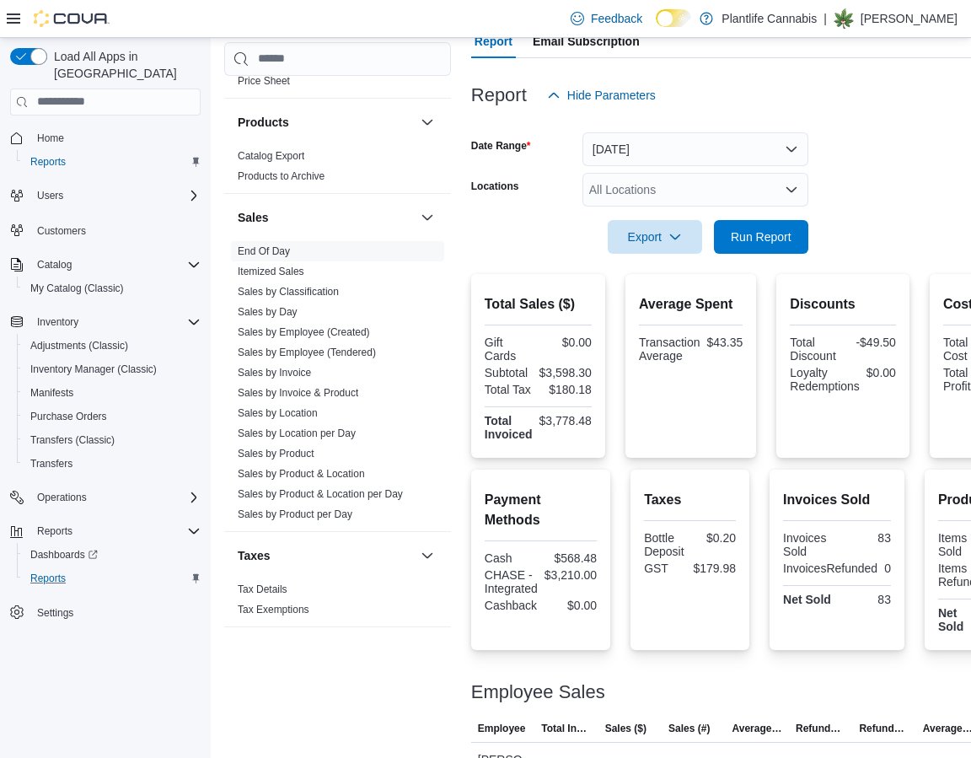
scroll to position [275, 0]
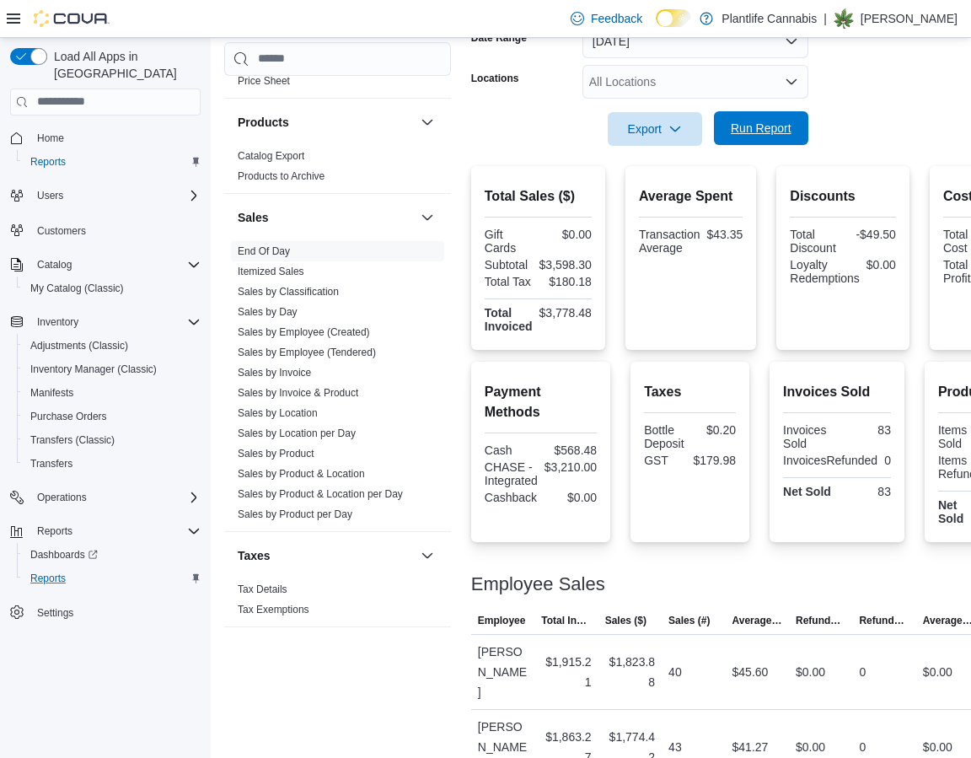
click at [767, 136] on span "Run Report" at bounding box center [761, 128] width 61 height 17
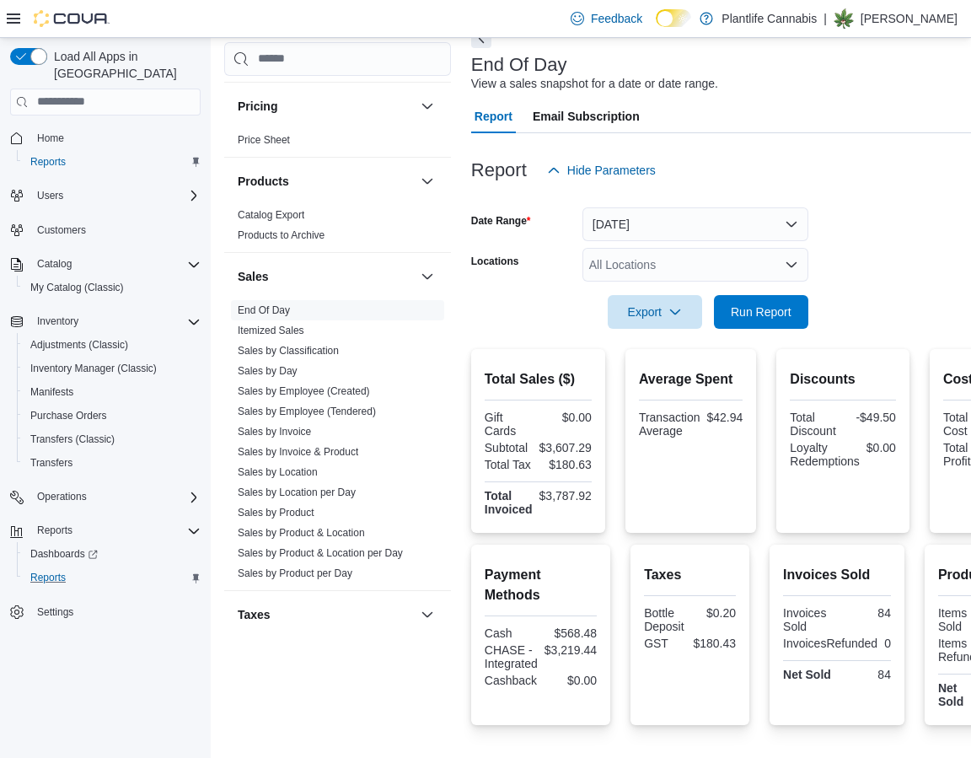
scroll to position [530, 0]
click at [717, 218] on button "[DATE]" at bounding box center [695, 224] width 226 height 34
click at [667, 228] on button "[DATE]" at bounding box center [695, 224] width 226 height 34
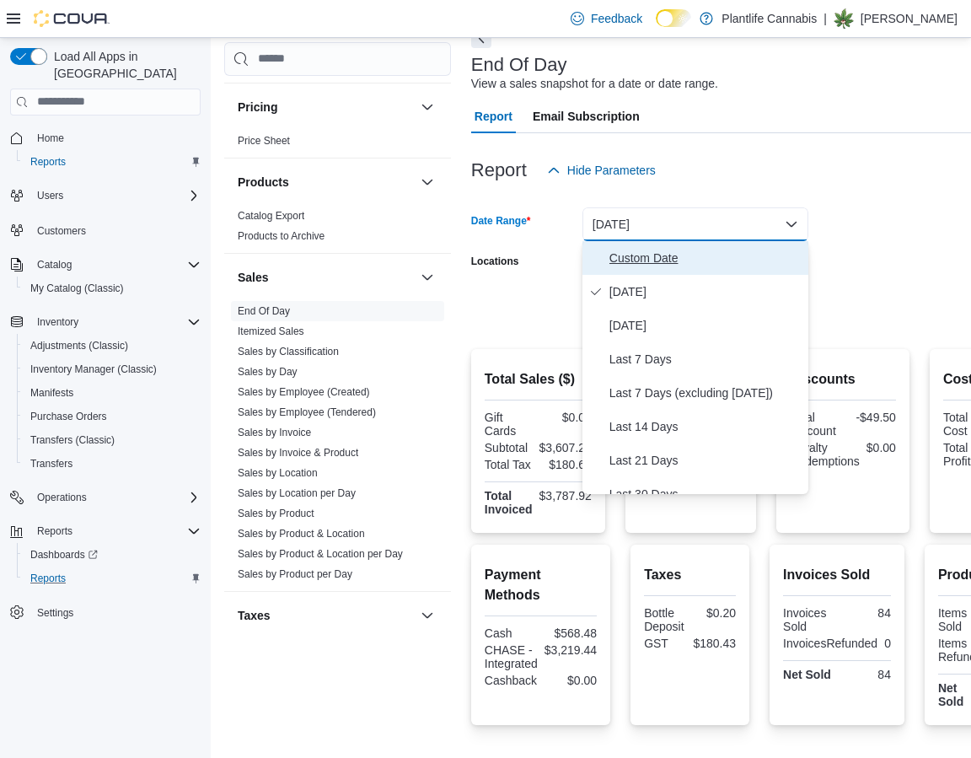
click at [640, 254] on span "Custom Date" at bounding box center [705, 258] width 192 height 20
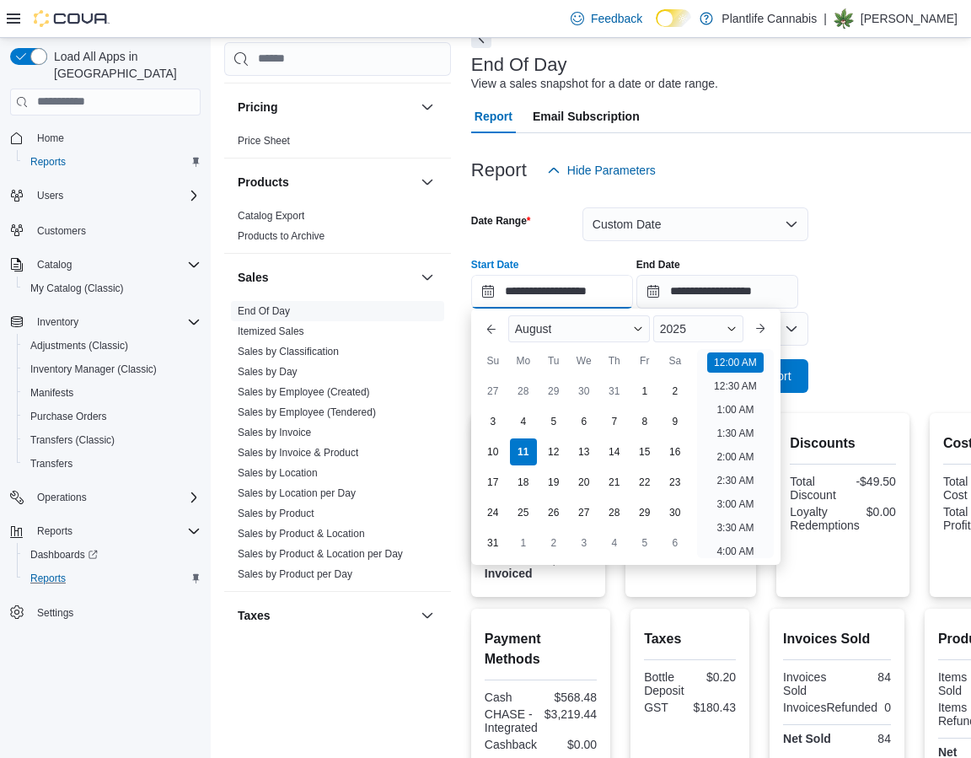
drag, startPoint x: 592, startPoint y: 282, endPoint x: 624, endPoint y: 350, distance: 74.3
click at [592, 283] on input "**********" at bounding box center [552, 292] width 162 height 34
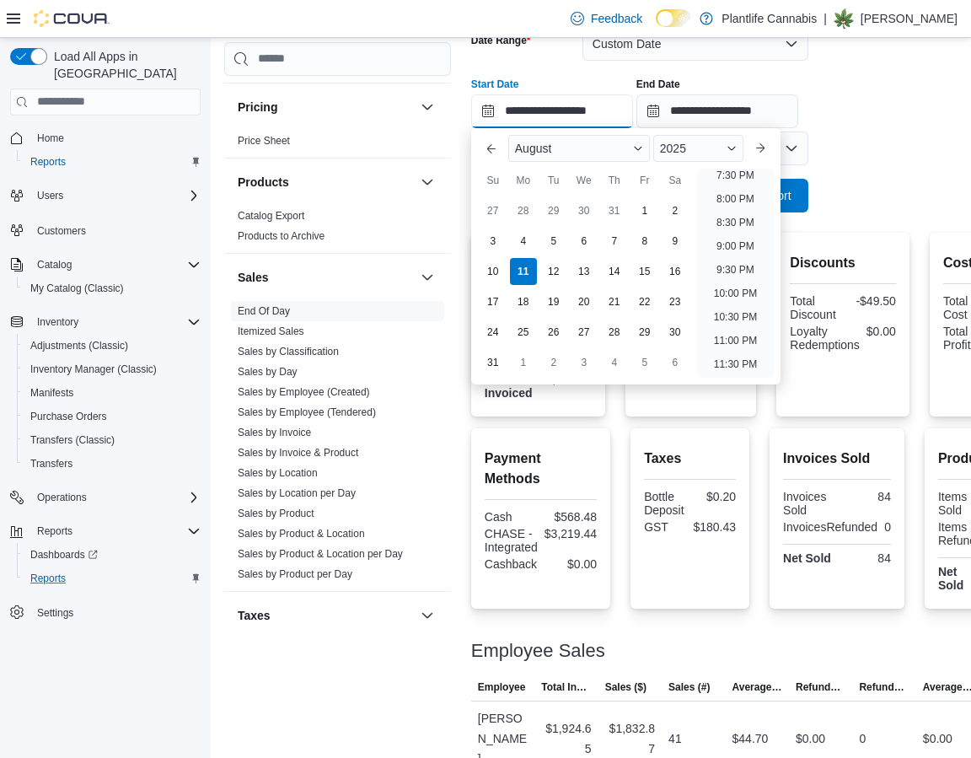
scroll to position [339, 0]
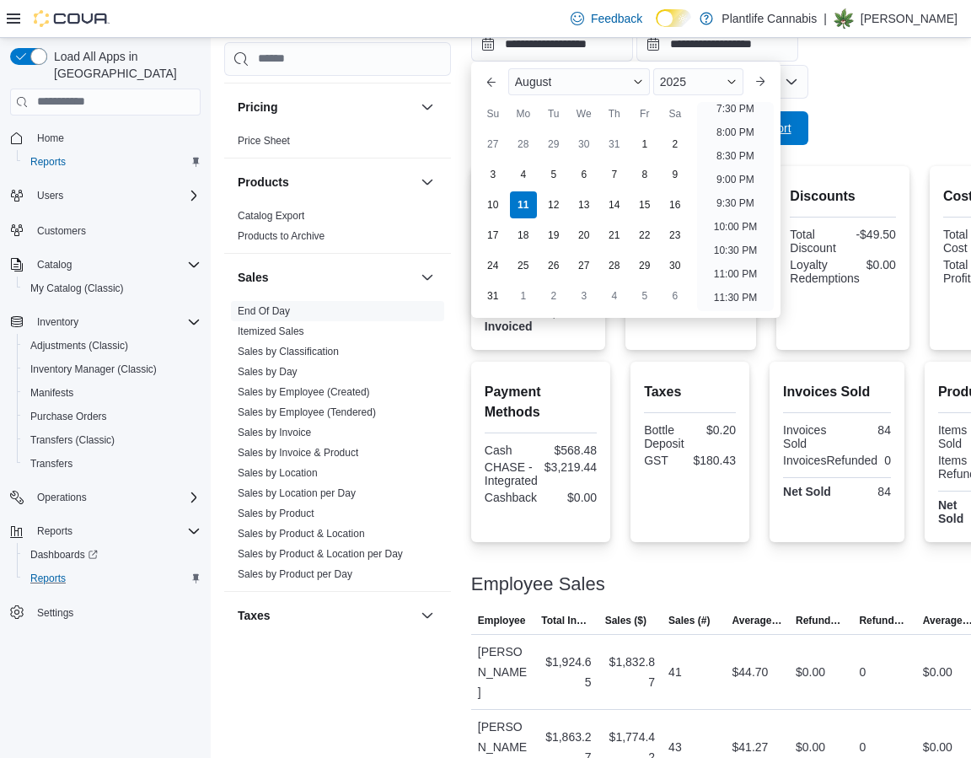
drag, startPoint x: 747, startPoint y: 180, endPoint x: 777, endPoint y: 143, distance: 47.4
click at [749, 180] on li "9:00 PM" at bounding box center [734, 179] width 51 height 20
type input "**********"
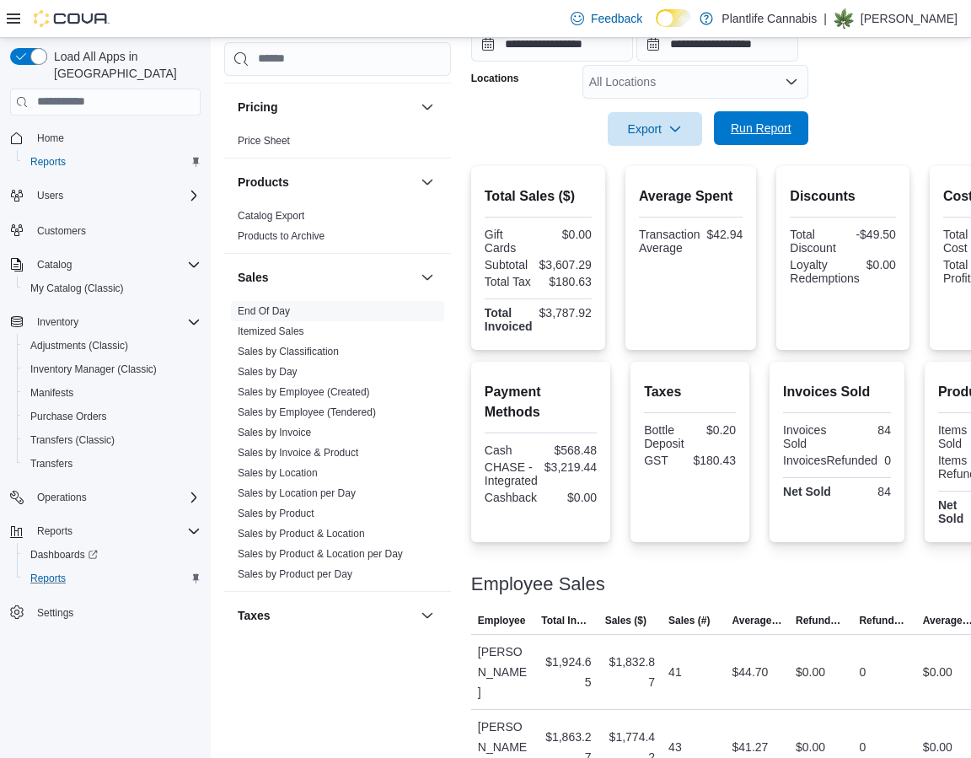
click at [775, 140] on span "Run Report" at bounding box center [761, 128] width 74 height 34
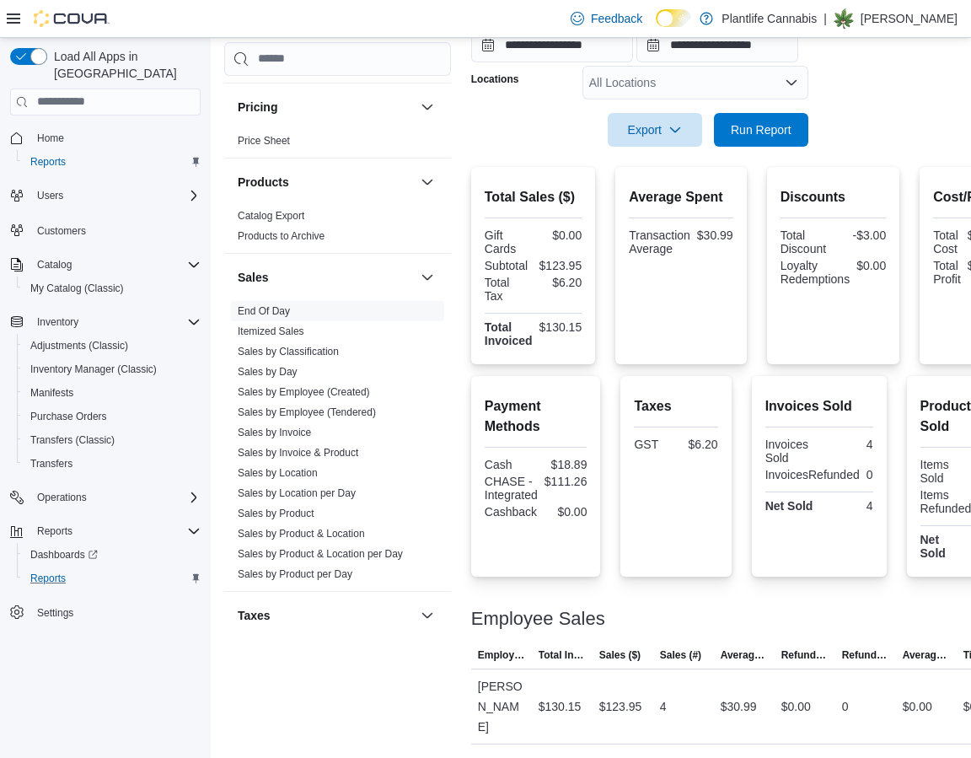
scroll to position [318, 0]
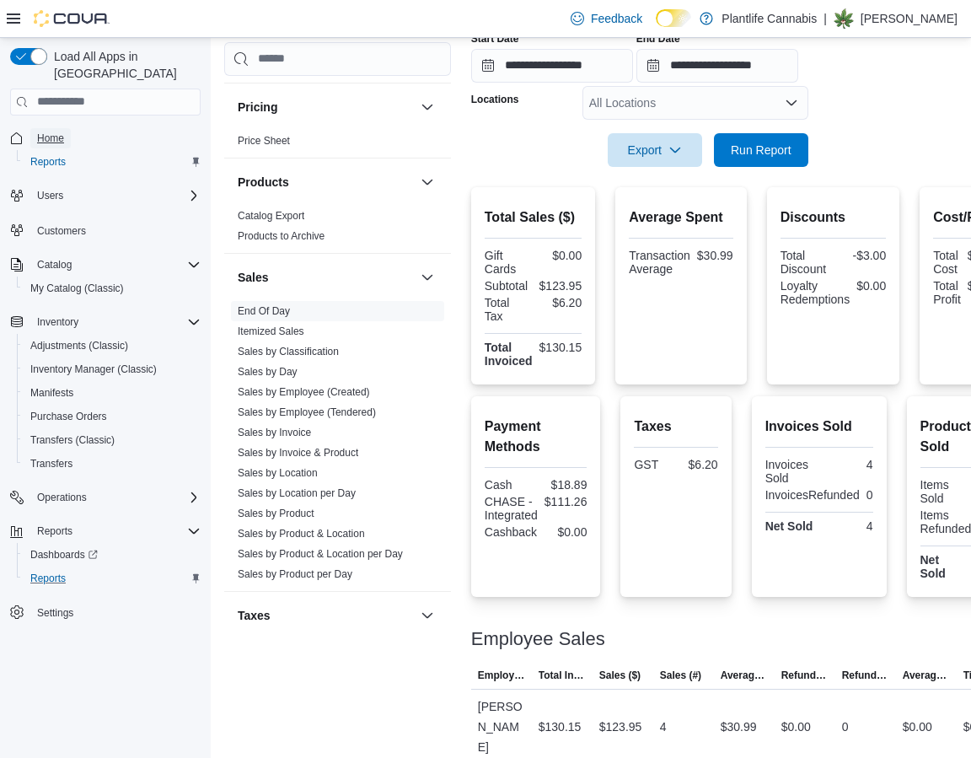
click at [56, 131] on span "Home" at bounding box center [50, 137] width 27 height 13
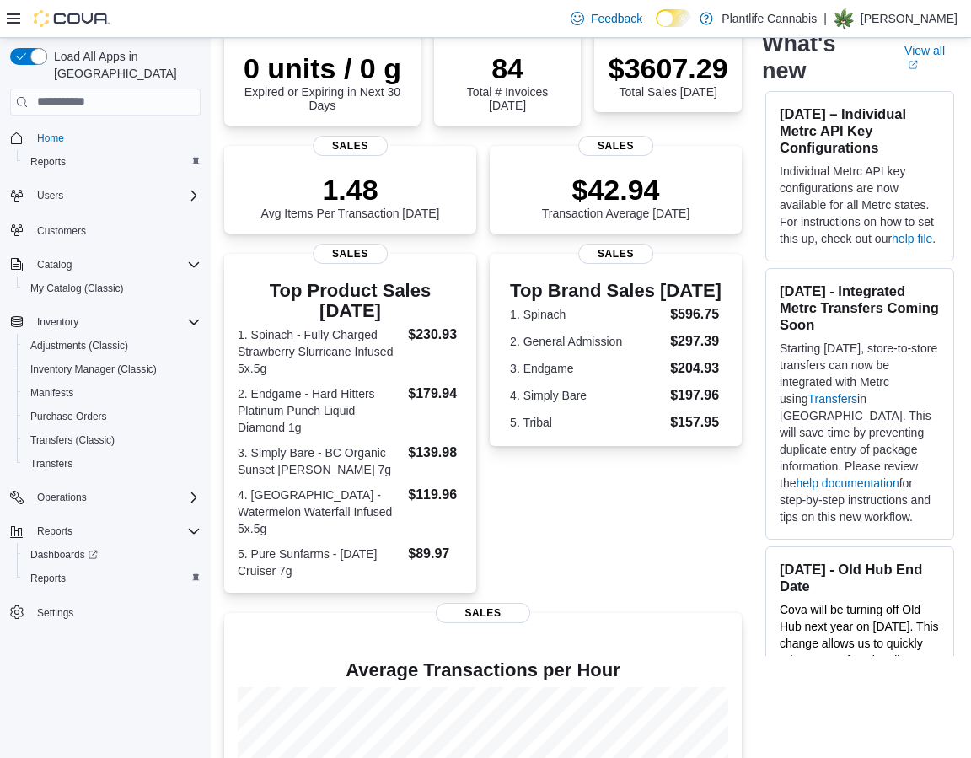
scroll to position [204, 0]
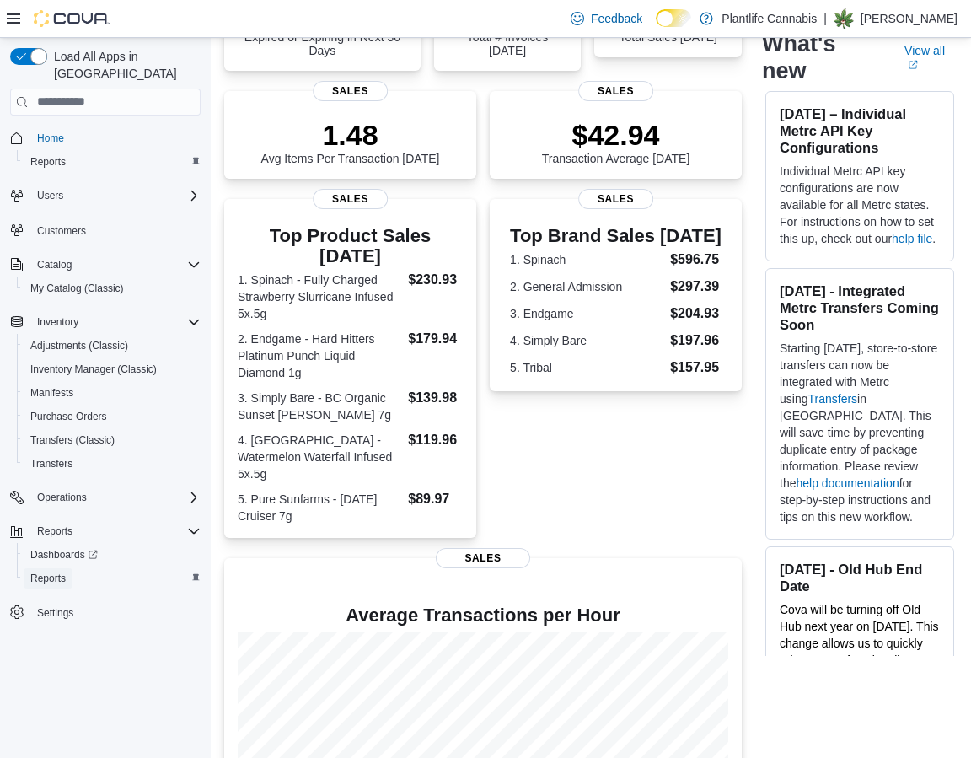
click at [45, 571] on span "Reports" at bounding box center [47, 577] width 35 height 13
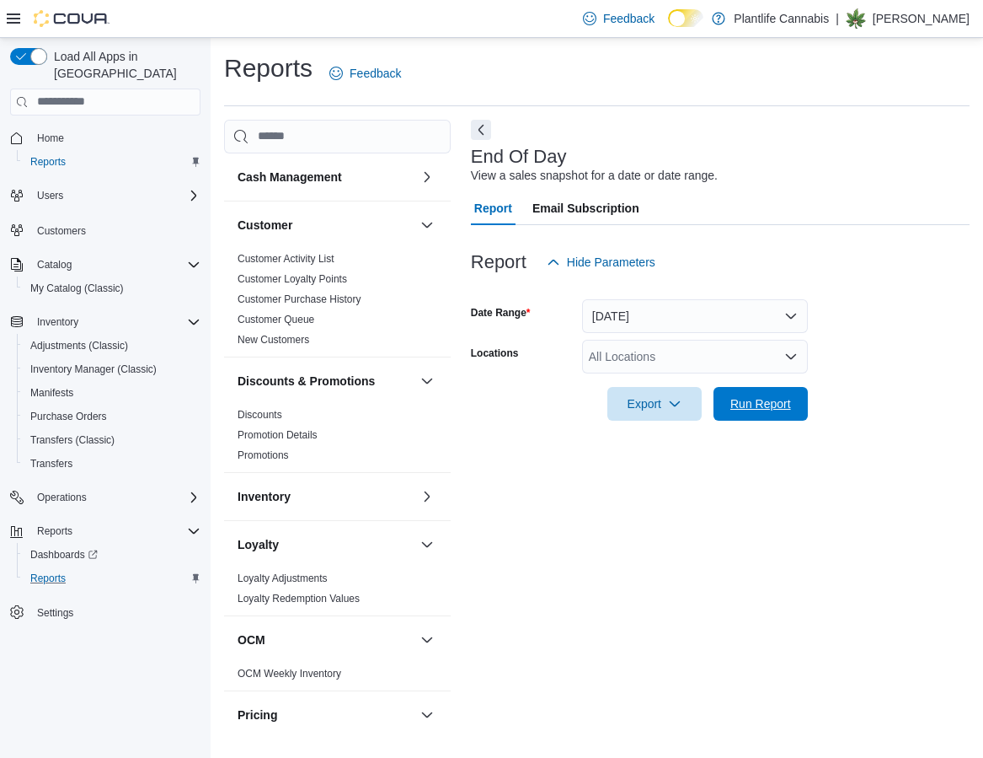
drag, startPoint x: 764, startPoint y: 415, endPoint x: 982, endPoint y: 478, distance: 227.0
click at [765, 415] on span "Run Report" at bounding box center [761, 404] width 74 height 34
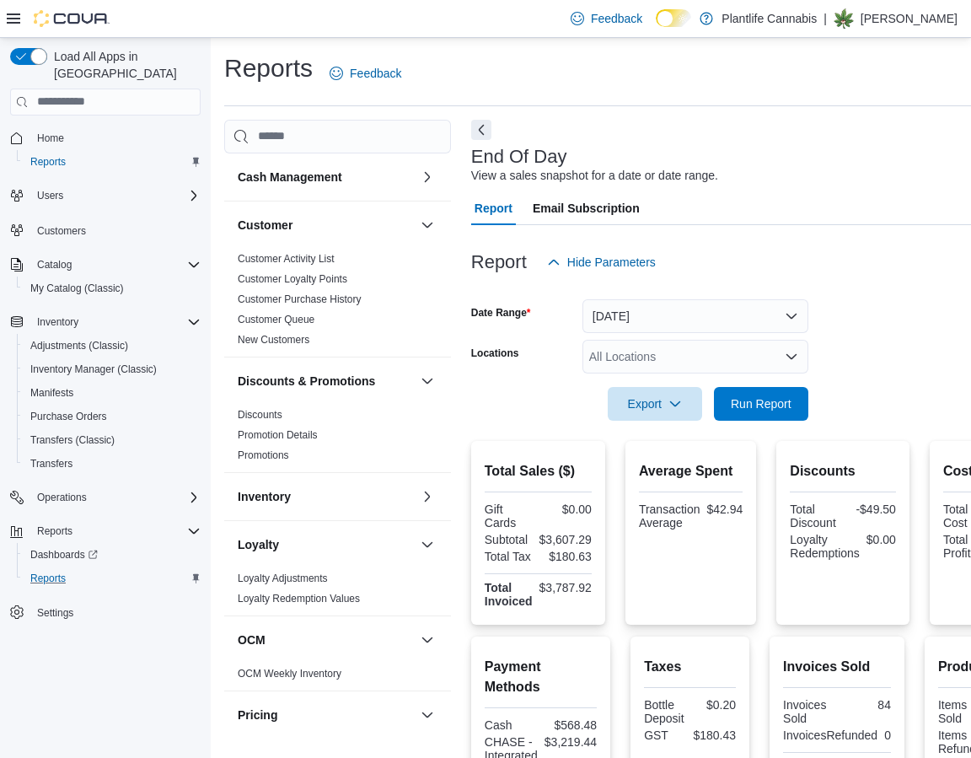
scroll to position [275, 0]
